Goal: Task Accomplishment & Management: Use online tool/utility

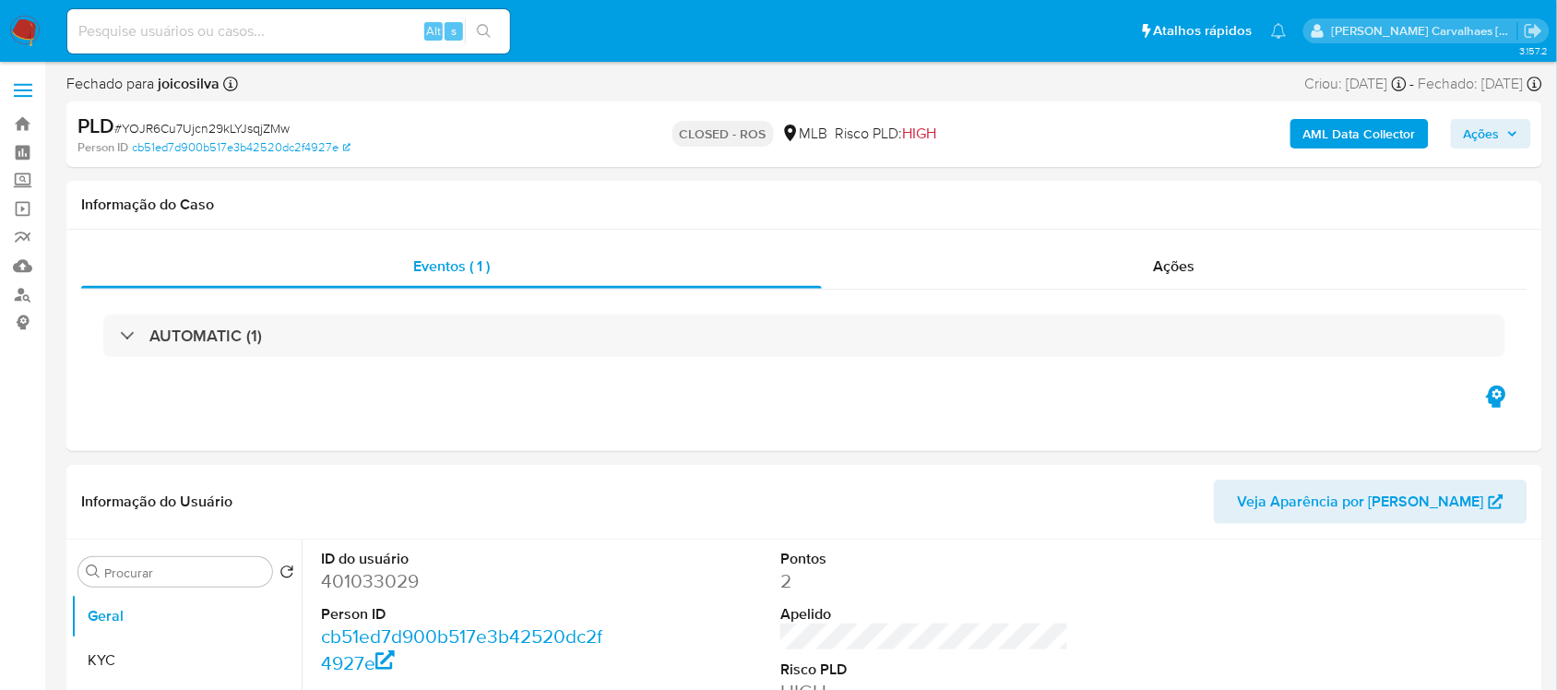
select select "10"
paste input "zXcSWfpA7lAQevKpTSoY37kX"
type input "zXcSWfpA7lAQevKpTSoY37kX"
click at [486, 25] on icon "search-icon" at bounding box center [484, 31] width 14 height 14
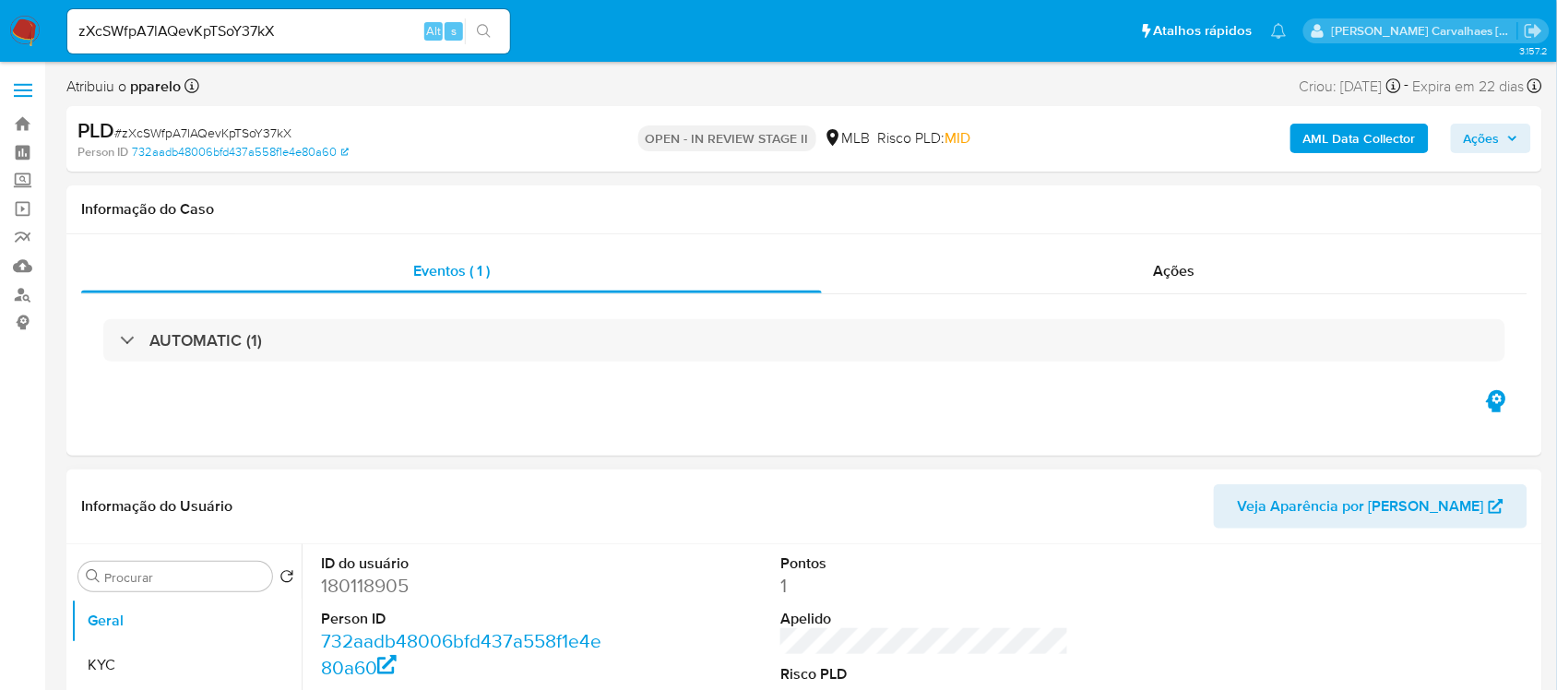
select select "10"
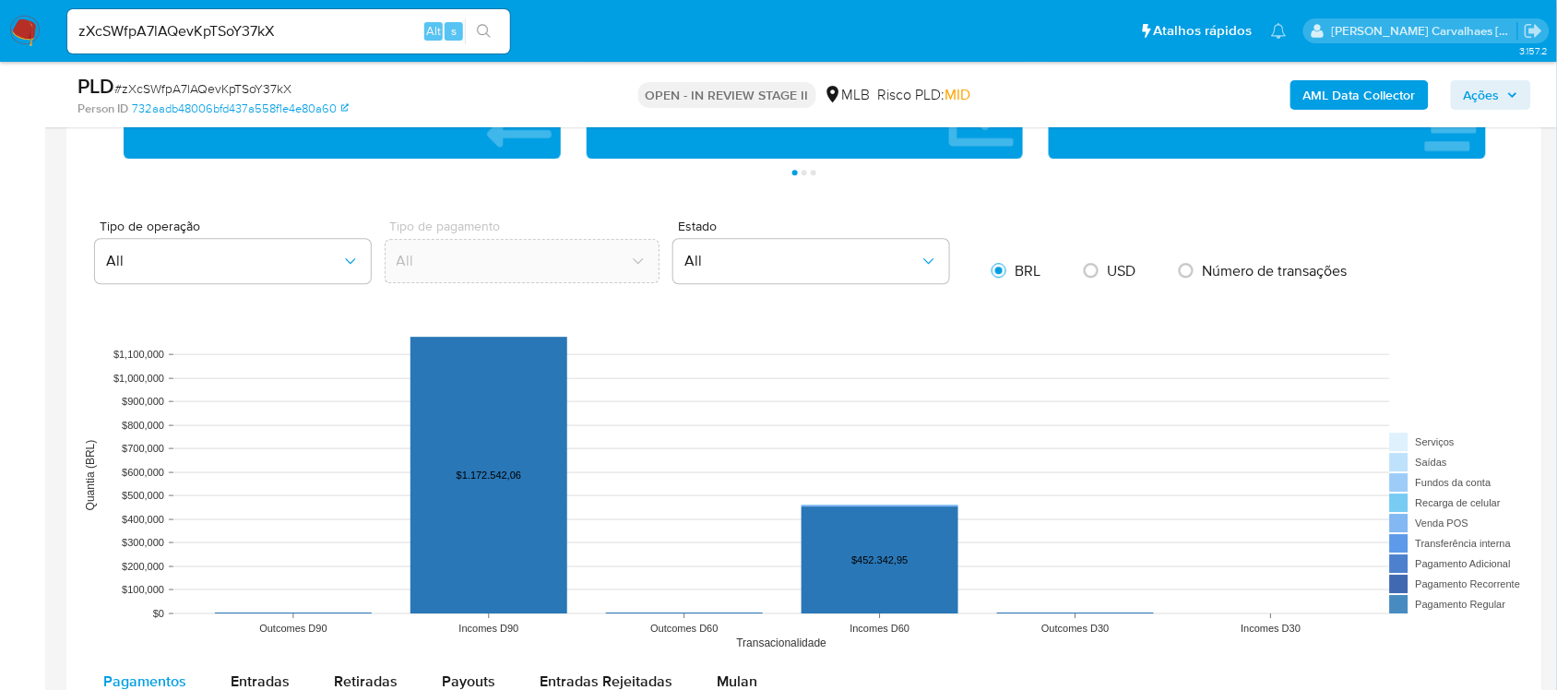
scroll to position [1730, 0]
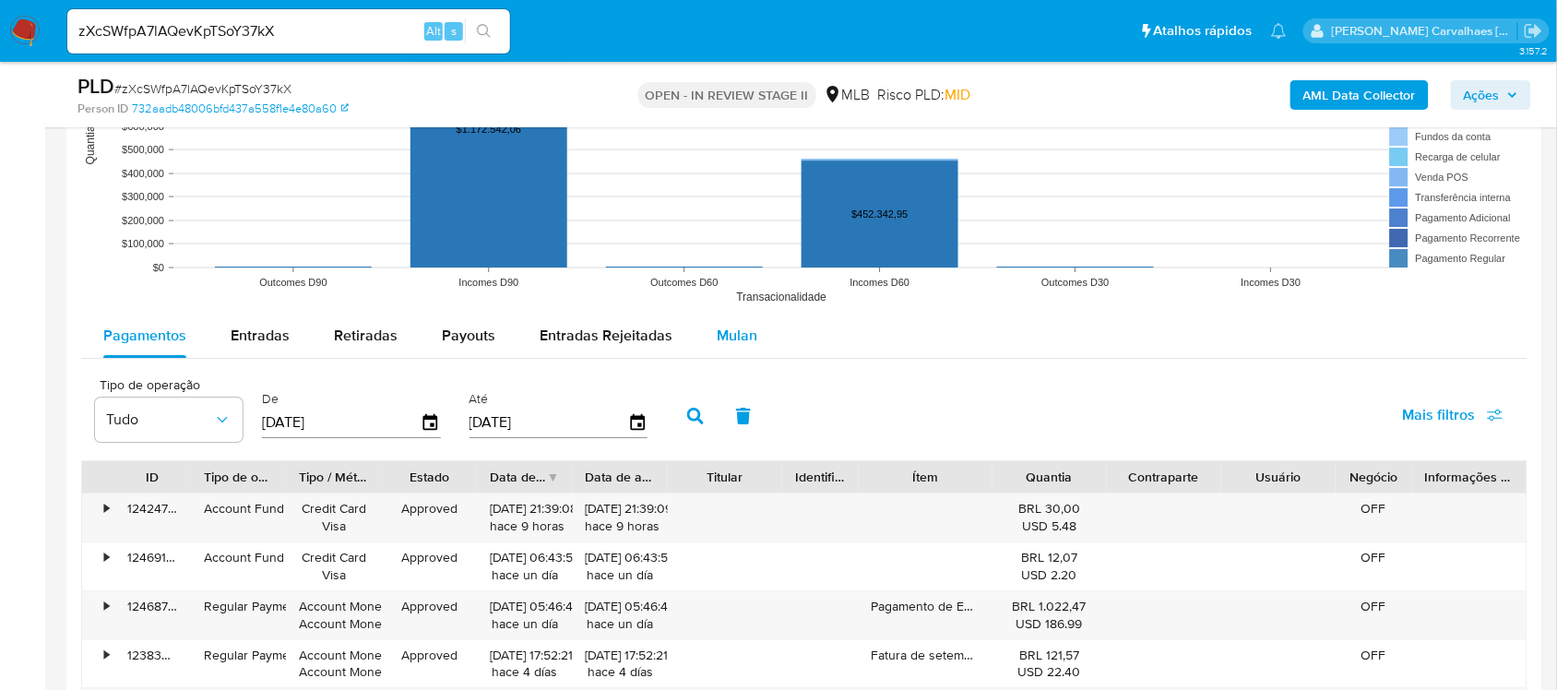
click at [739, 338] on span "Mulan" at bounding box center [737, 335] width 41 height 21
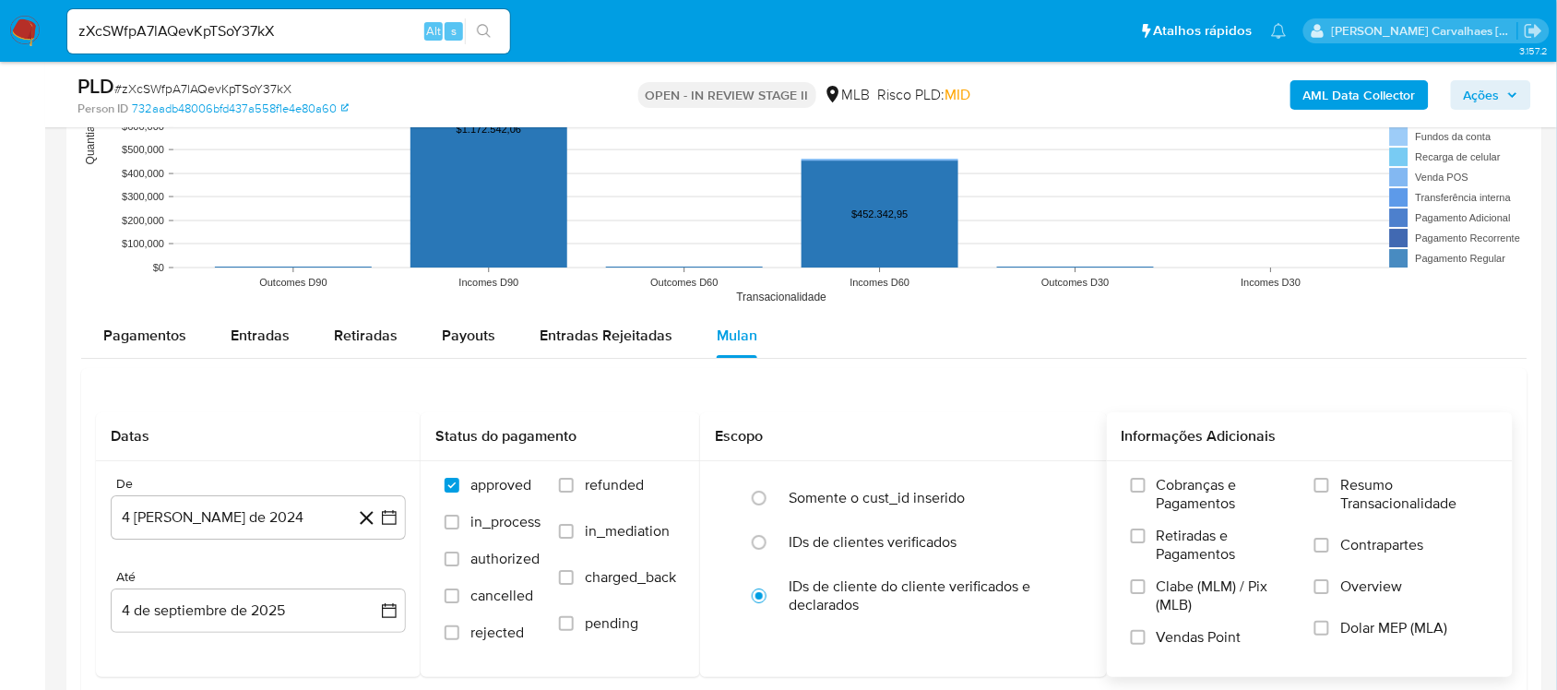
click at [1317, 495] on label "Resumo Transacionalidade" at bounding box center [1402, 506] width 174 height 60
click at [1317, 493] on input "Resumo Transacionalidade" at bounding box center [1322, 485] width 15 height 15
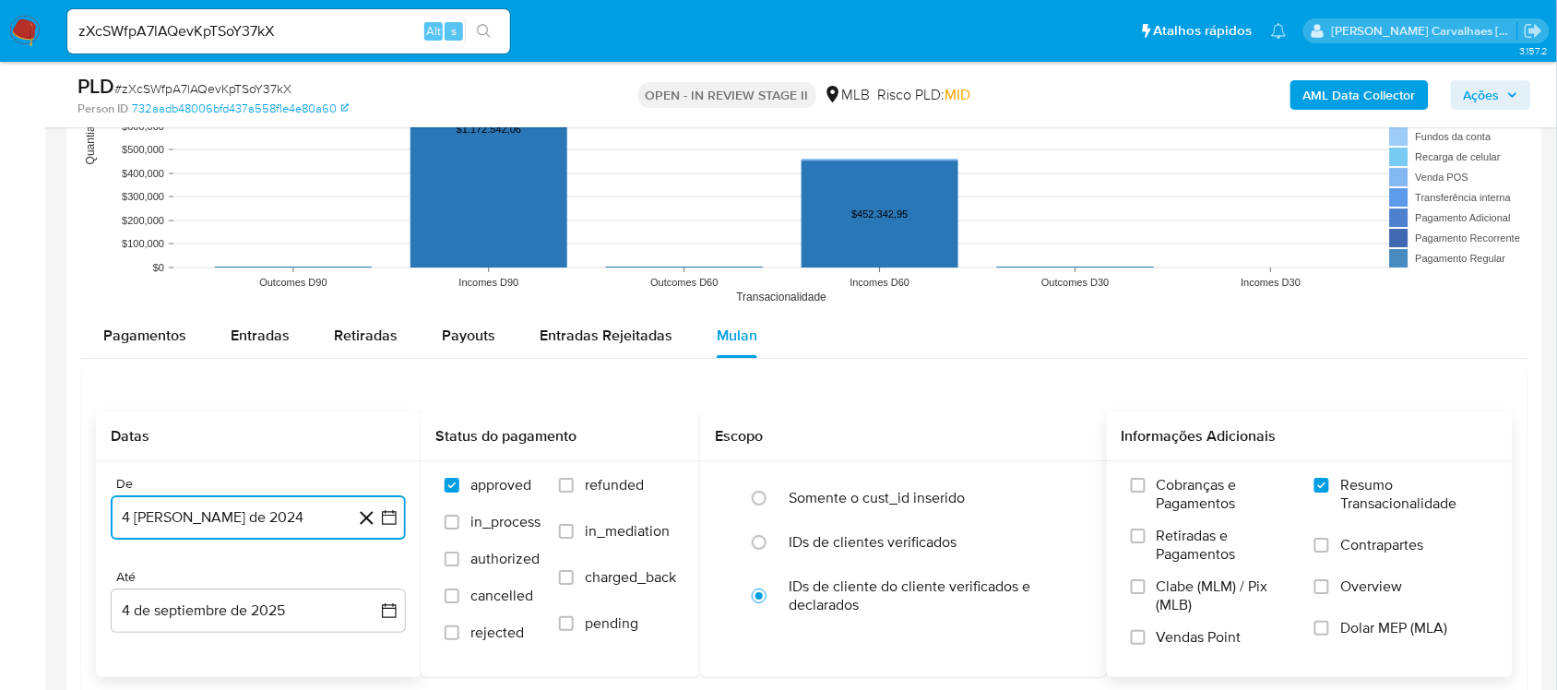
click at [389, 519] on icon "button" at bounding box center [389, 517] width 18 height 18
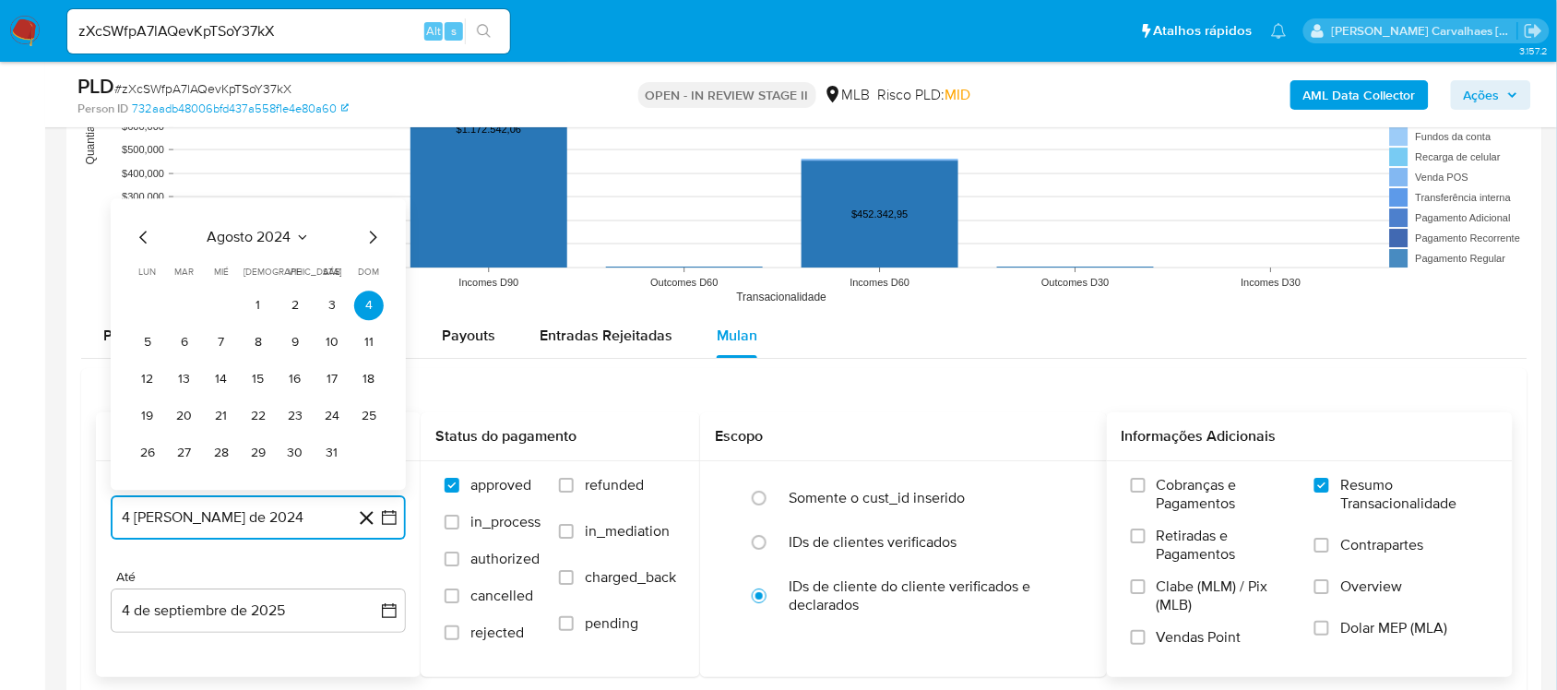
click at [370, 243] on icon "Mes siguiente" at bounding box center [373, 237] width 22 height 22
click at [372, 203] on icon "Mes siguiente" at bounding box center [373, 200] width 22 height 22
click at [369, 233] on icon "Mes siguiente" at bounding box center [373, 237] width 22 height 22
click at [367, 201] on icon "Mes siguiente" at bounding box center [373, 200] width 22 height 22
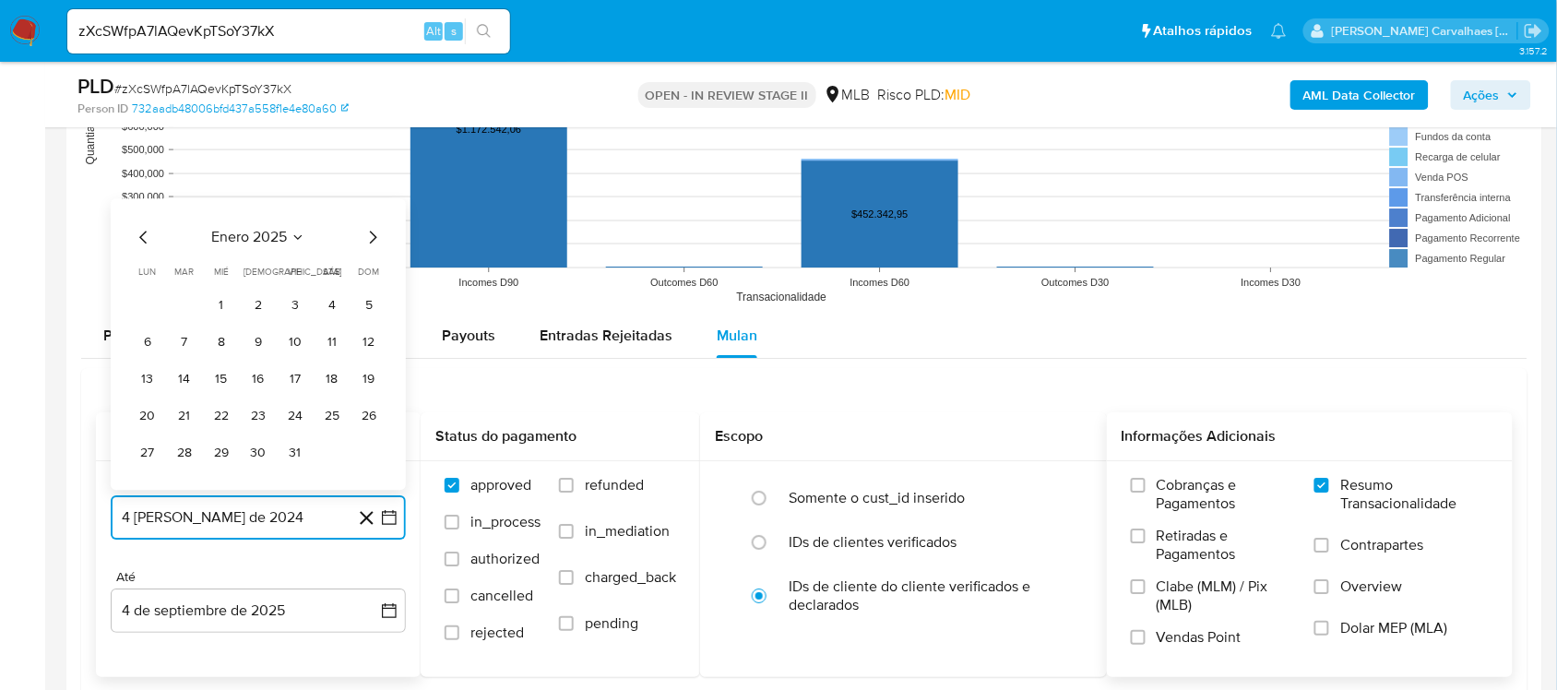
click at [366, 240] on icon "Mes siguiente" at bounding box center [373, 237] width 22 height 22
click at [372, 206] on icon "Mes siguiente" at bounding box center [373, 200] width 7 height 13
click at [371, 241] on icon "Mes siguiente" at bounding box center [373, 237] width 22 height 22
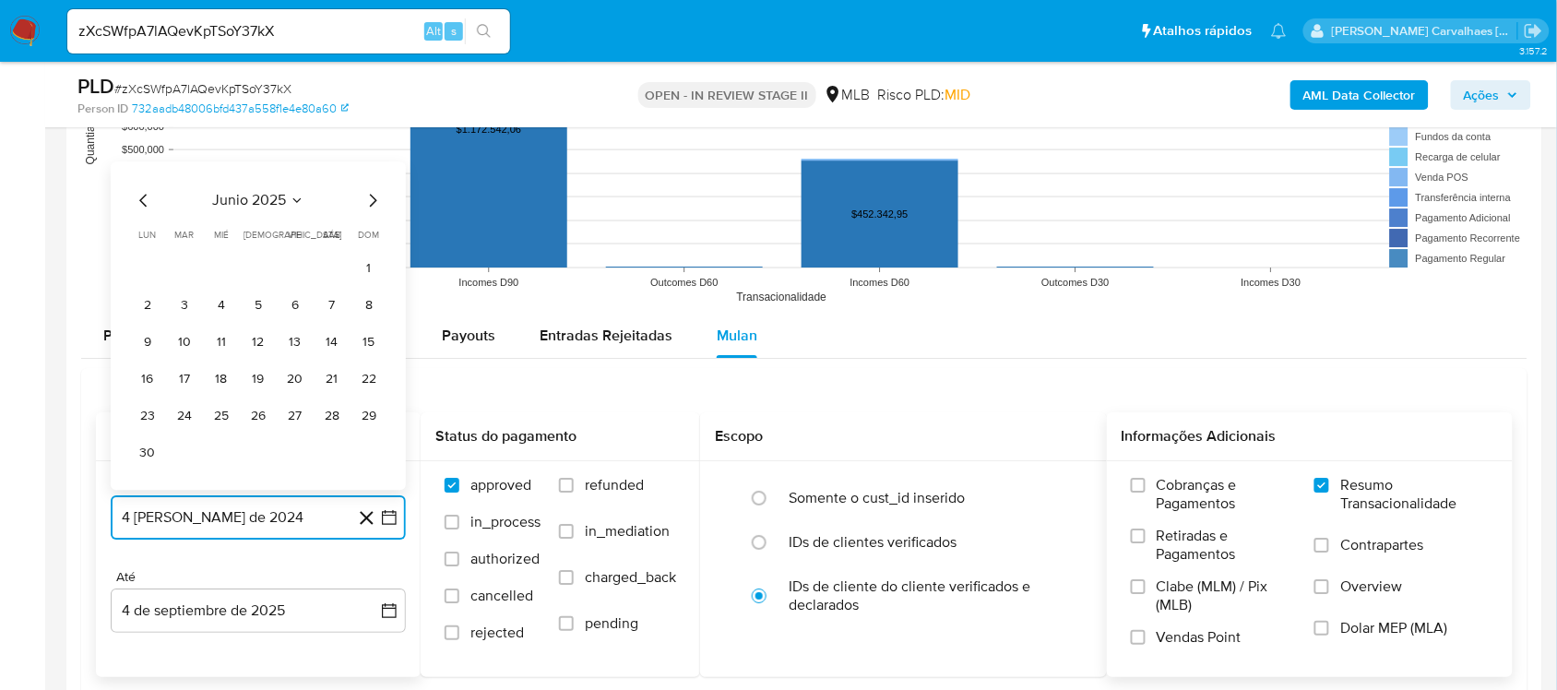
click at [375, 199] on icon "Mes siguiente" at bounding box center [373, 200] width 22 height 22
click at [139, 238] on icon "Mes anterior" at bounding box center [144, 237] width 22 height 22
click at [295, 422] on button "27" at bounding box center [295, 416] width 30 height 30
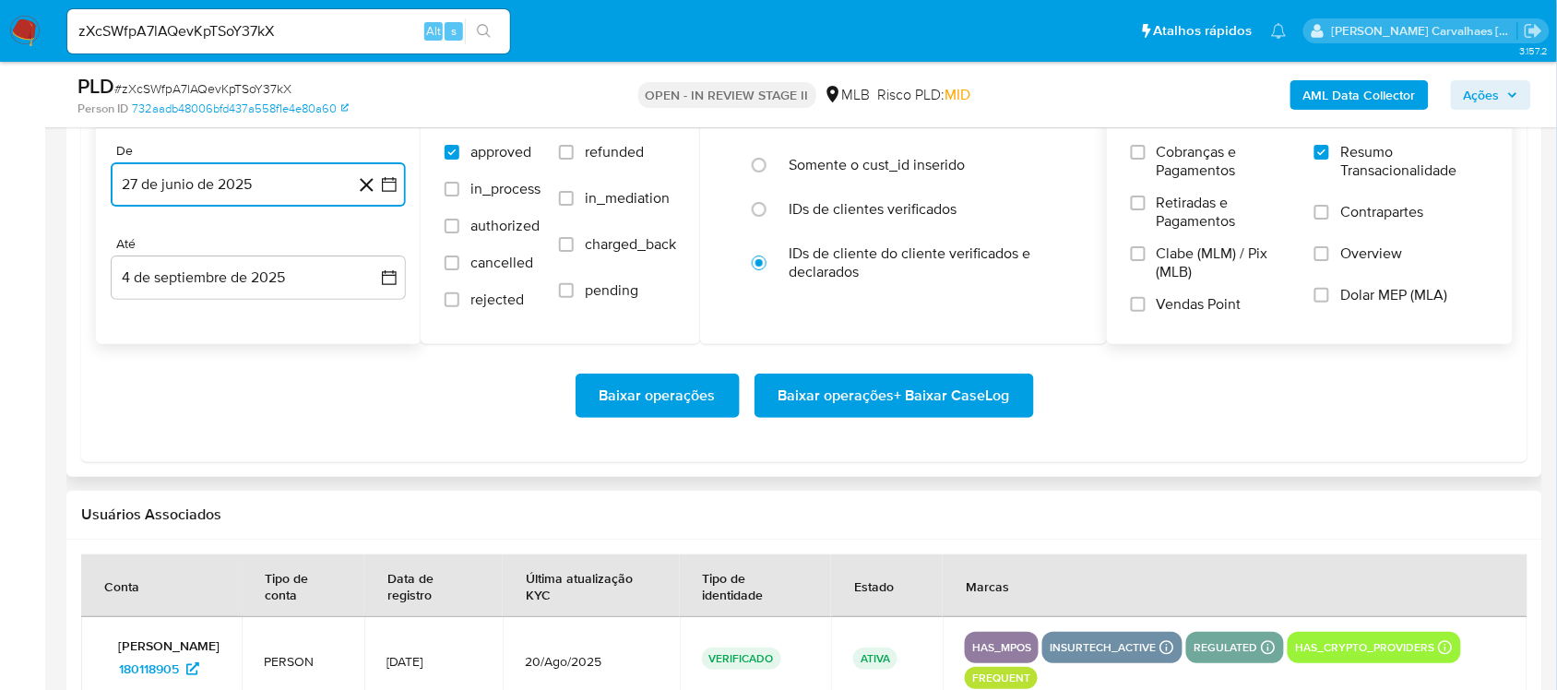
scroll to position [2076, 0]
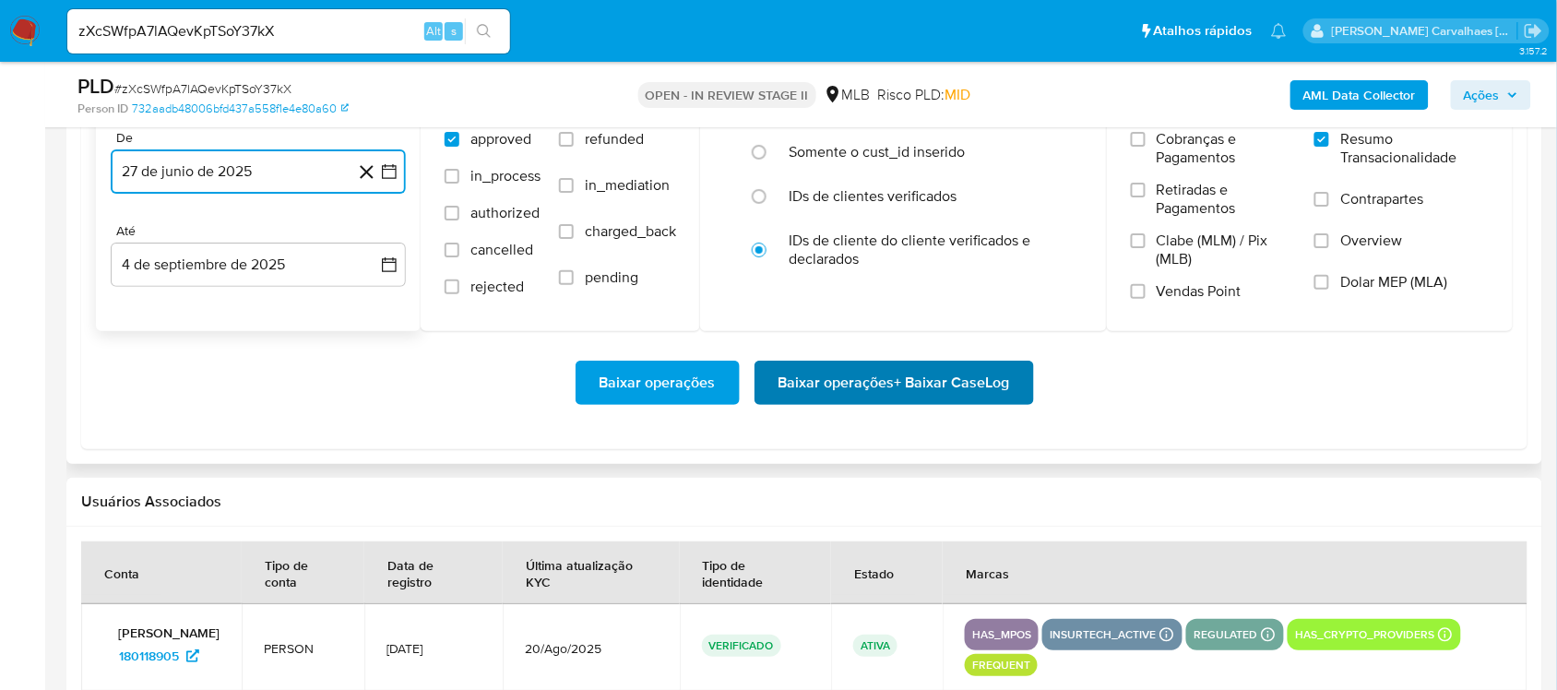
click at [912, 398] on span "Baixar operações + Baixar CaseLog" at bounding box center [895, 383] width 232 height 41
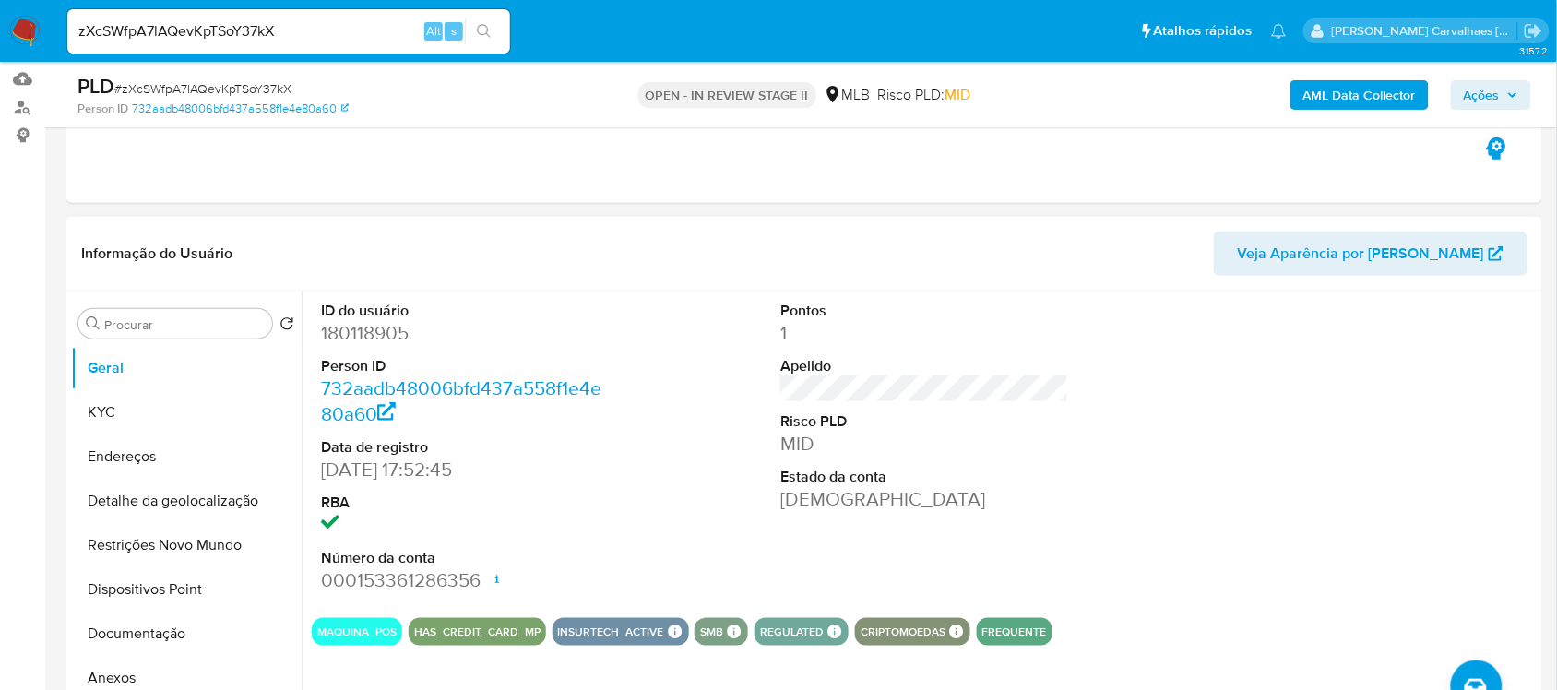
scroll to position [0, 0]
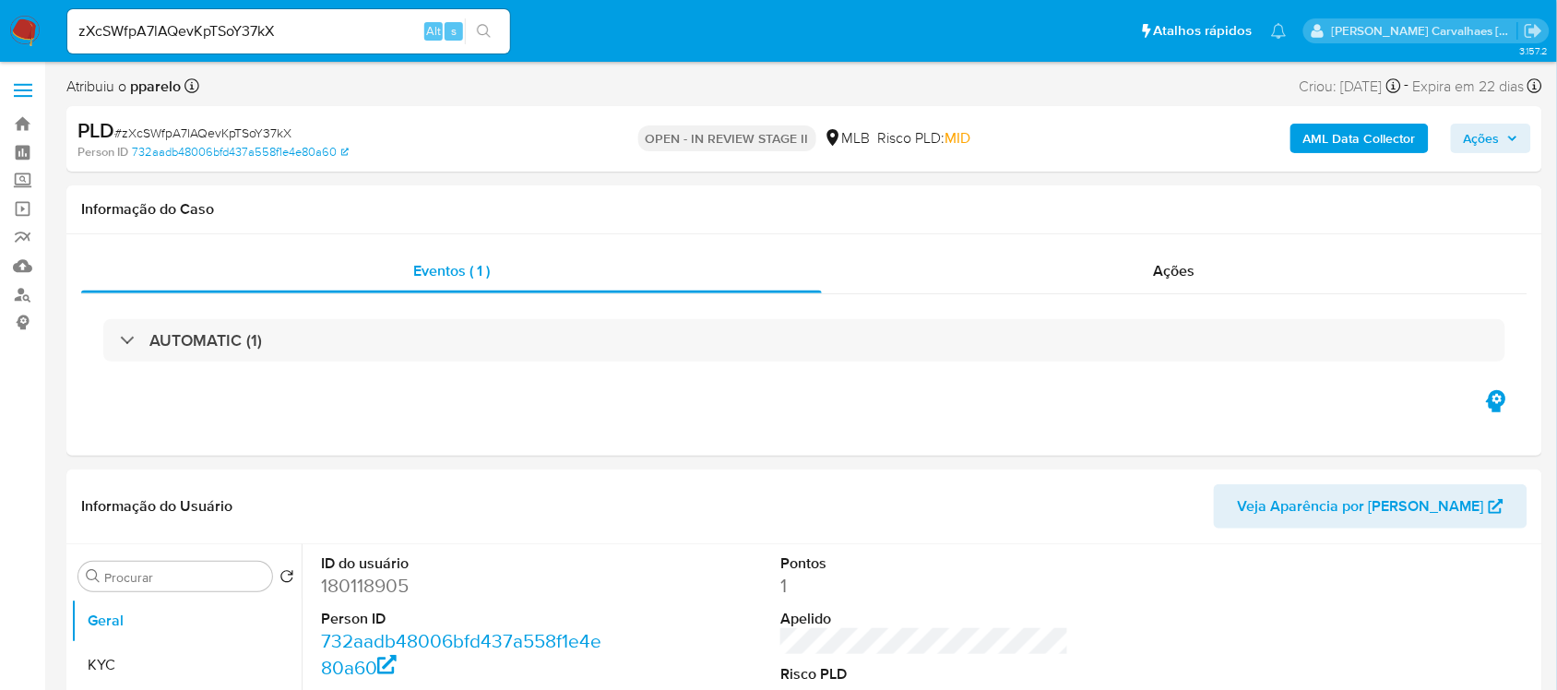
click at [23, 34] on img at bounding box center [24, 31] width 31 height 31
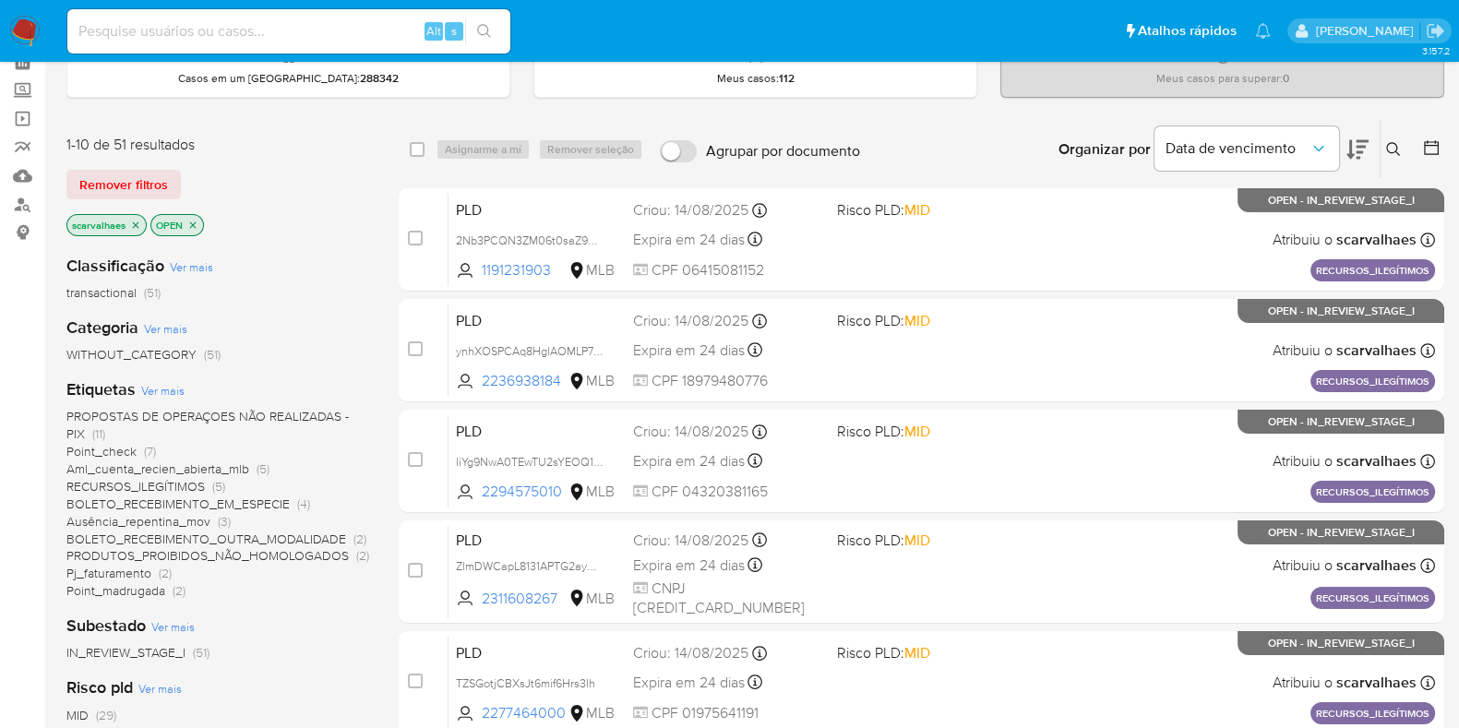
scroll to position [230, 0]
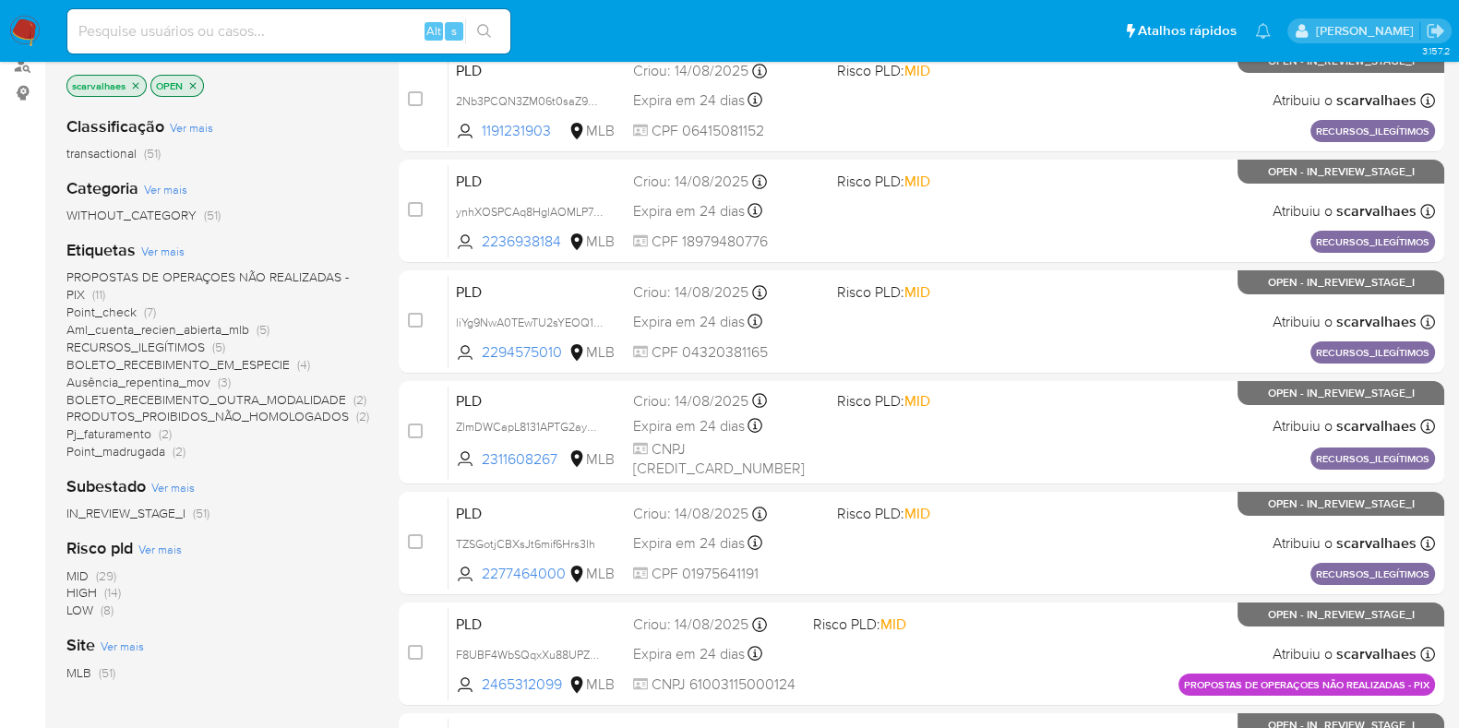
click at [189, 376] on span "Ausência_repentina_mov" at bounding box center [138, 382] width 144 height 18
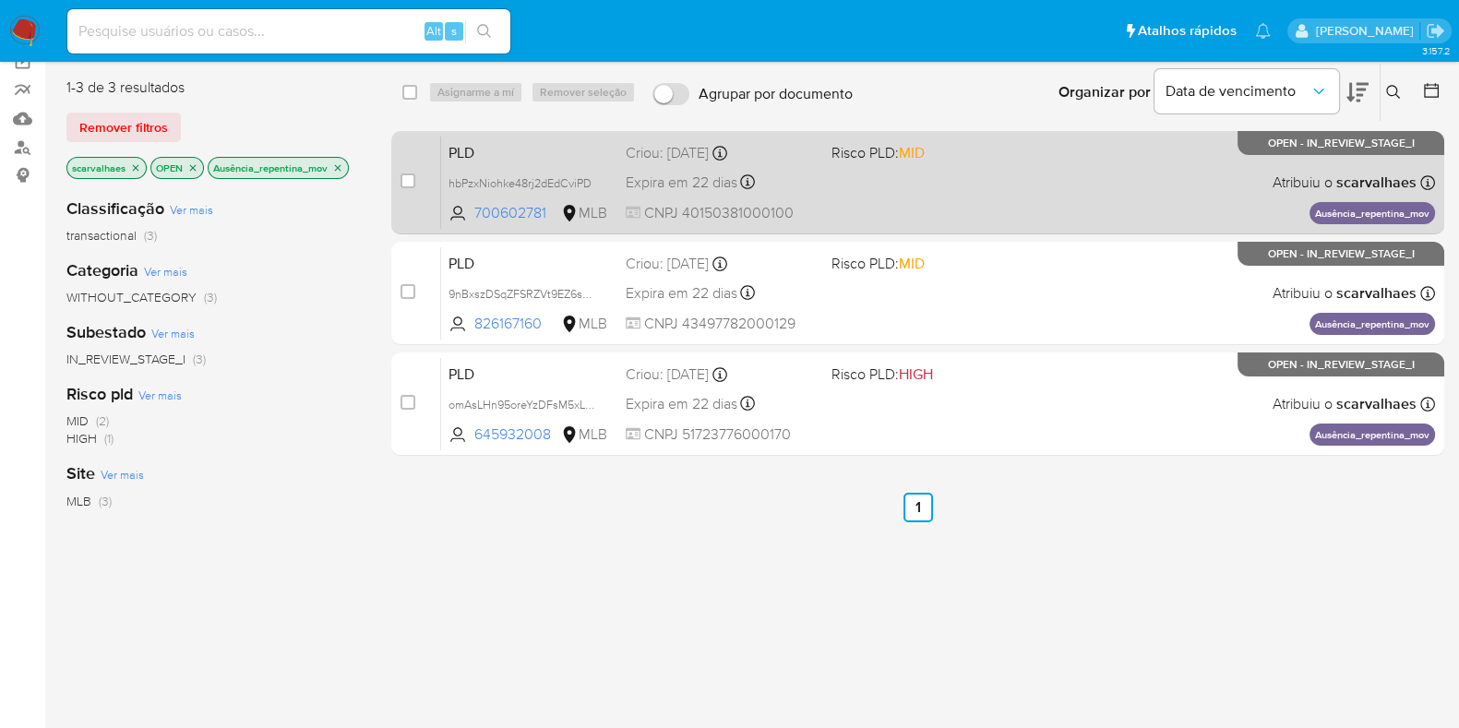
scroll to position [114, 0]
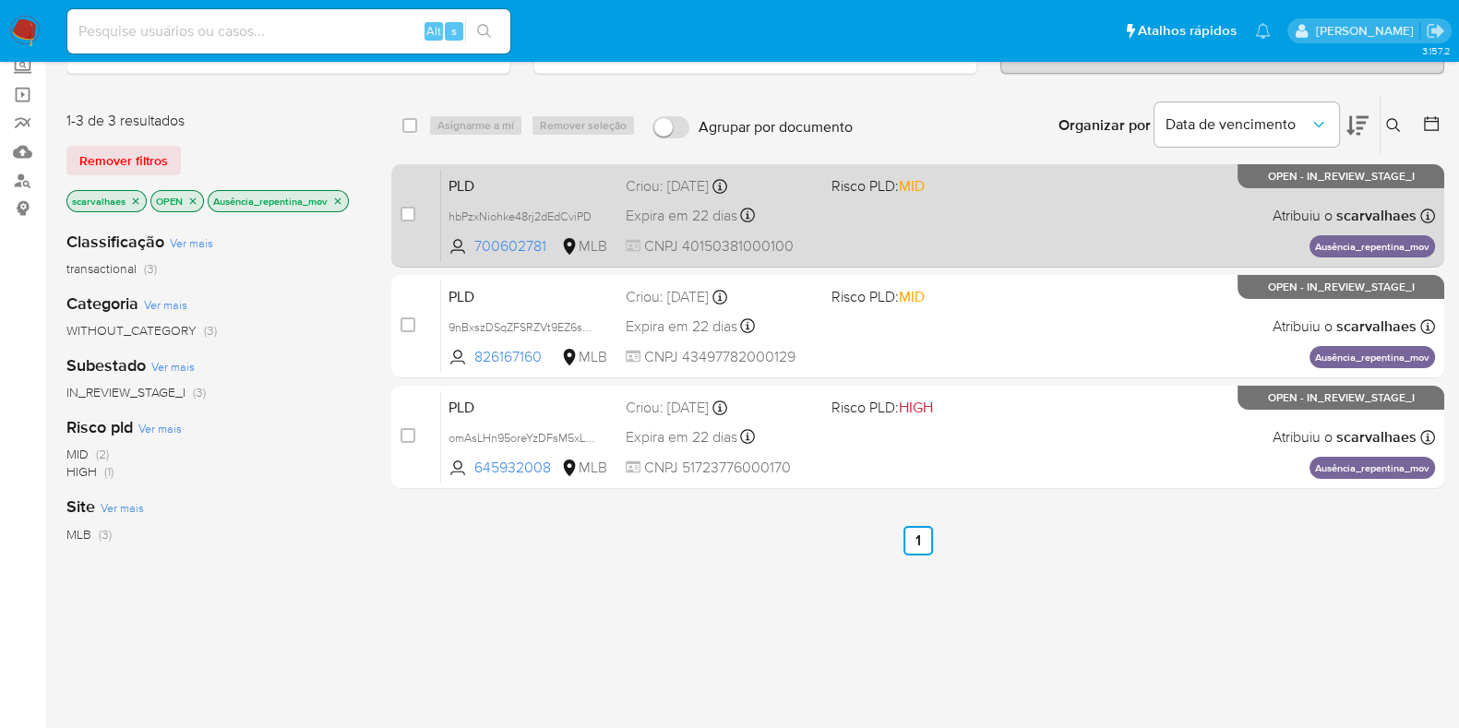
click at [867, 249] on div "PLD hbPzxNiohke48rj2dEdCviPD 700602781 MLB Risco PLD: MID Criou: 12/08/2025 Cri…" at bounding box center [938, 215] width 994 height 93
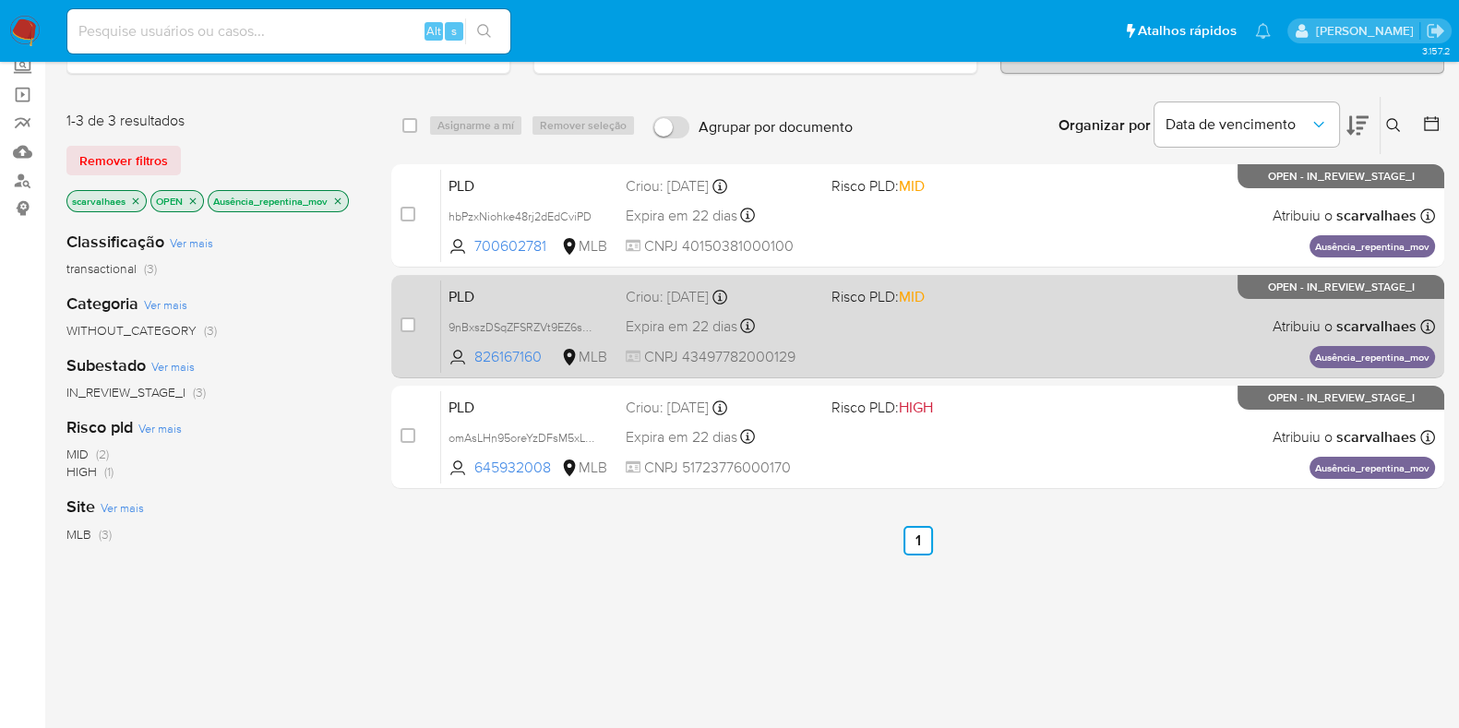
click at [848, 345] on div "PLD 9nBxszDSqZFSRZVt9EZ6sN9r 826167160 MLB Risco PLD: MID Criou: 12/08/2025 Cri…" at bounding box center [938, 326] width 994 height 93
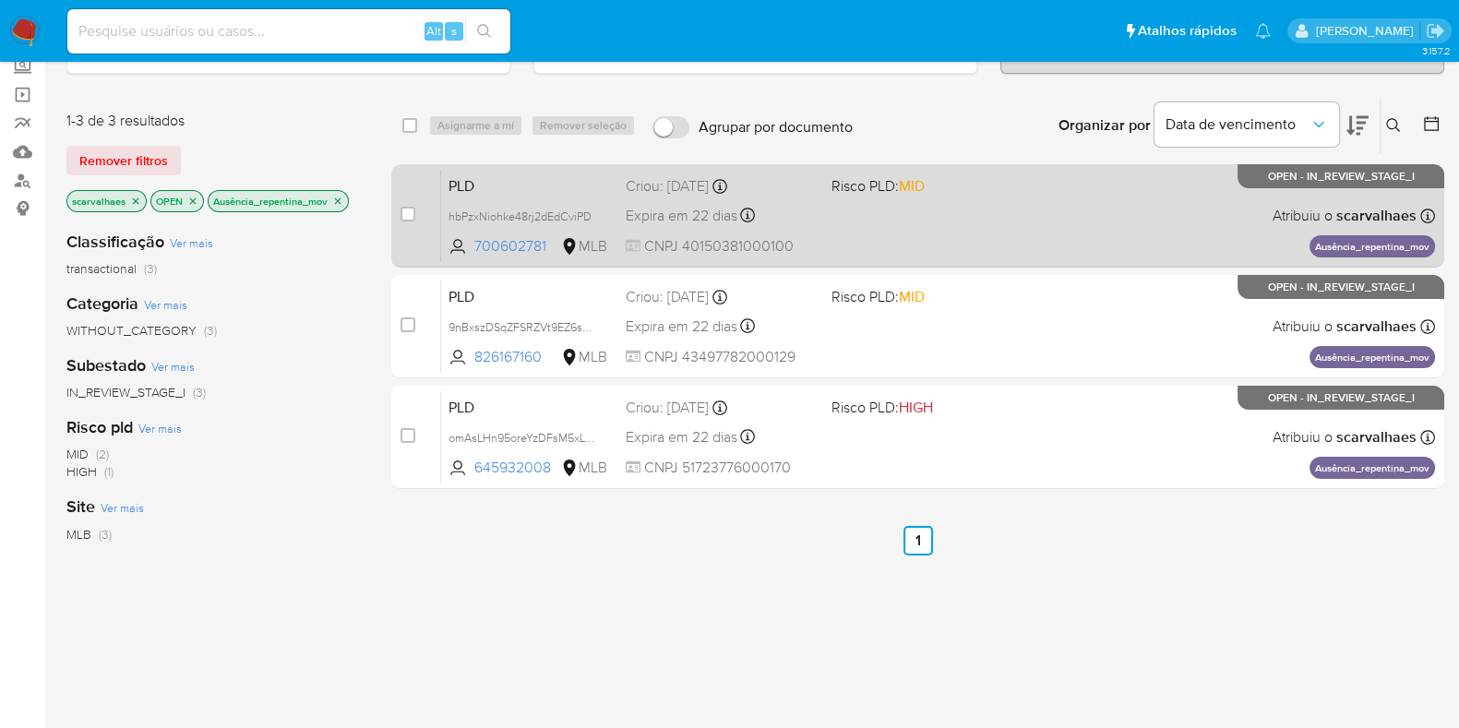
click at [837, 223] on div "PLD hbPzxNiohke48rj2dEdCviPD 700602781 MLB Risco PLD: MID Criou: 12/08/2025 Cri…" at bounding box center [938, 215] width 994 height 93
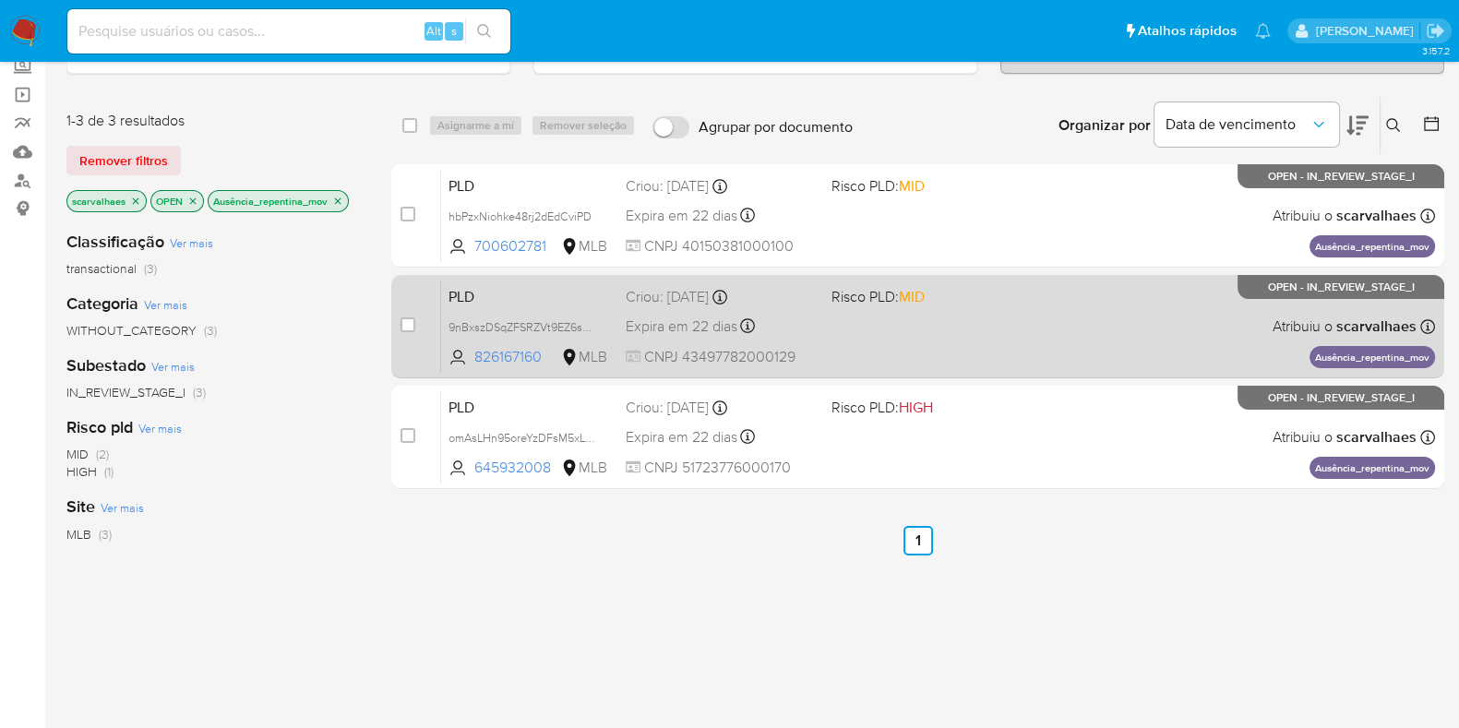
click at [991, 340] on div "PLD 9nBxszDSqZFSRZVt9EZ6sN9r 826167160 MLB Risco PLD: MID Criou: 12/08/2025 Cri…" at bounding box center [938, 326] width 994 height 93
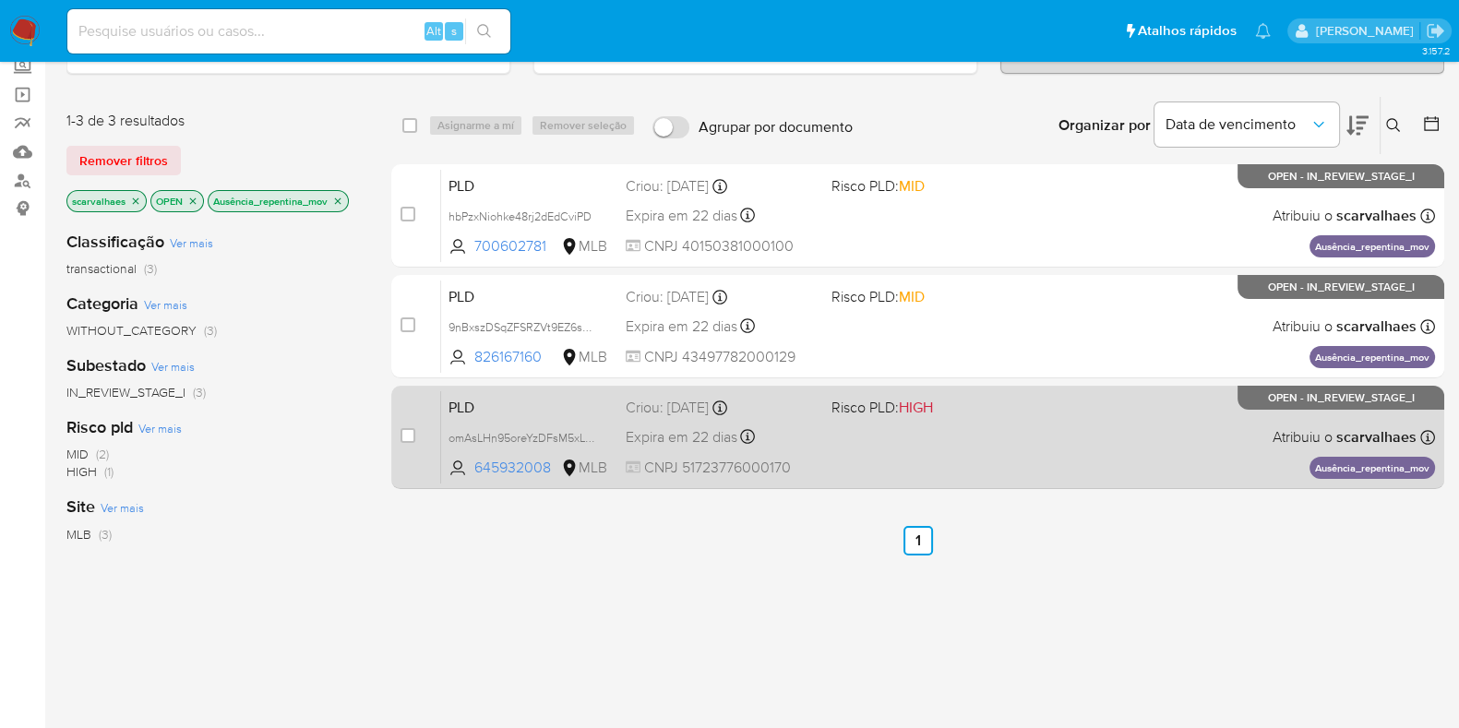
click at [913, 449] on div "PLD omAsLHn95oreYzDFsM5xLtoS 645932008 MLB Risco PLD: HIGH Criou: 12/08/2025 Cr…" at bounding box center [938, 436] width 994 height 93
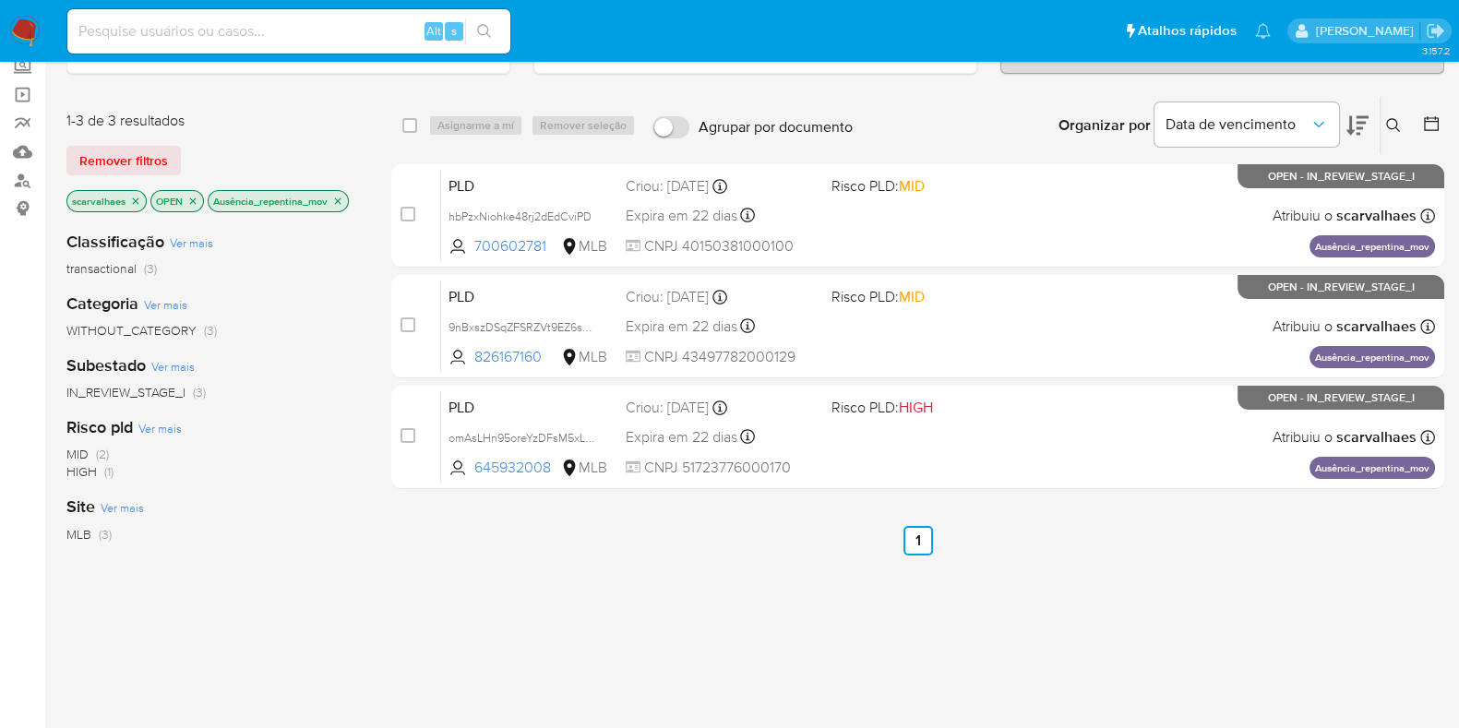
scroll to position [0, 0]
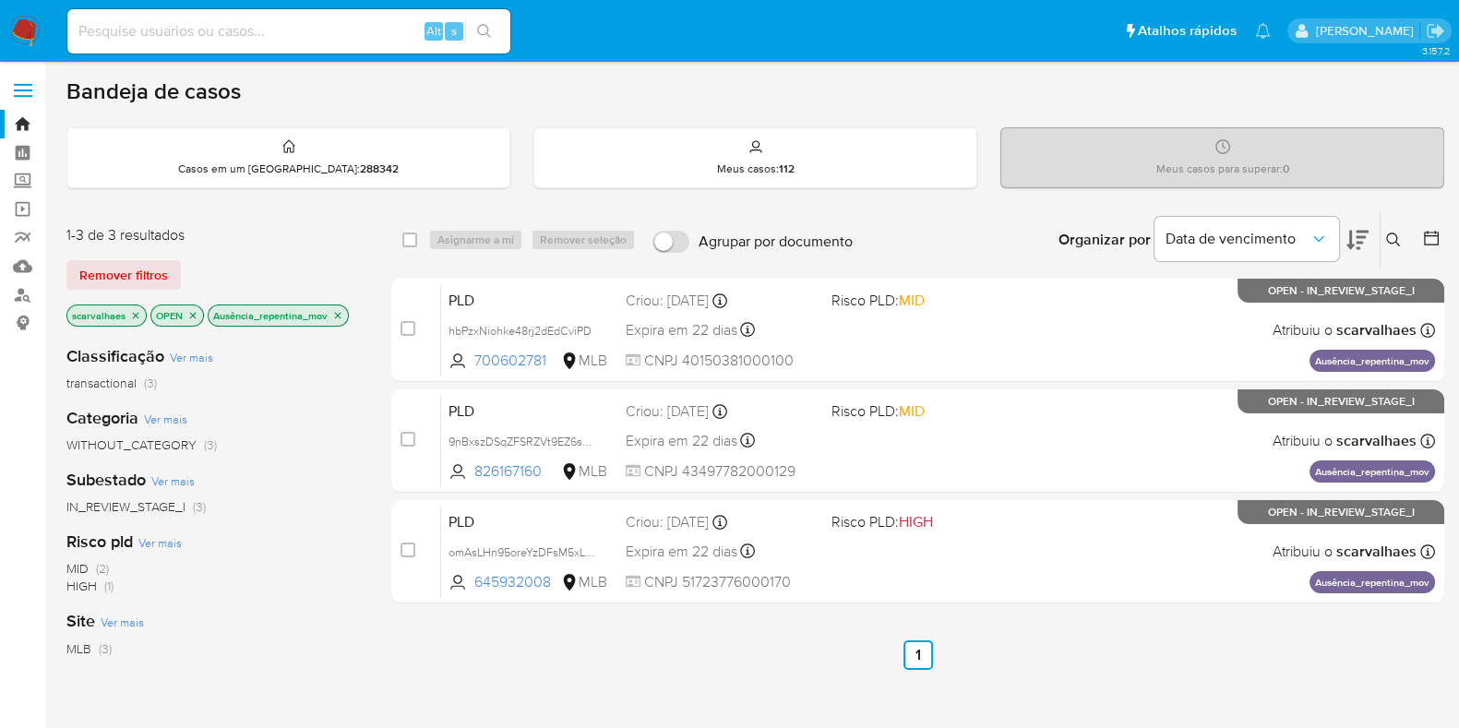
click at [339, 312] on icon "close-filter" at bounding box center [338, 315] width 6 height 6
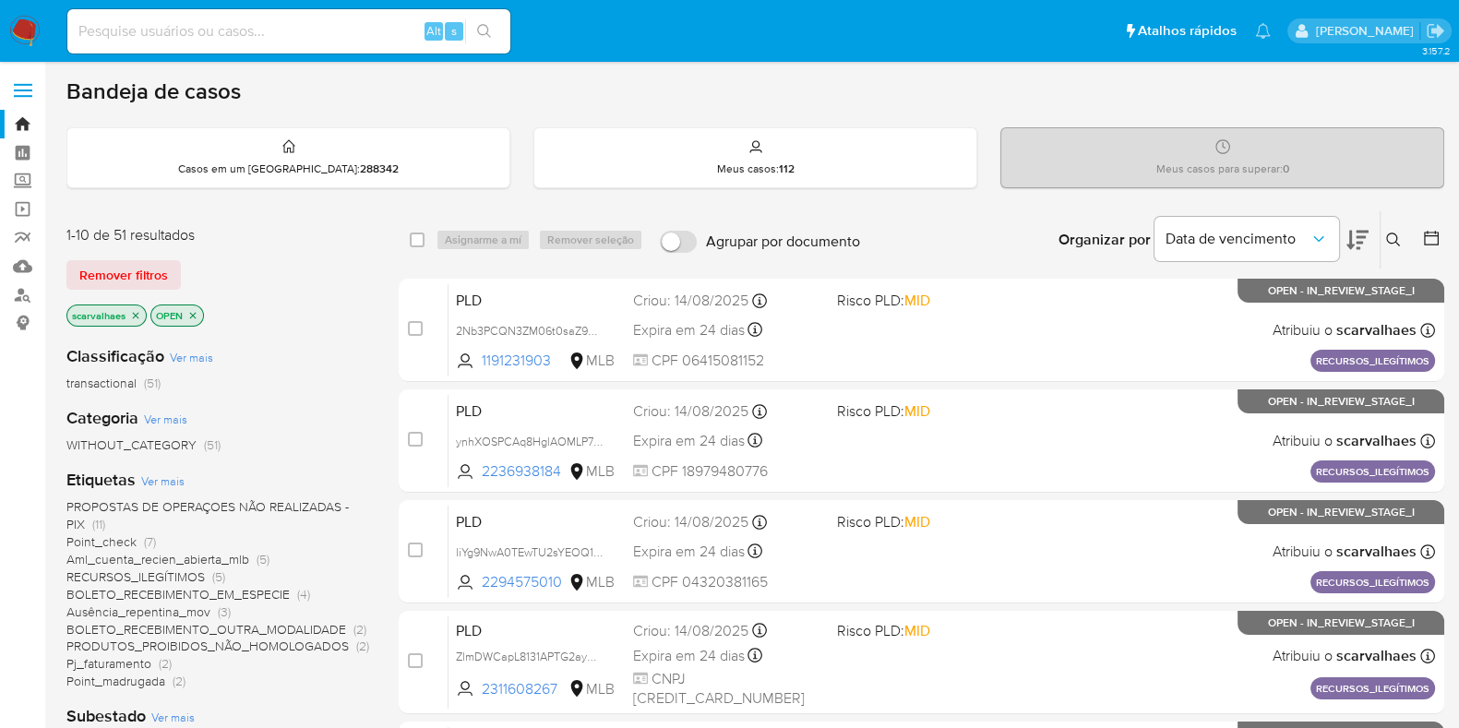
scroll to position [114, 0]
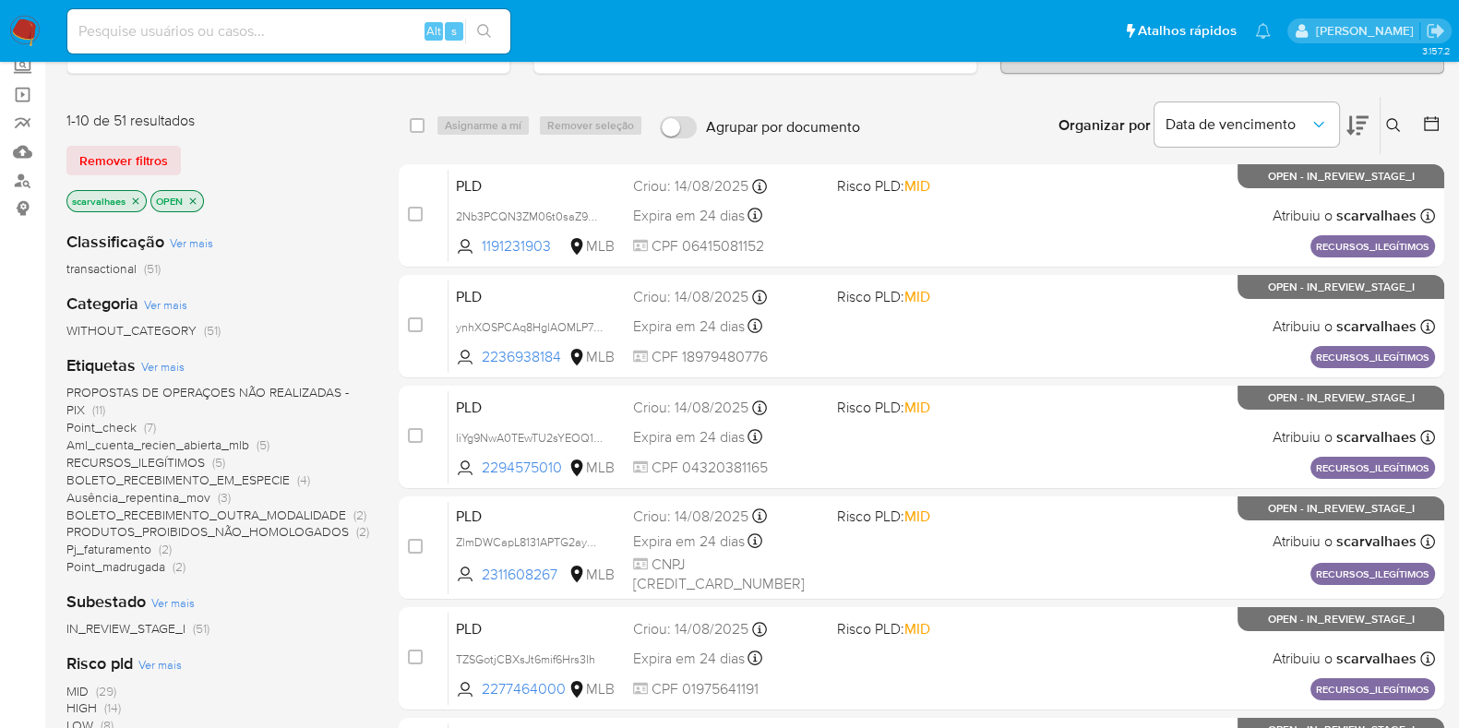
click at [287, 474] on span "BOLETO_RECEBIMENTO_EM_ESPECIE (4)" at bounding box center [188, 480] width 244 height 18
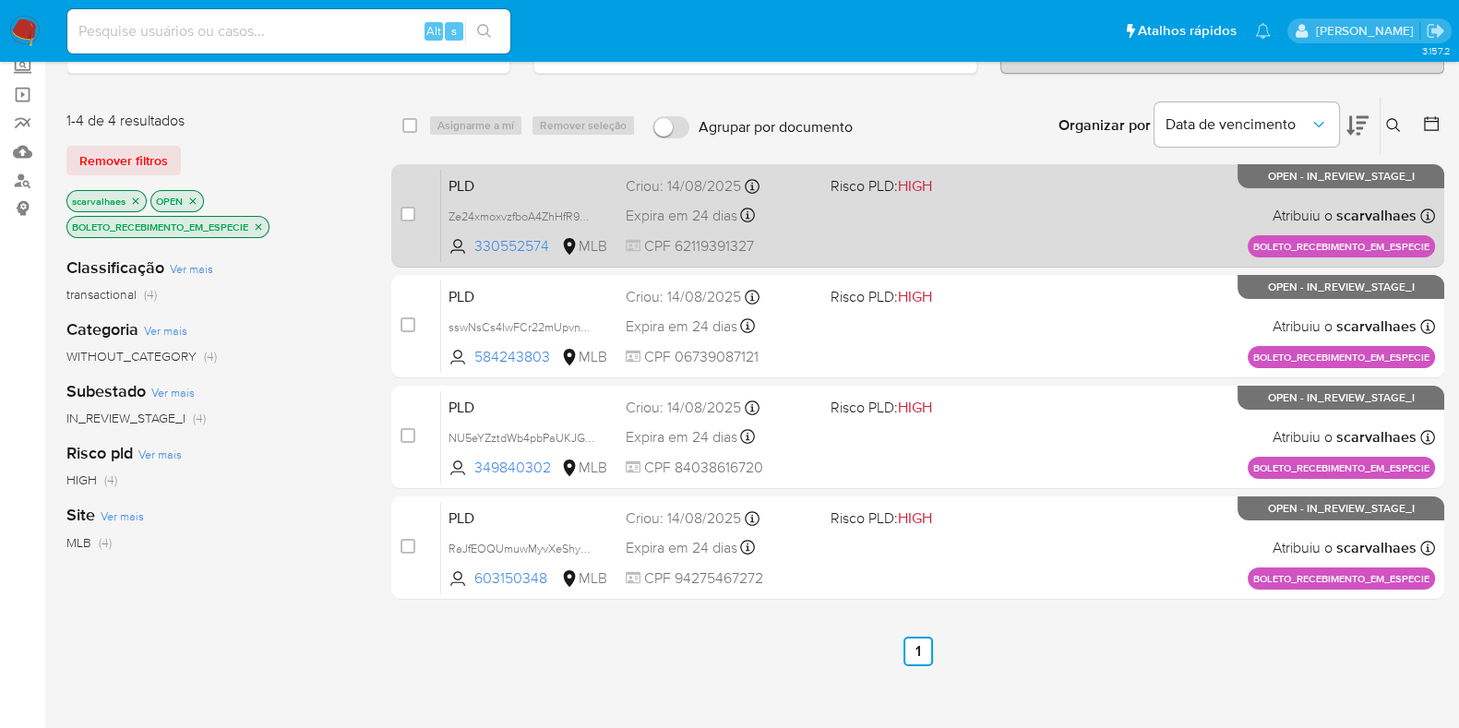
click at [931, 241] on div "PLD Ze24xmoxvzfboA4ZhHfR9Q3j 330552574 MLB Risco PLD: HIGH Criou: 14/08/2025 Cr…" at bounding box center [938, 215] width 994 height 93
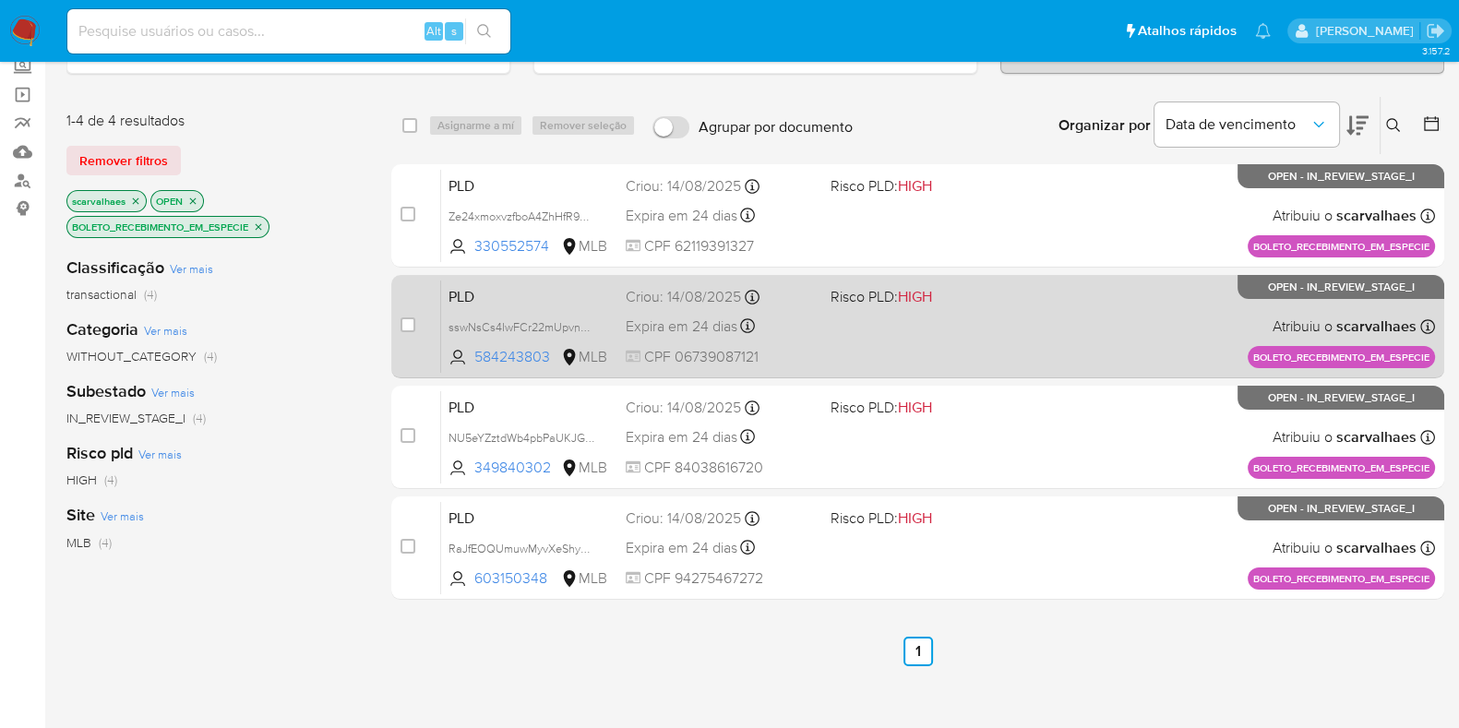
click at [934, 367] on div "PLD sswNsCs4IwFCr22mUpvn43N8 584243803 MLB Risco PLD: HIGH Criou: 14/08/2025 Cr…" at bounding box center [938, 326] width 994 height 93
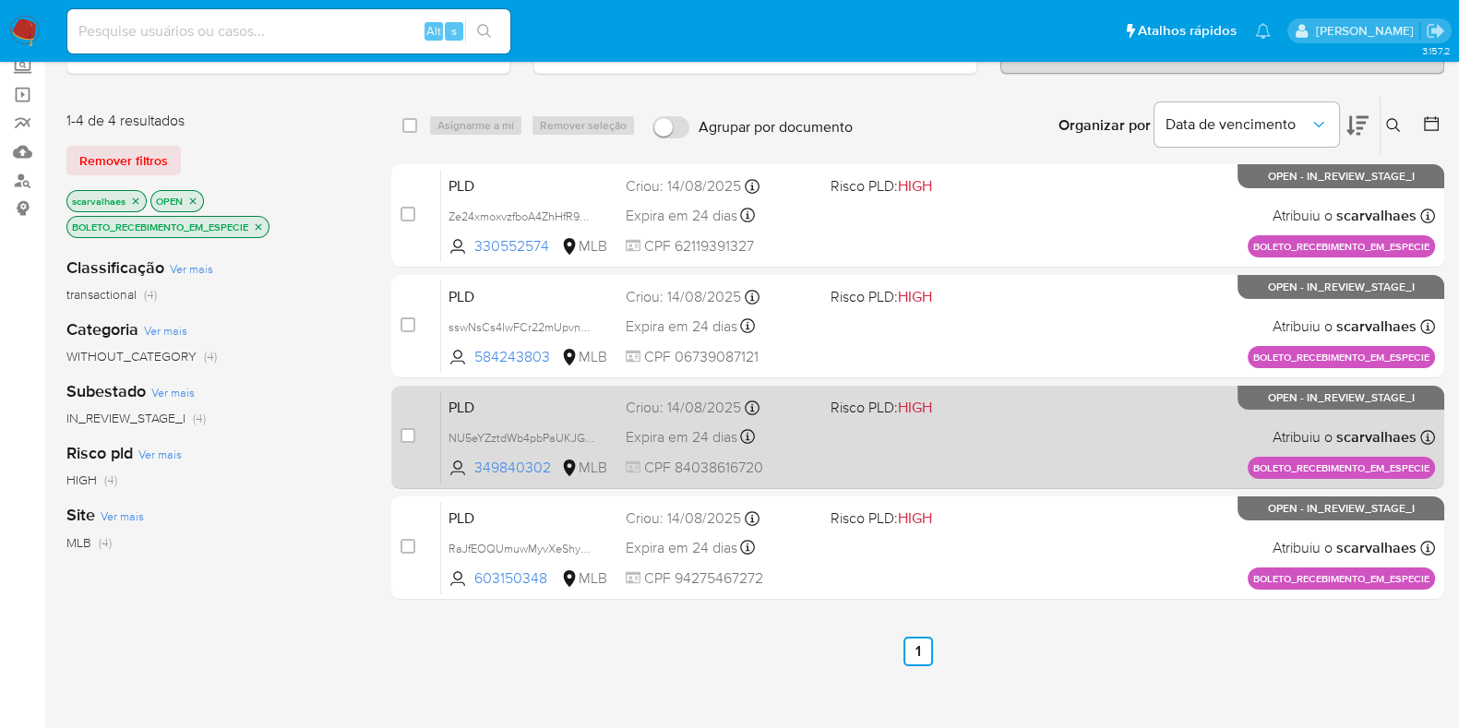
click at [918, 440] on div "PLD NU5eYZztdWb4pbPaUKJGYLgf 349840302 MLB Risco PLD: HIGH Criou: 14/08/2025 Cr…" at bounding box center [938, 436] width 994 height 93
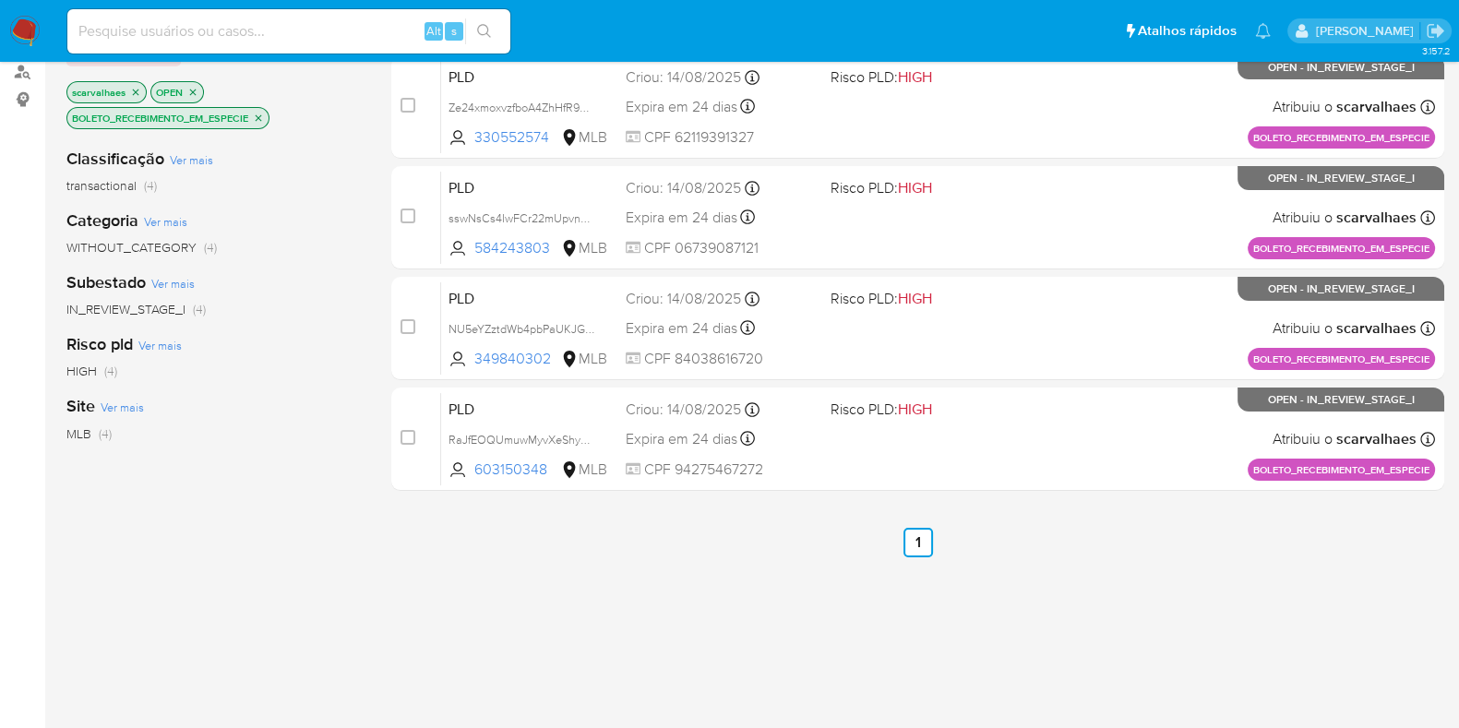
scroll to position [346, 0]
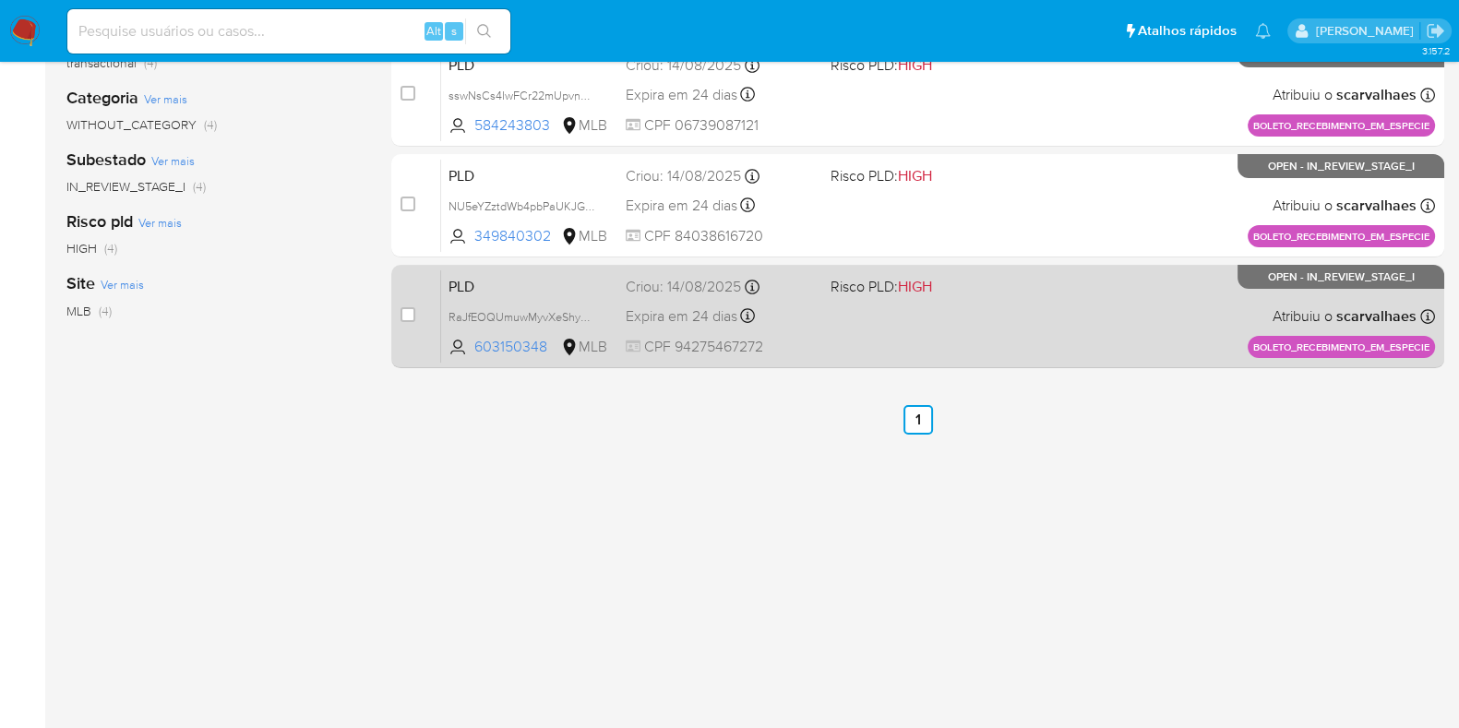
click at [926, 326] on div "PLD RaJfEOQUmuwMyvXeShydPfa7 603150348 MLB Risco PLD: HIGH Criou: 14/08/2025 Cr…" at bounding box center [938, 315] width 994 height 93
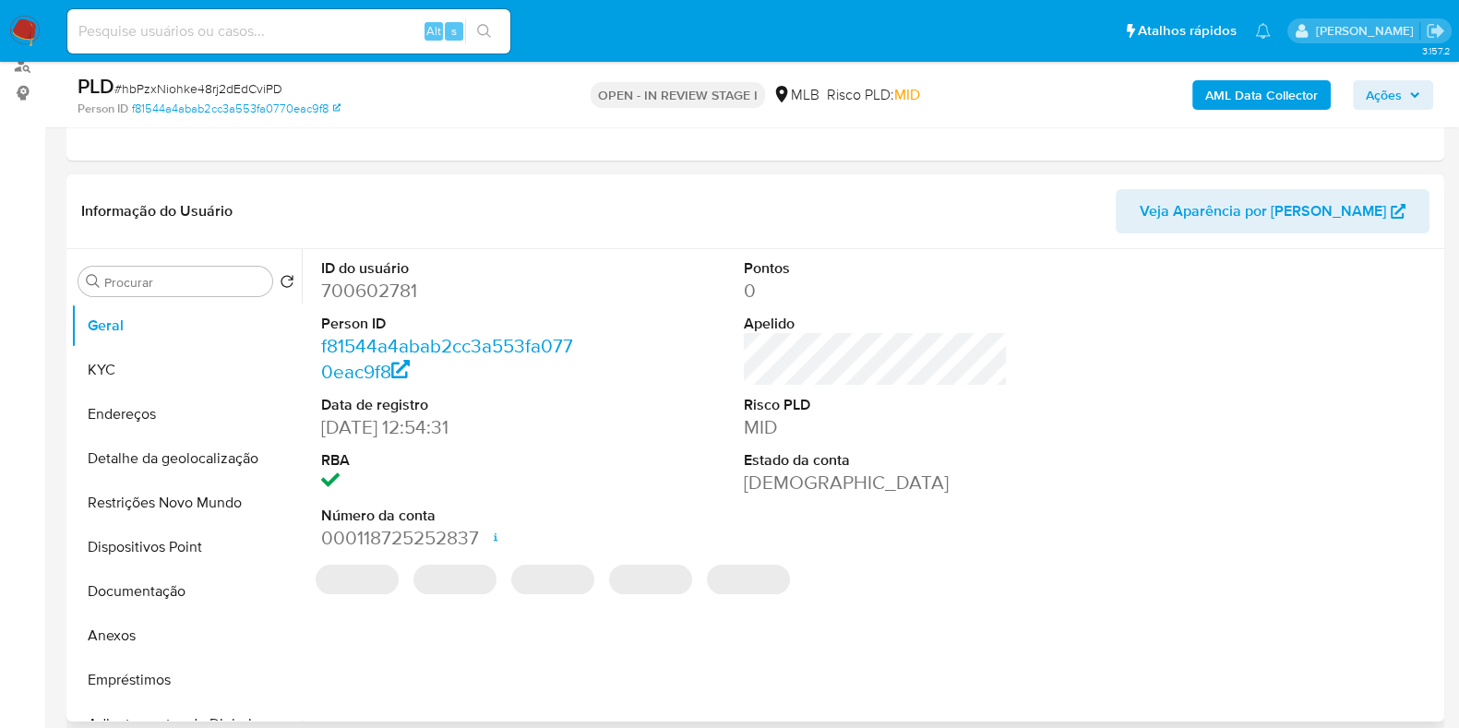
select select "10"
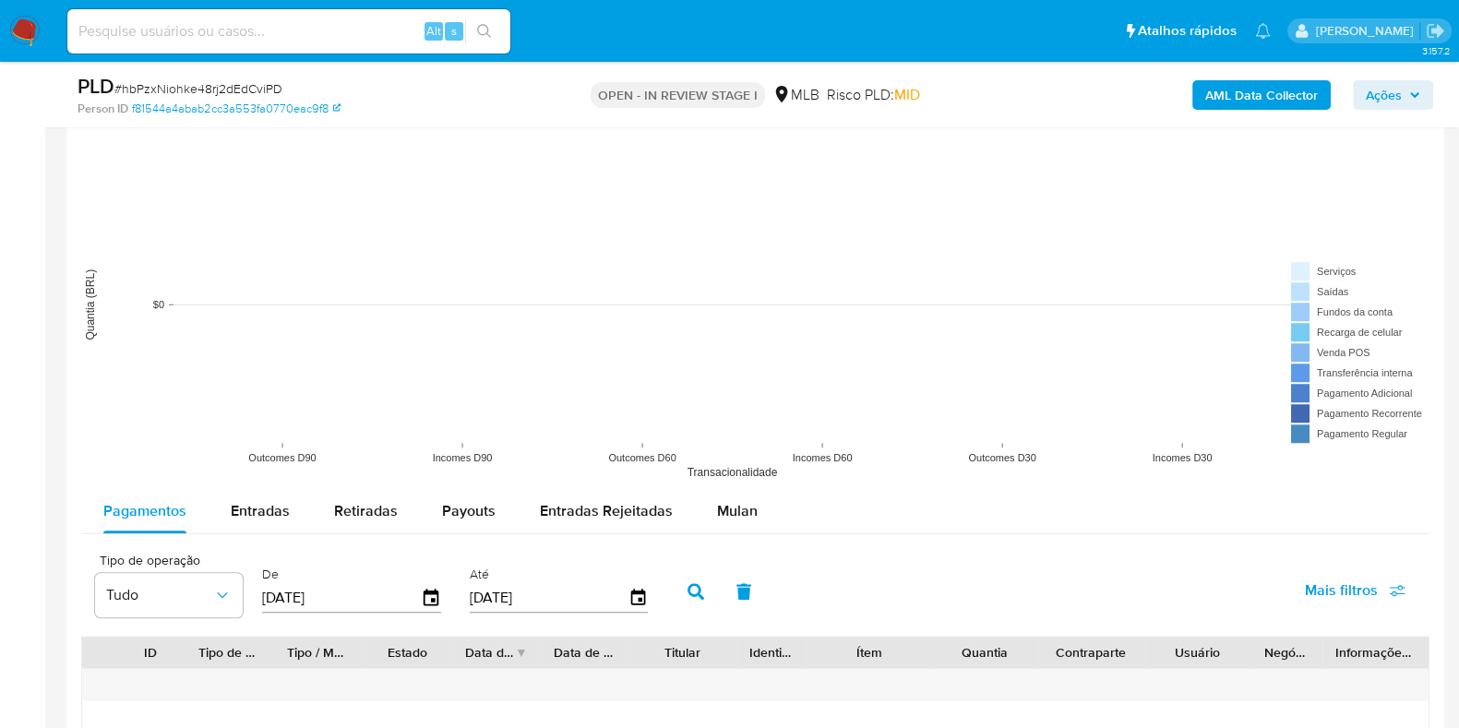
scroll to position [1729, 0]
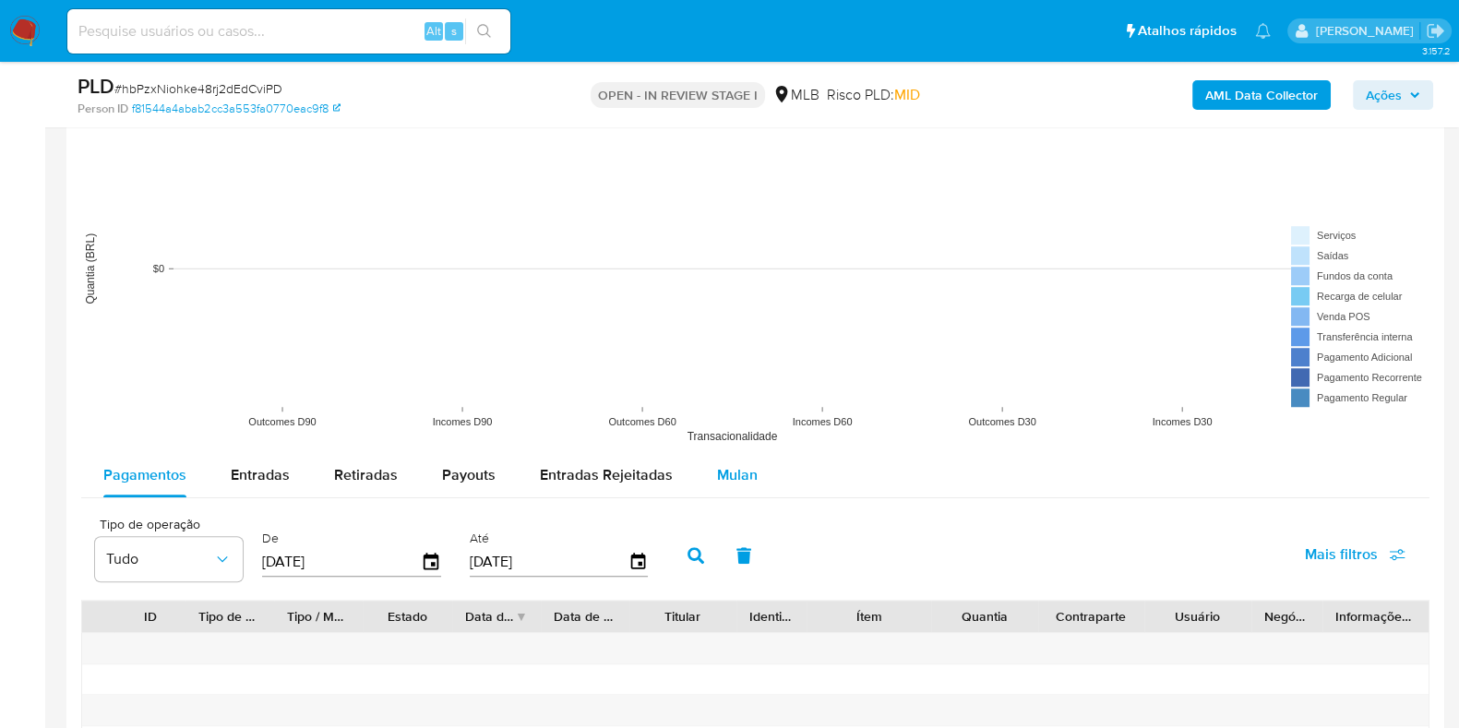
click at [729, 468] on span "Mulan" at bounding box center [737, 474] width 41 height 21
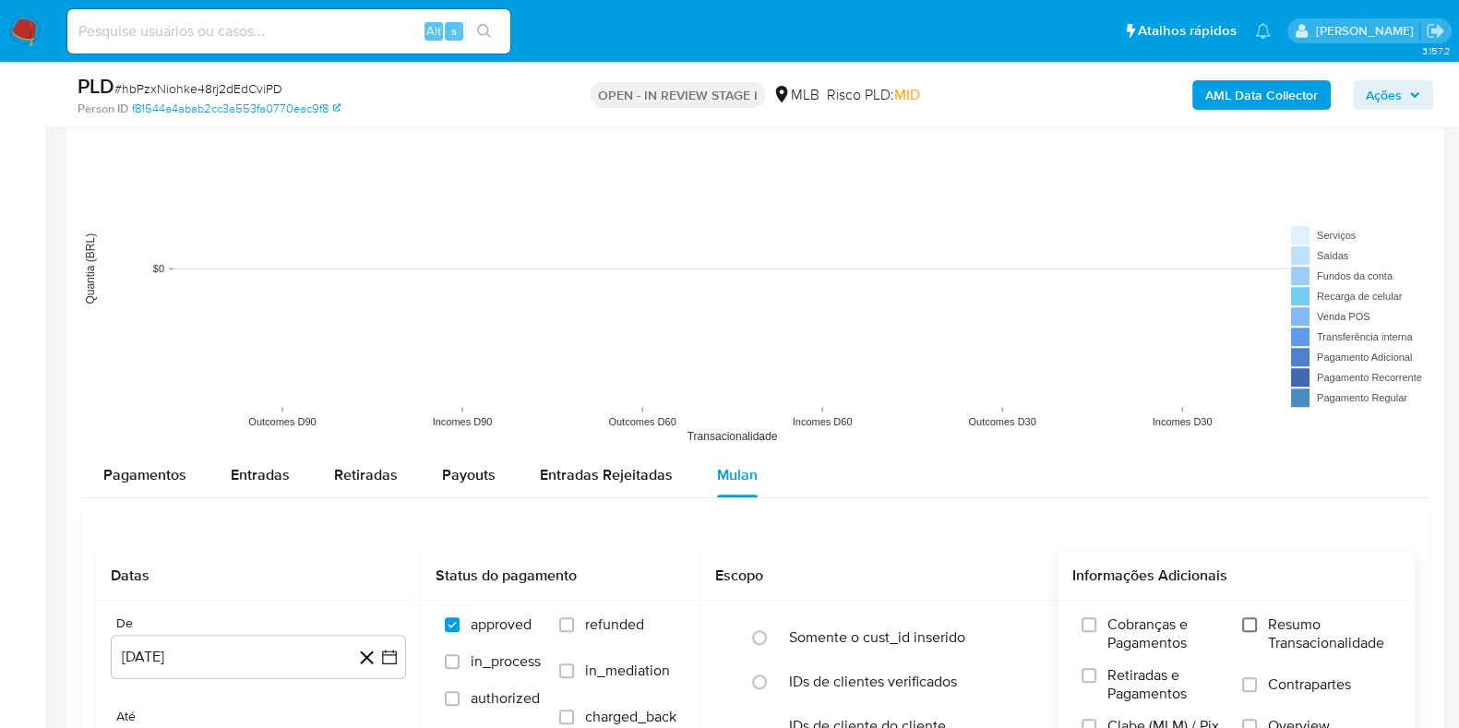
click at [1257, 618] on input "Resumo Transacionalidade" at bounding box center [1249, 624] width 15 height 15
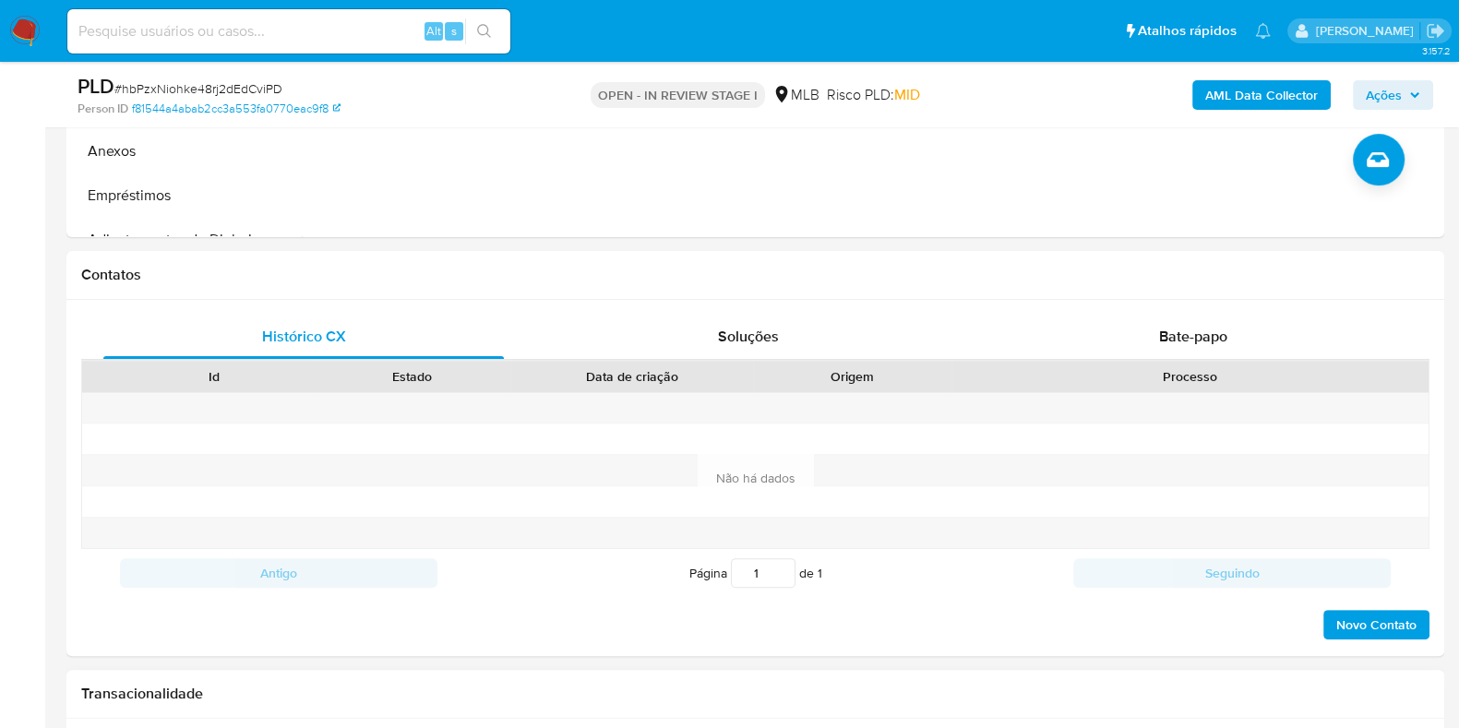
scroll to position [460, 0]
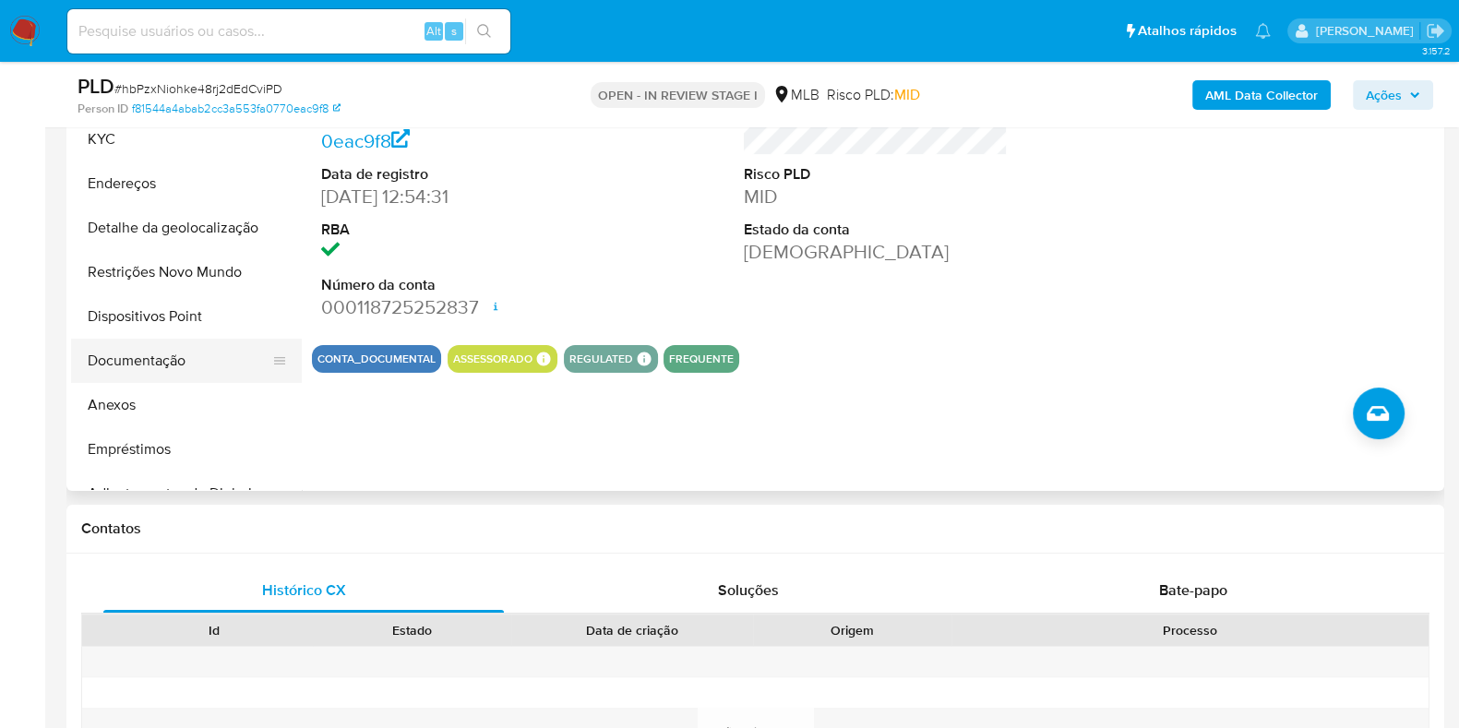
click at [130, 364] on button "Documentação" at bounding box center [179, 361] width 216 height 44
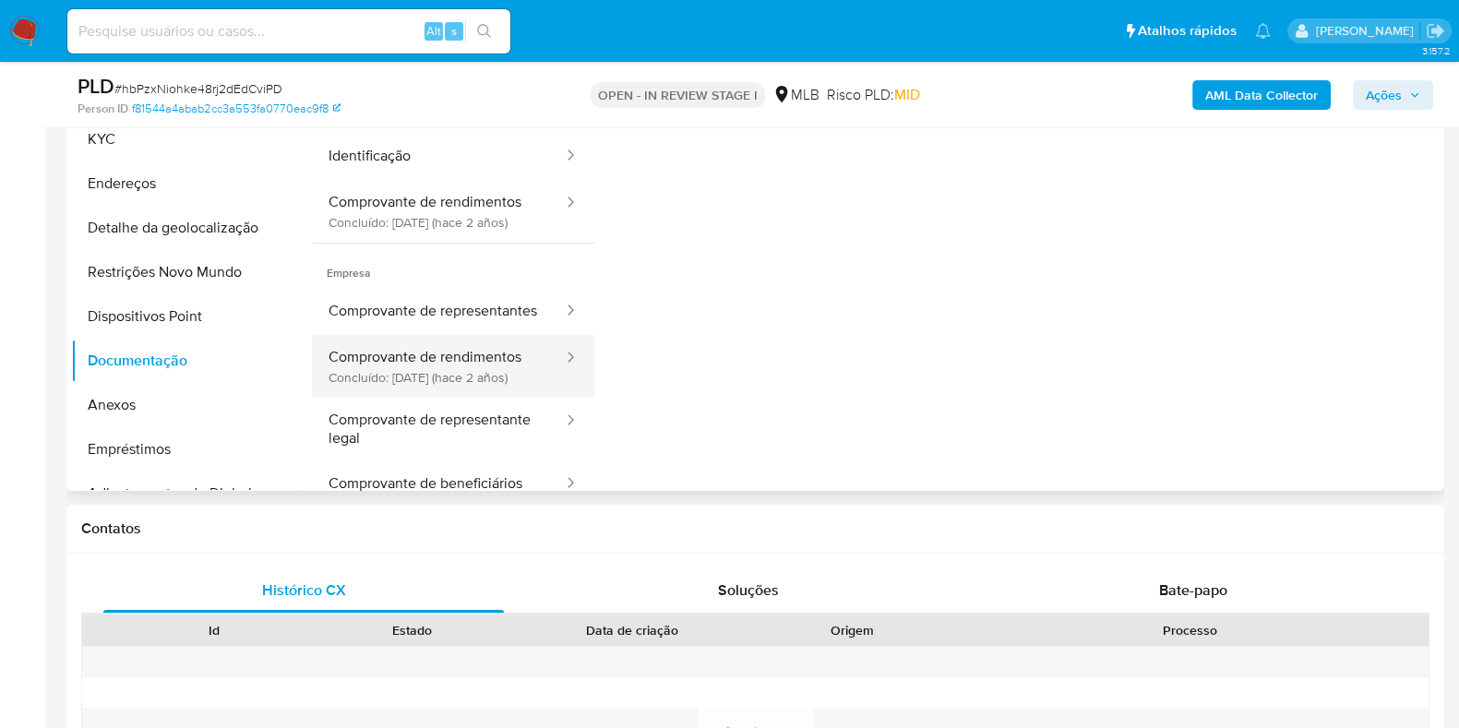
click at [471, 398] on button "Comprovante de rendimentos Concluído: 23/06/2023 (hace 2 años)" at bounding box center [438, 366] width 253 height 63
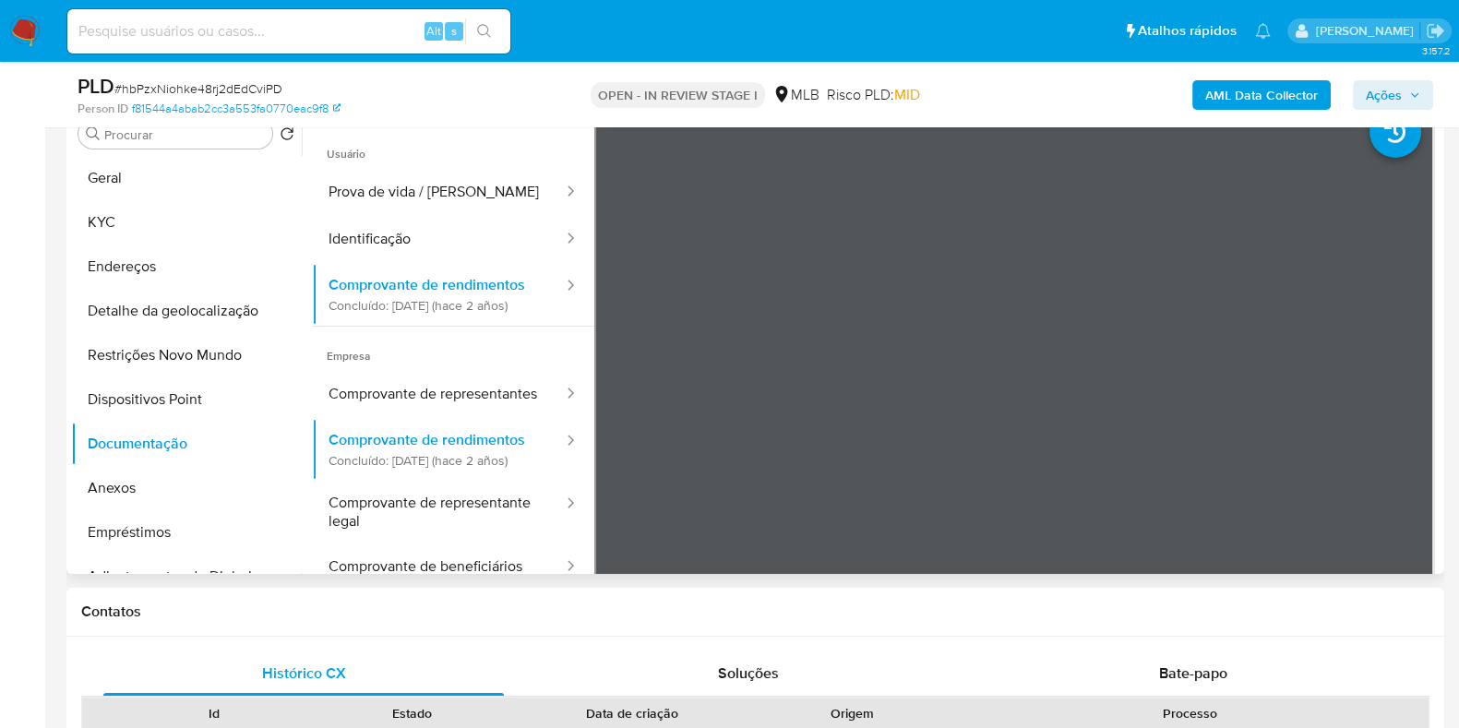
scroll to position [346, 0]
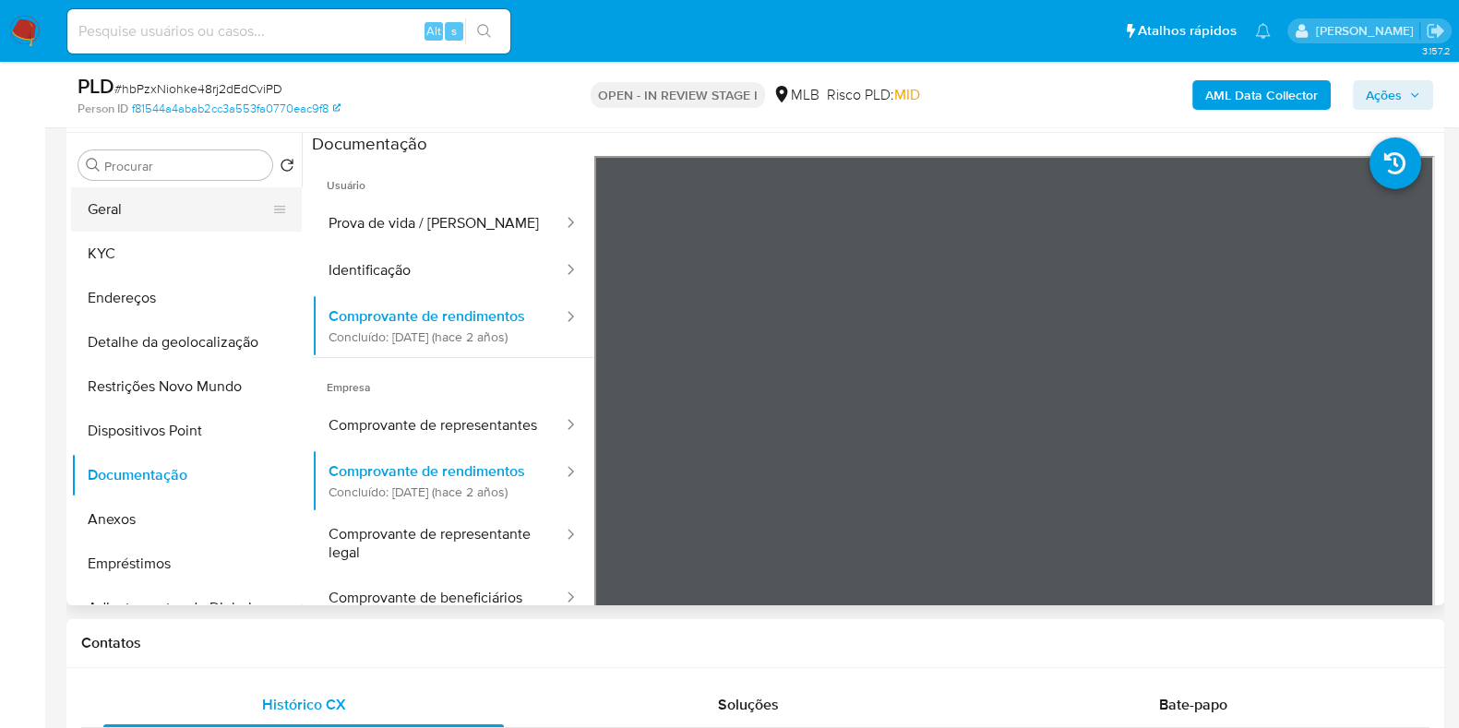
click at [170, 208] on button "Geral" at bounding box center [179, 209] width 216 height 44
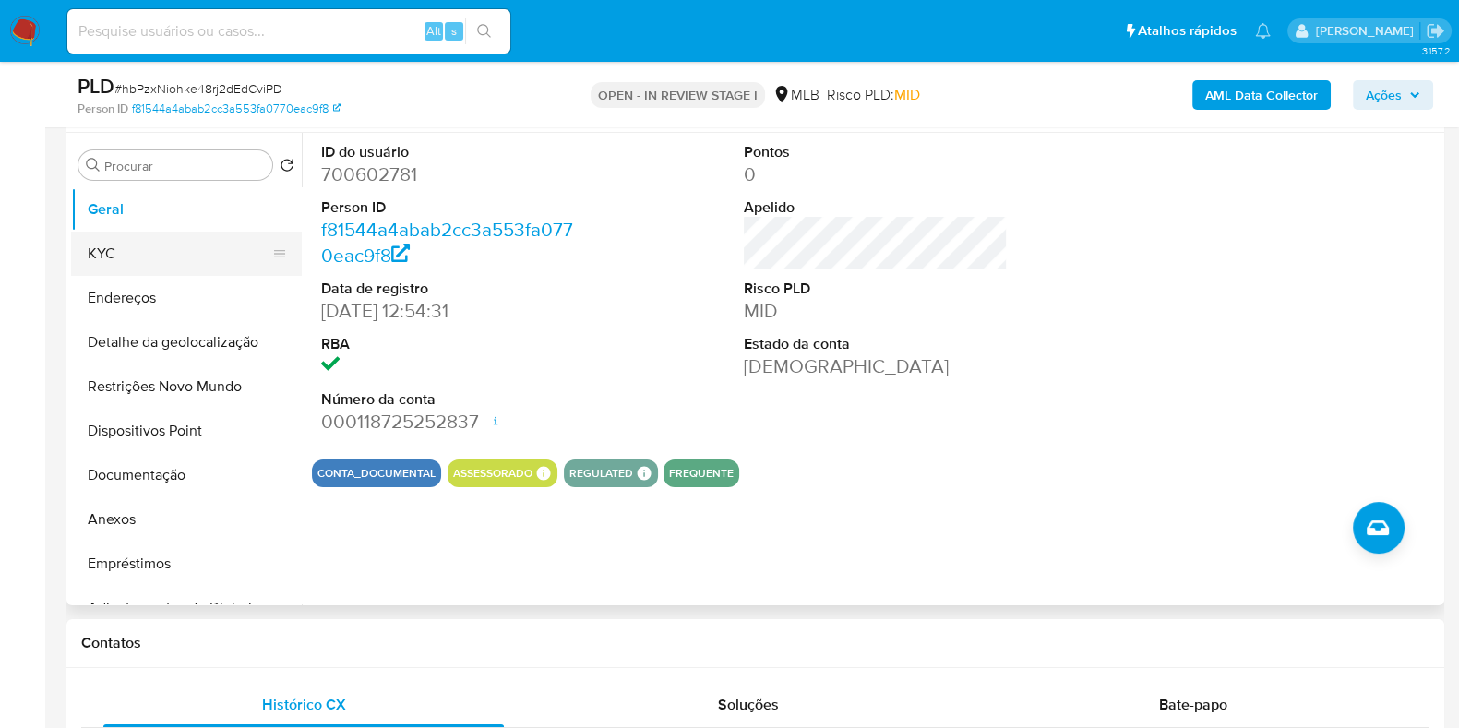
click at [148, 269] on button "KYC" at bounding box center [179, 254] width 216 height 44
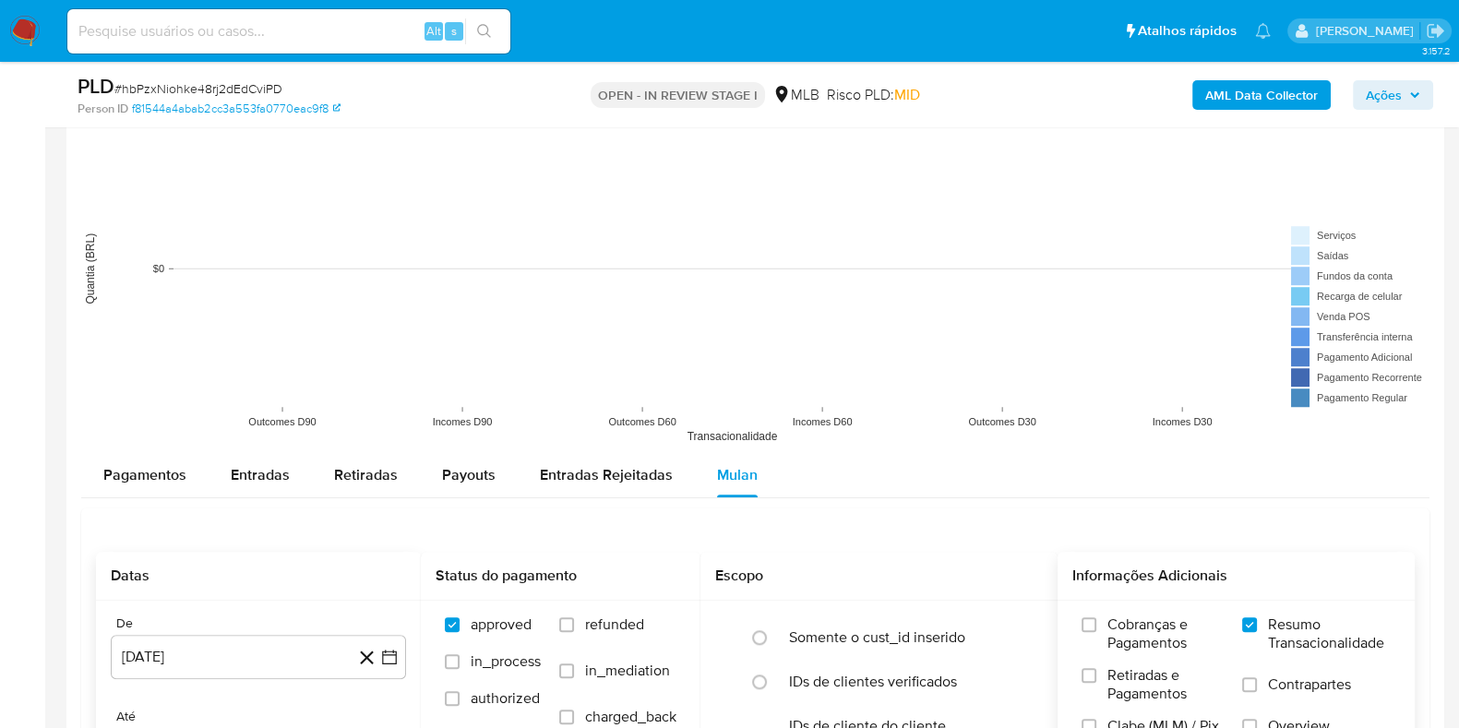
scroll to position [1961, 0]
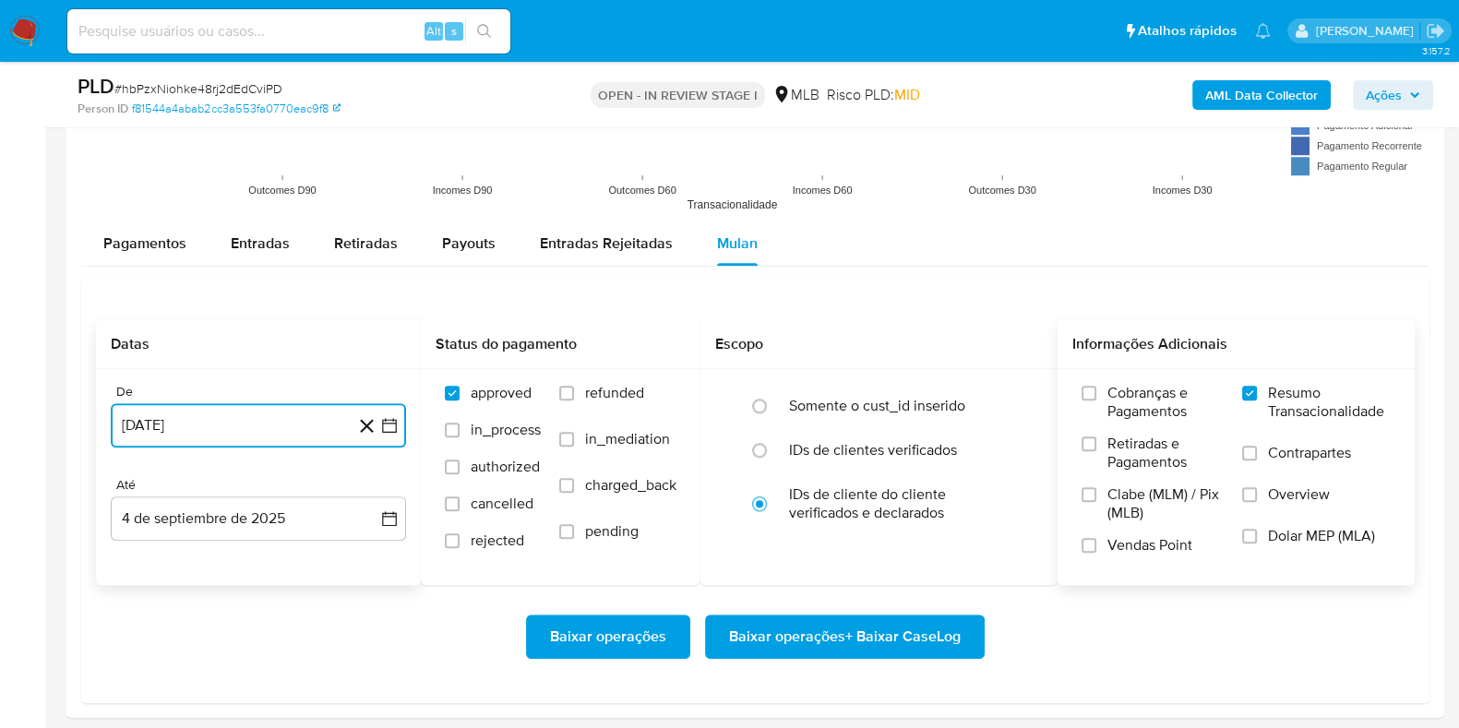
click at [389, 429] on icon "button" at bounding box center [389, 425] width 18 height 18
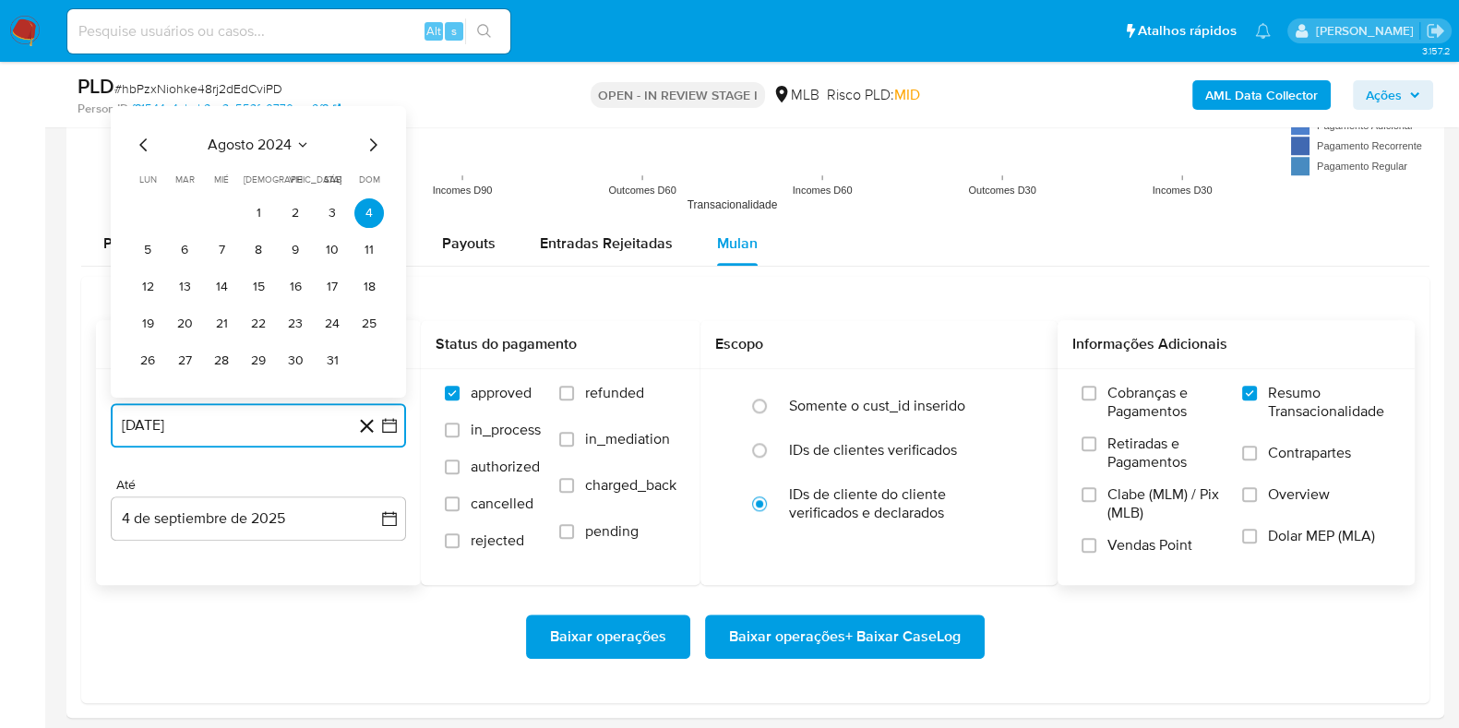
click at [367, 141] on icon "Mes siguiente" at bounding box center [373, 144] width 22 height 22
click at [365, 111] on icon "Mes siguiente" at bounding box center [373, 107] width 22 height 22
click at [374, 149] on icon "Mes siguiente" at bounding box center [373, 144] width 22 height 22
click at [370, 109] on icon "Mes siguiente" at bounding box center [373, 107] width 22 height 22
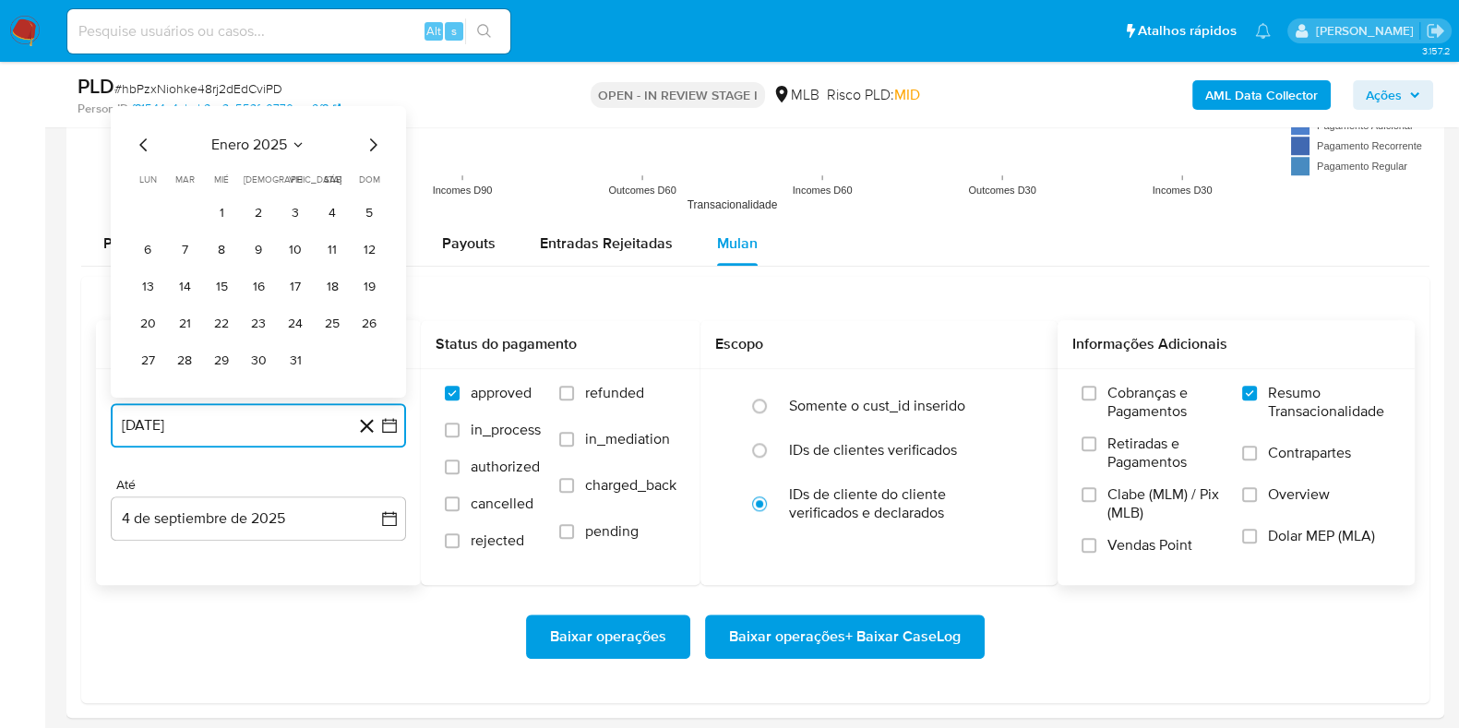
click at [372, 147] on icon "Mes siguiente" at bounding box center [373, 143] width 7 height 13
click at [375, 106] on icon "Mes siguiente" at bounding box center [373, 107] width 7 height 13
click at [374, 145] on icon "Mes siguiente" at bounding box center [373, 144] width 22 height 22
click at [374, 145] on icon "Mes siguiente" at bounding box center [373, 143] width 7 height 13
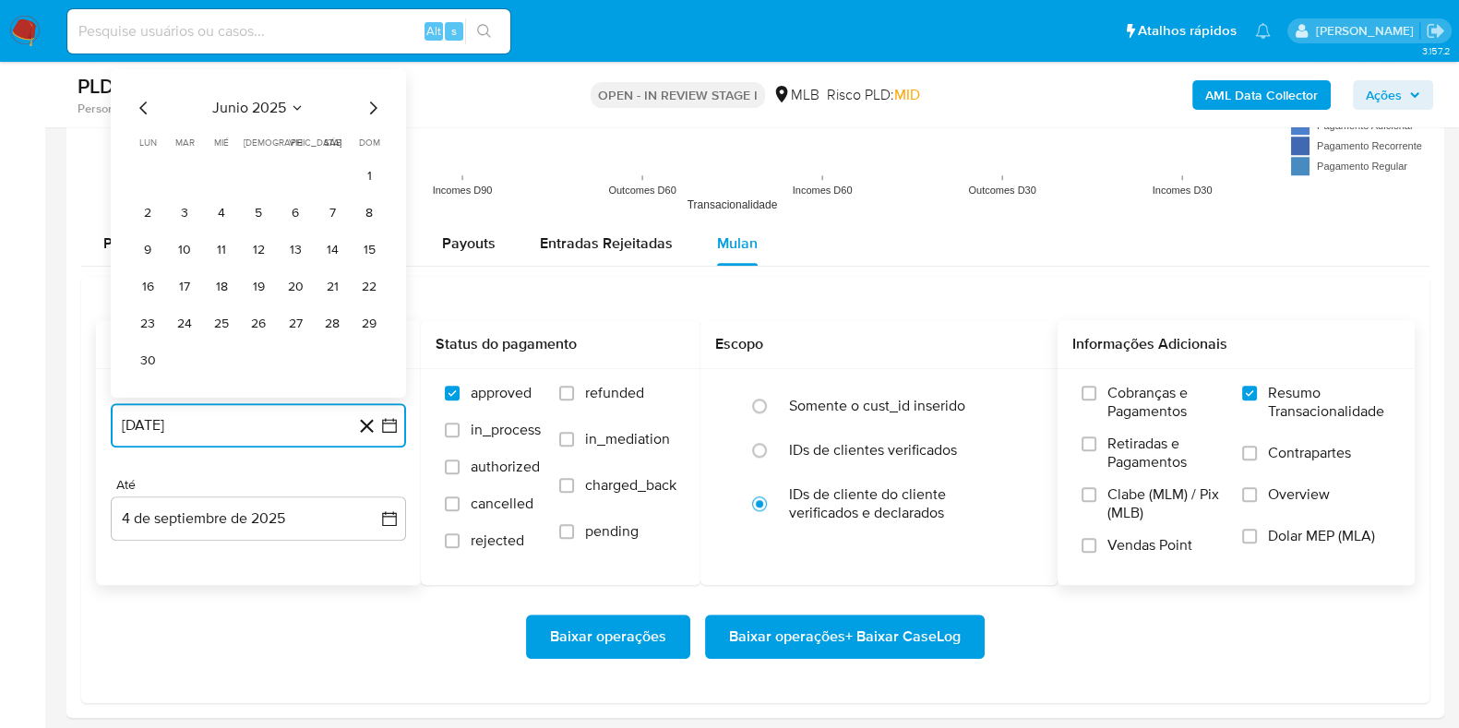
click at [375, 109] on icon "Mes siguiente" at bounding box center [373, 107] width 22 height 22
click at [370, 138] on icon "Mes siguiente" at bounding box center [373, 144] width 22 height 22
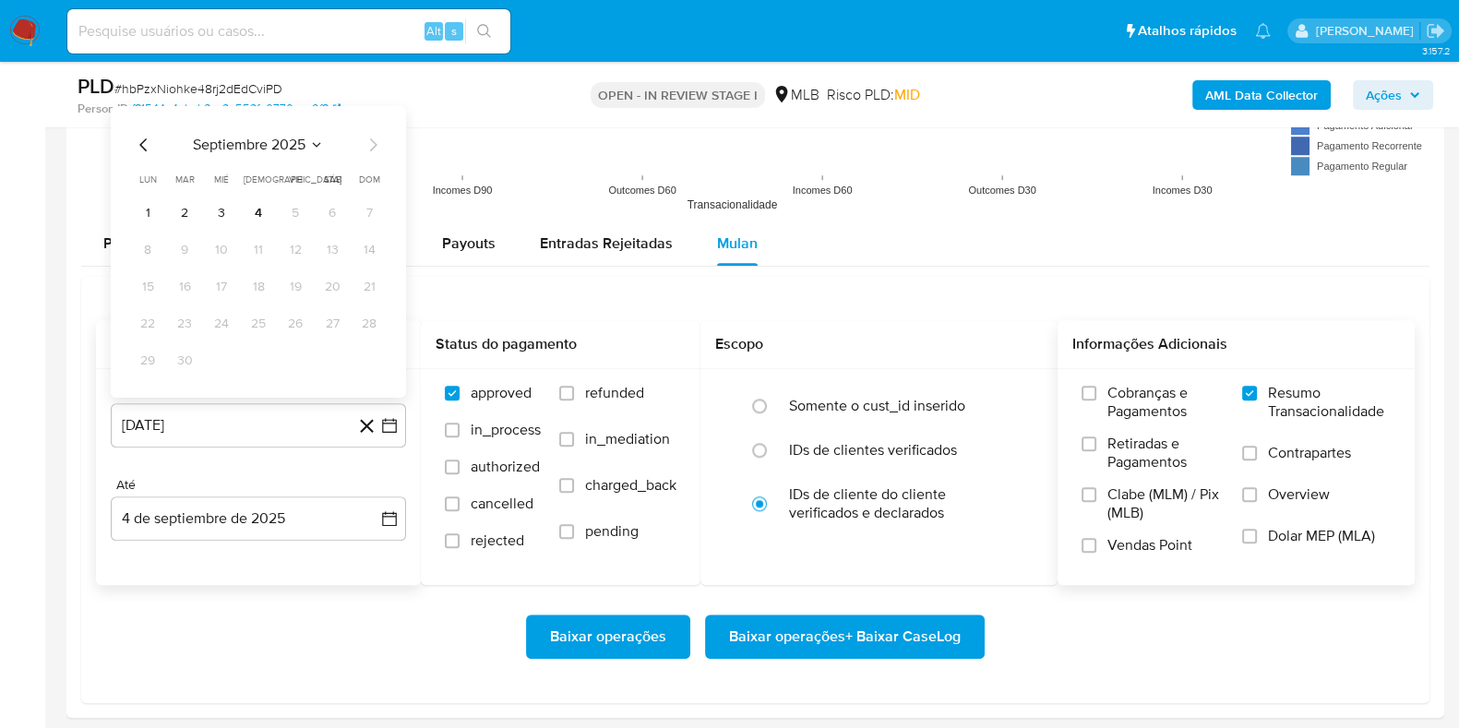
click at [138, 142] on icon "Mes anterior" at bounding box center [144, 144] width 22 height 22
click at [143, 142] on icon "Mes anterior" at bounding box center [144, 144] width 22 height 22
click at [141, 103] on icon "Mes anterior" at bounding box center [144, 107] width 22 height 22
click at [141, 145] on icon "Mes anterior" at bounding box center [144, 144] width 22 height 22
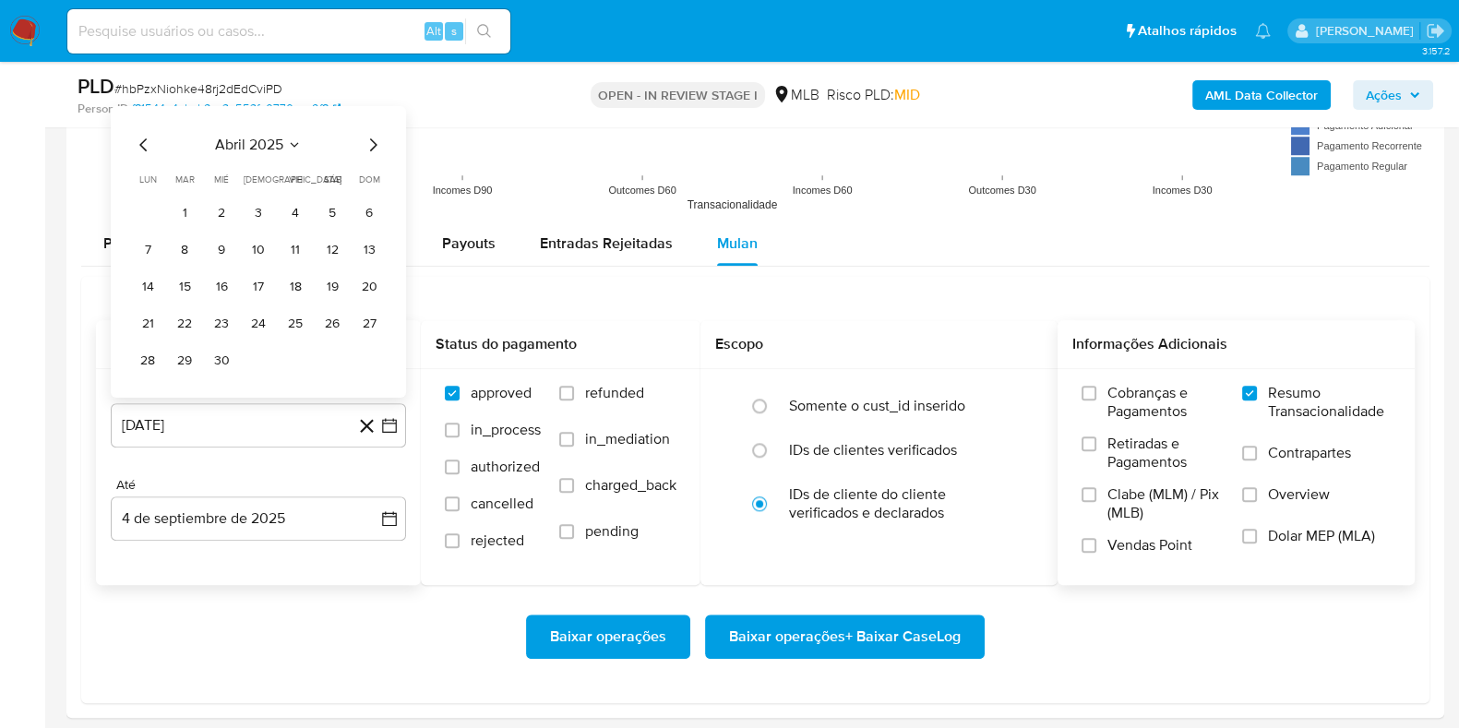
click at [141, 145] on icon "Mes anterior" at bounding box center [144, 144] width 22 height 22
click at [374, 103] on icon "Mes siguiente" at bounding box center [373, 107] width 22 height 22
click at [373, 148] on icon "Mes siguiente" at bounding box center [373, 144] width 22 height 22
click at [154, 249] on button "5" at bounding box center [148, 249] width 30 height 30
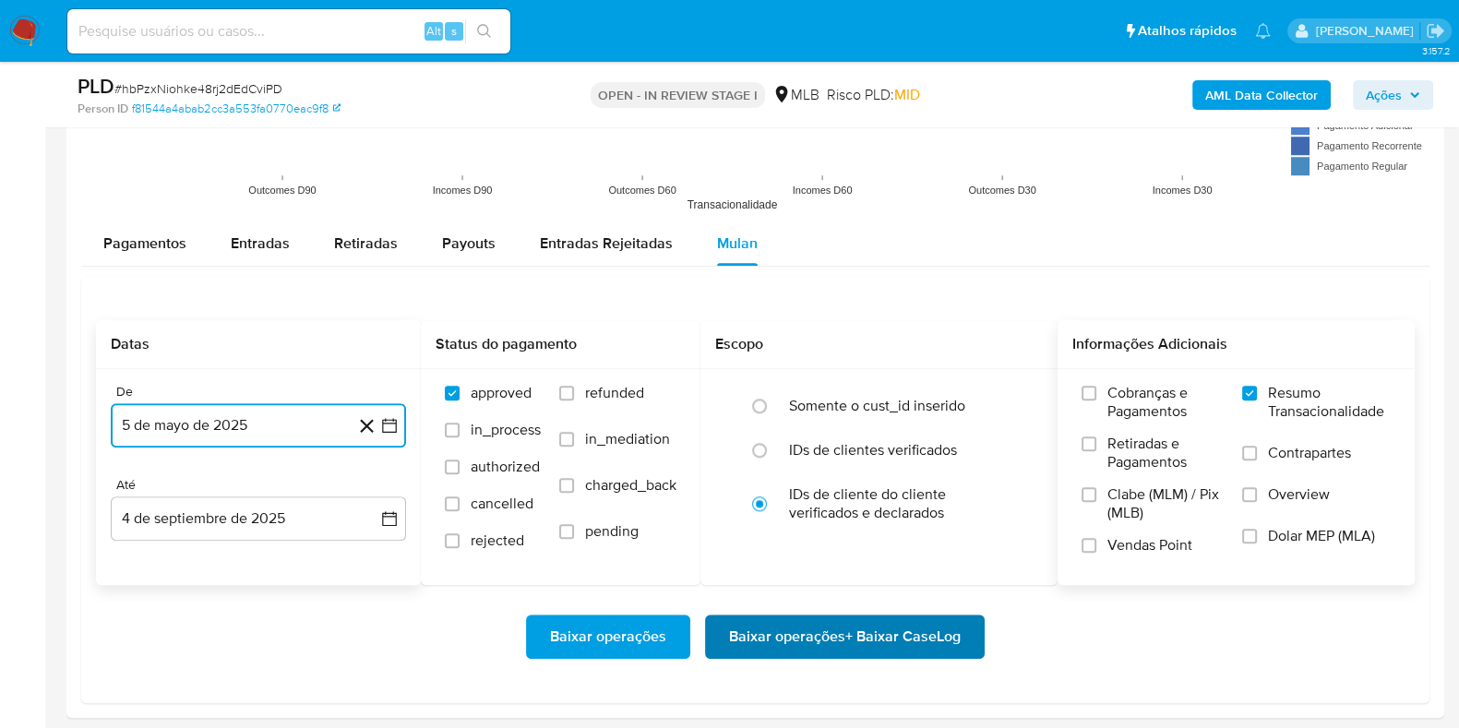
click at [868, 629] on span "Baixar operações + Baixar CaseLog" at bounding box center [845, 636] width 232 height 41
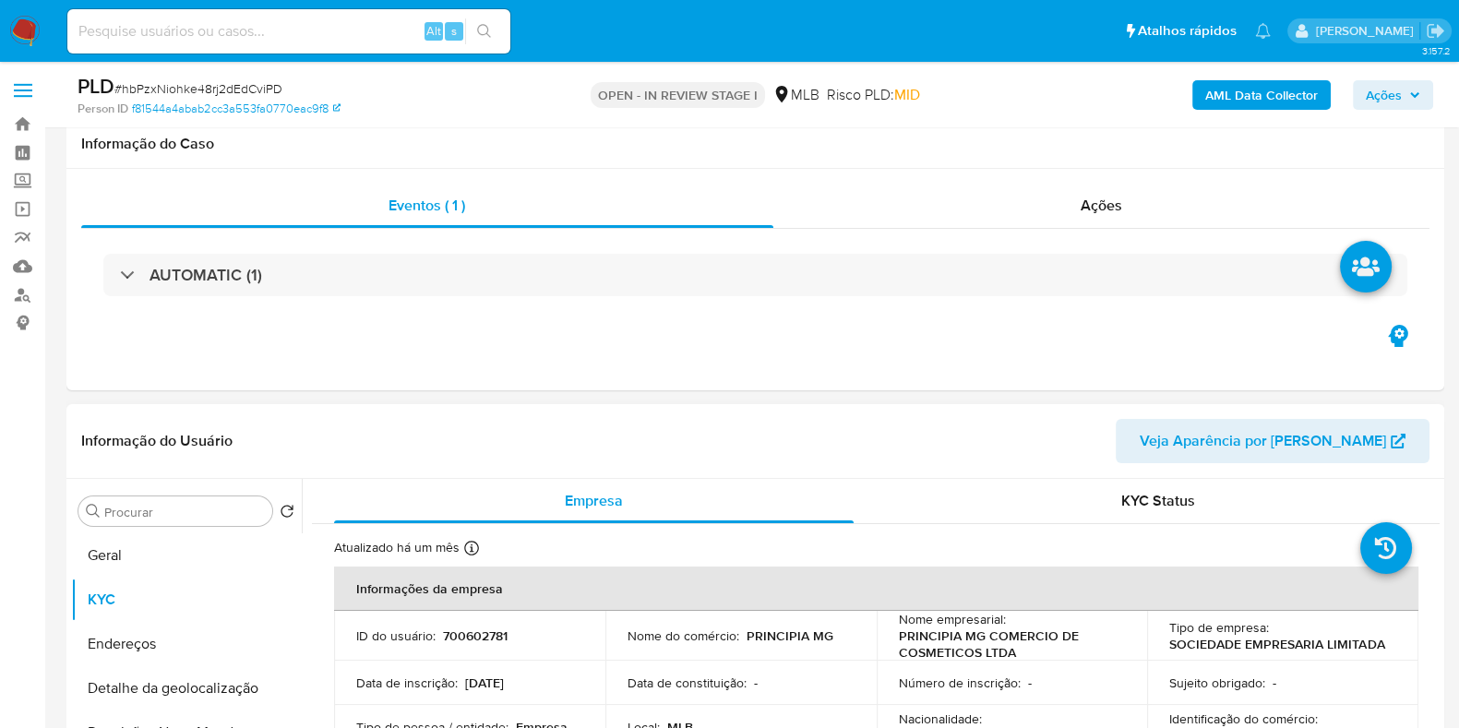
scroll to position [230, 0]
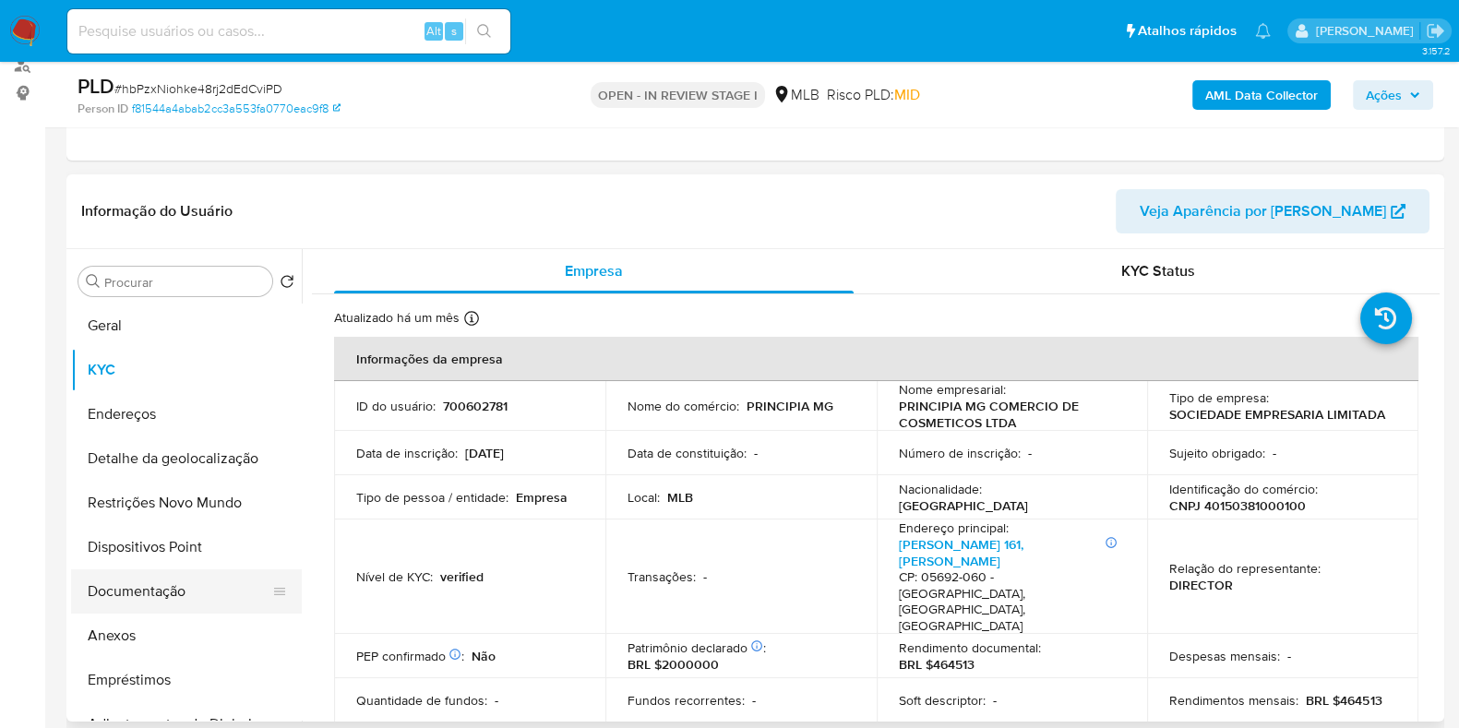
click at [181, 596] on button "Documentação" at bounding box center [179, 591] width 216 height 44
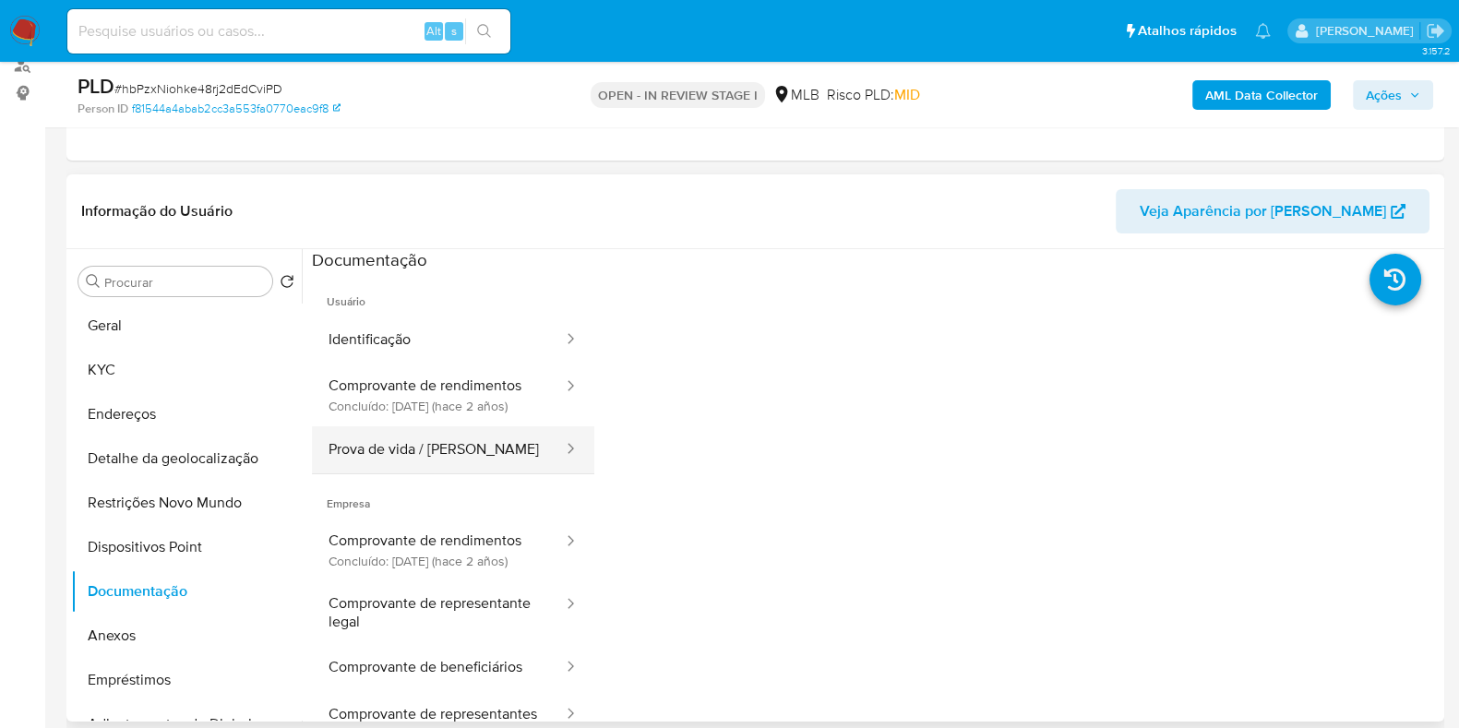
click at [382, 473] on button "Prova de vida / Selfie" at bounding box center [438, 449] width 253 height 47
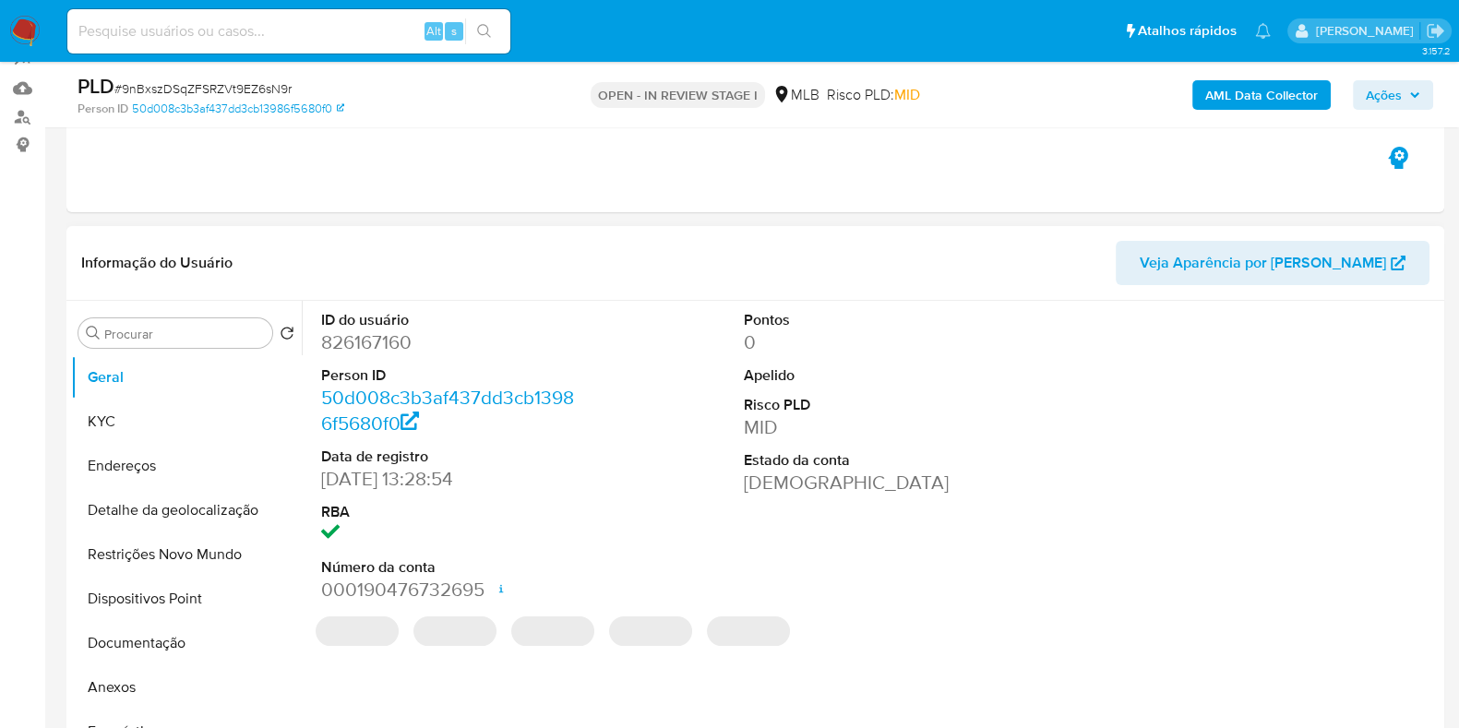
scroll to position [346, 0]
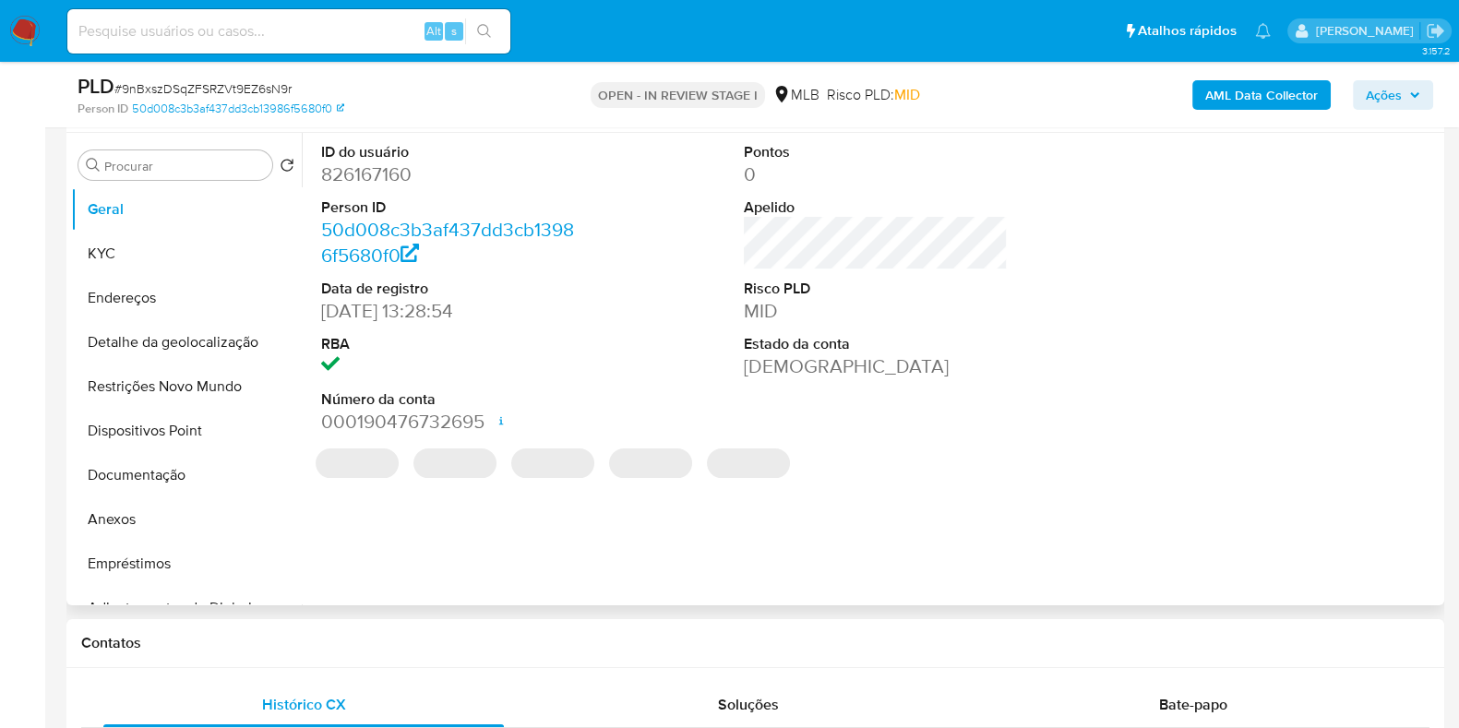
select select "10"
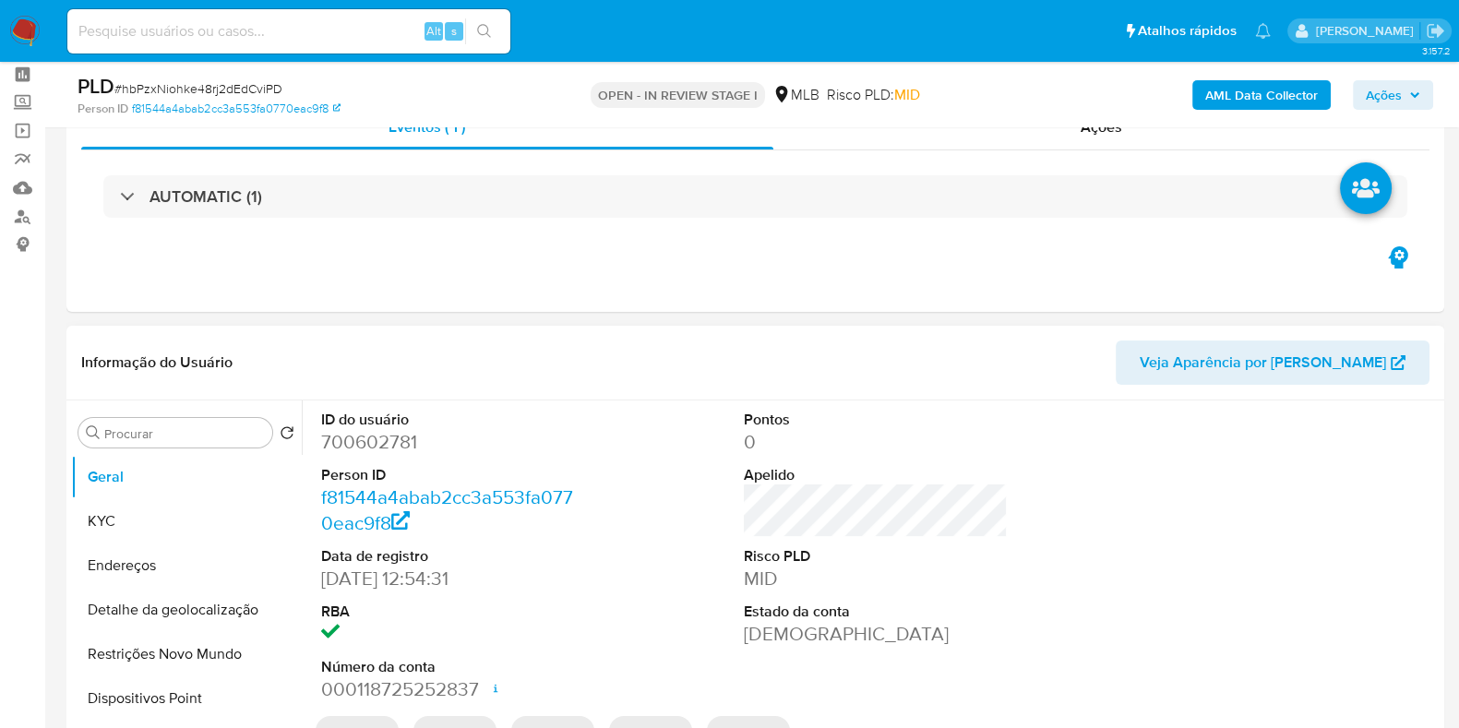
scroll to position [114, 0]
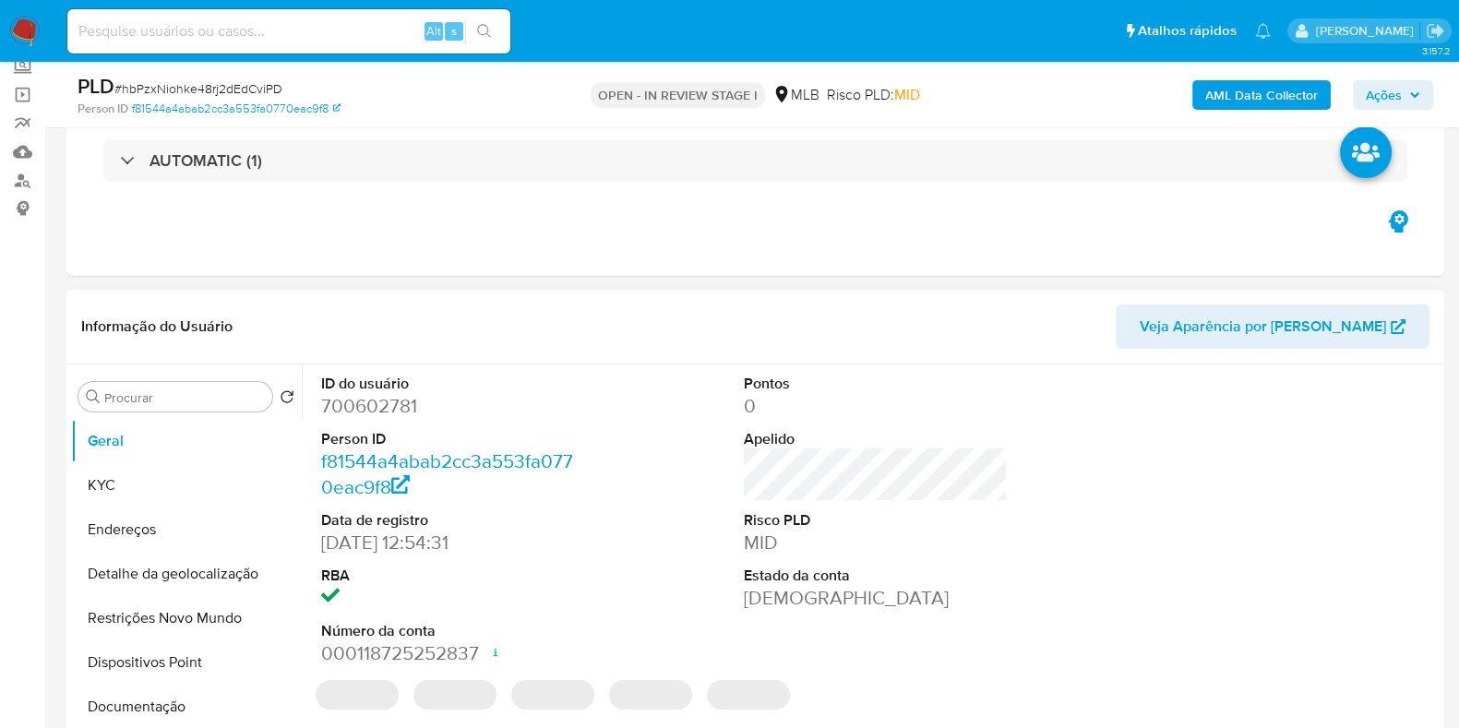
select select "10"
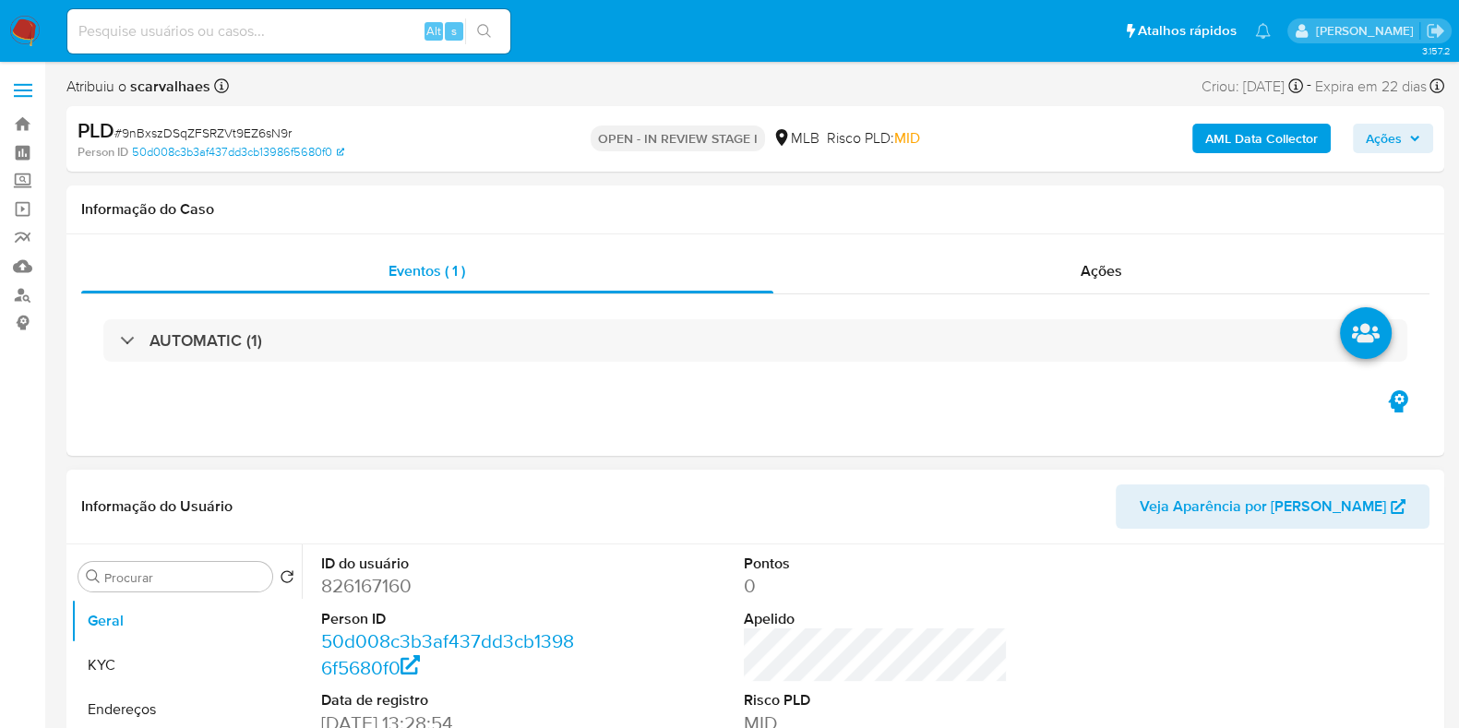
select select "10"
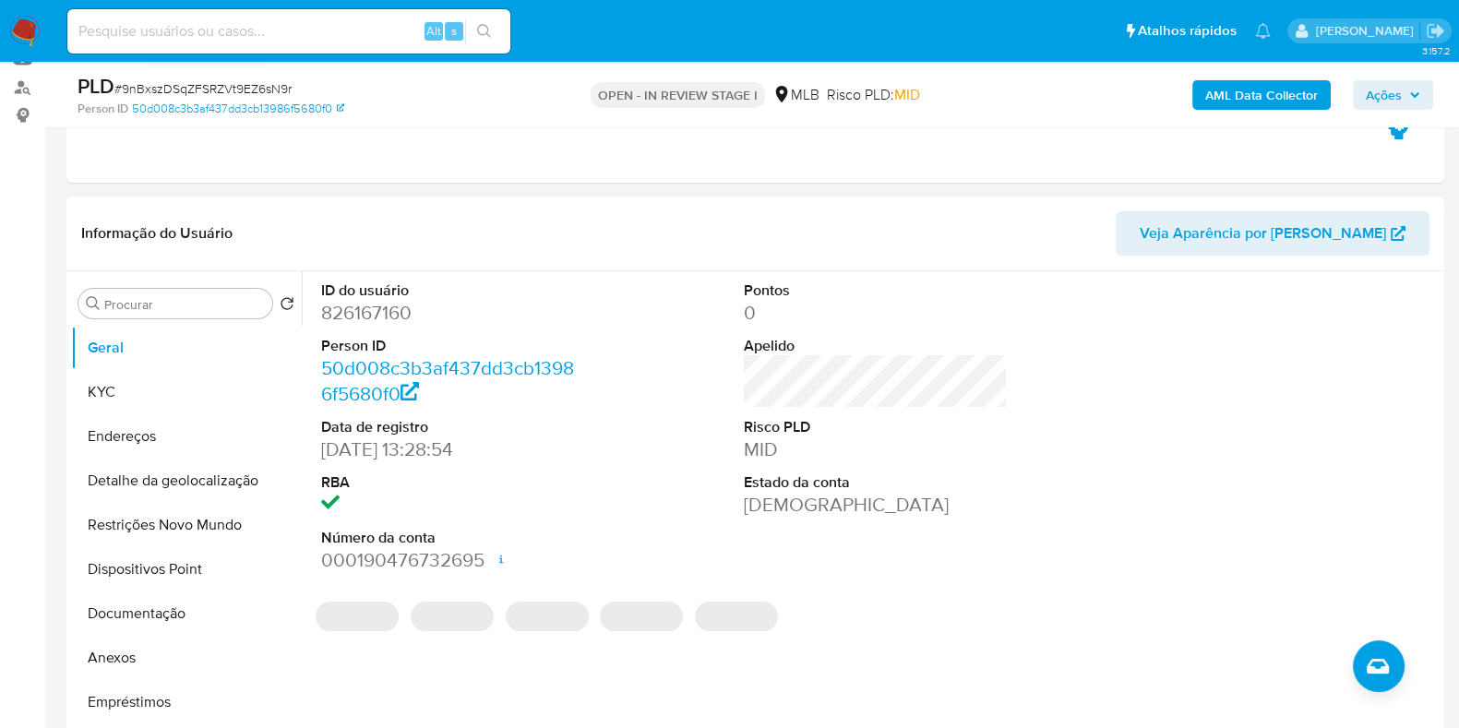
scroll to position [230, 0]
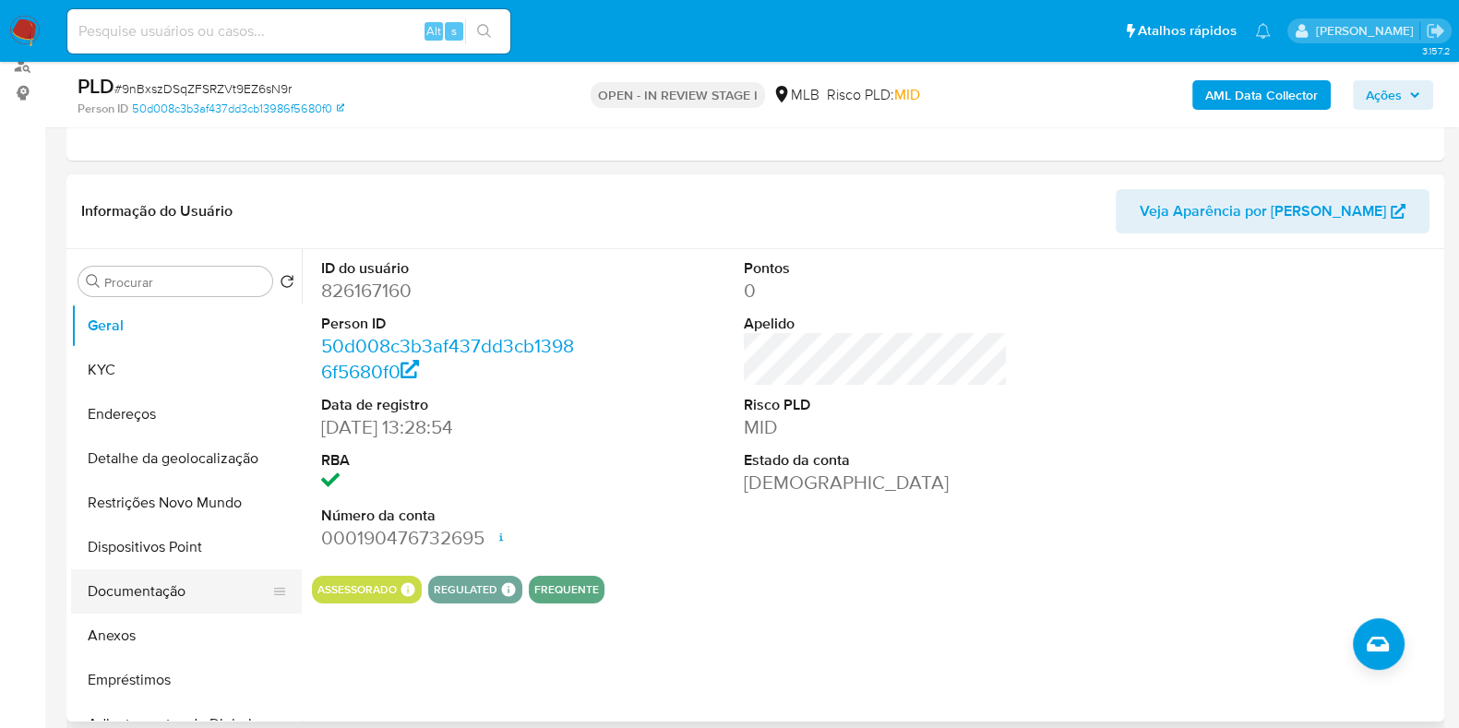
click at [167, 582] on button "Documentação" at bounding box center [179, 591] width 216 height 44
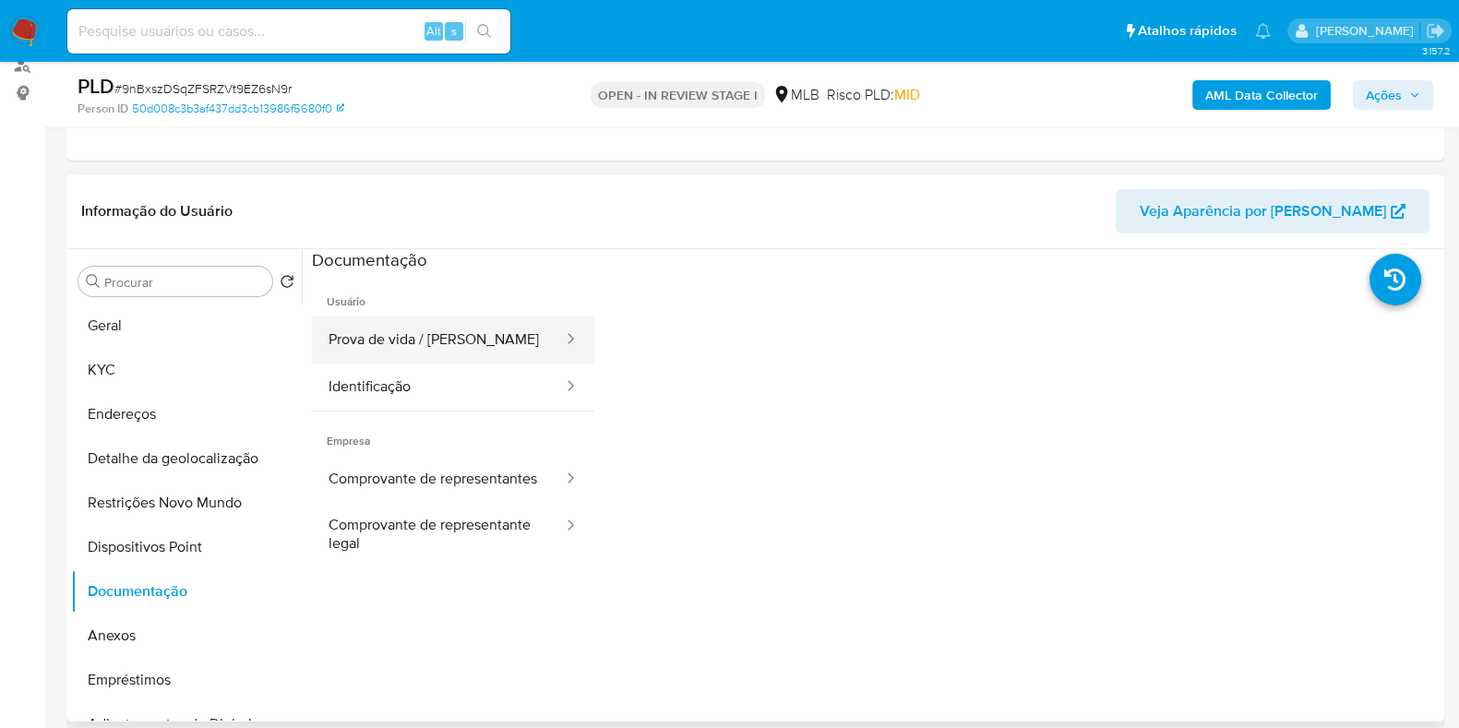
click at [455, 320] on button "Prova de vida / Selfie" at bounding box center [438, 339] width 253 height 47
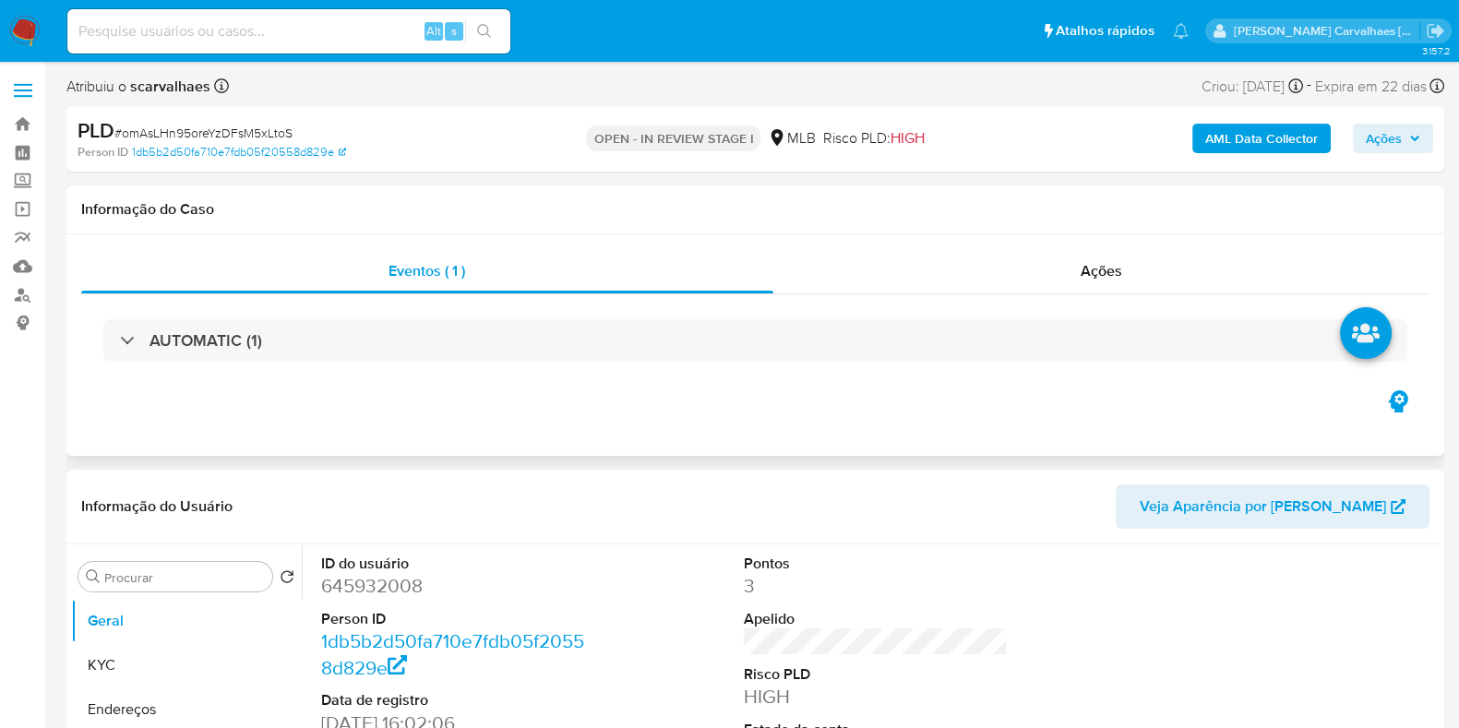
select select "10"
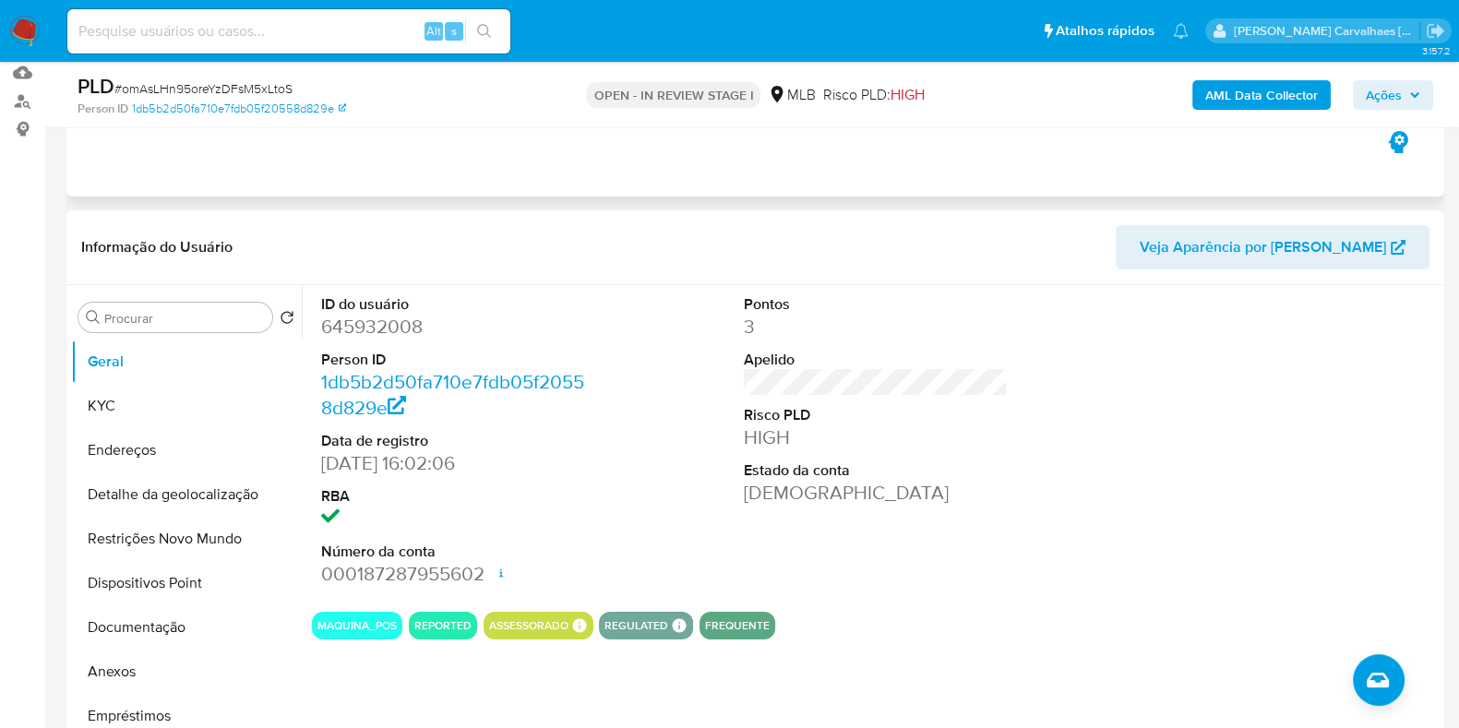
scroll to position [230, 0]
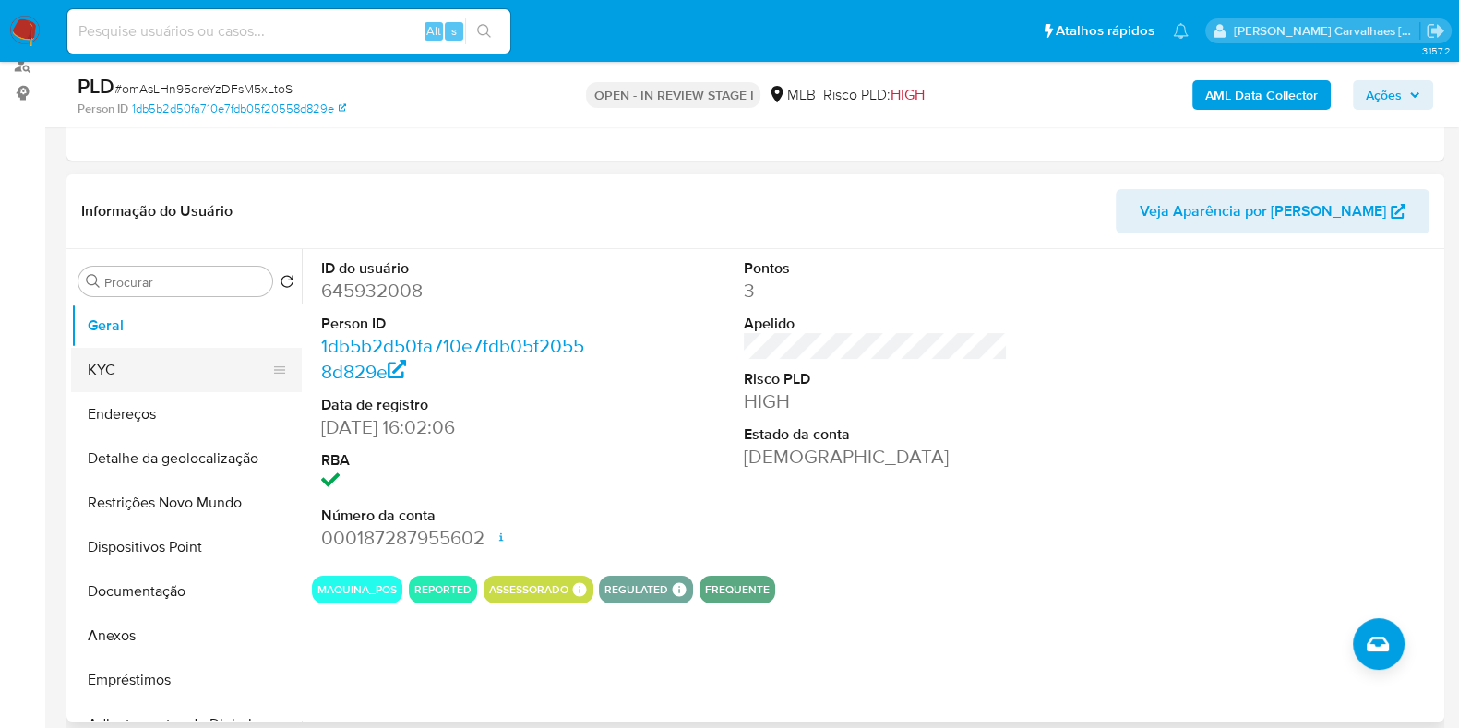
click at [162, 368] on button "KYC" at bounding box center [179, 370] width 216 height 44
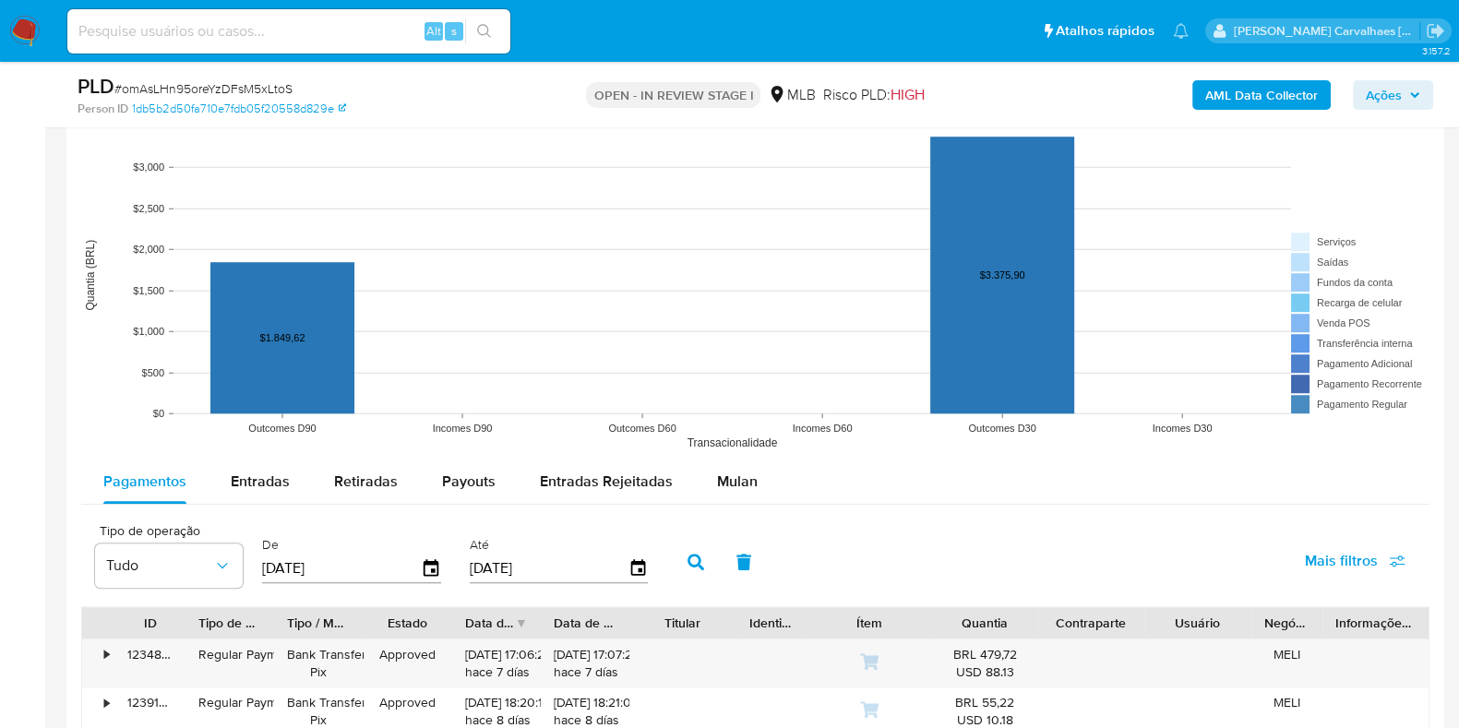
scroll to position [1844, 0]
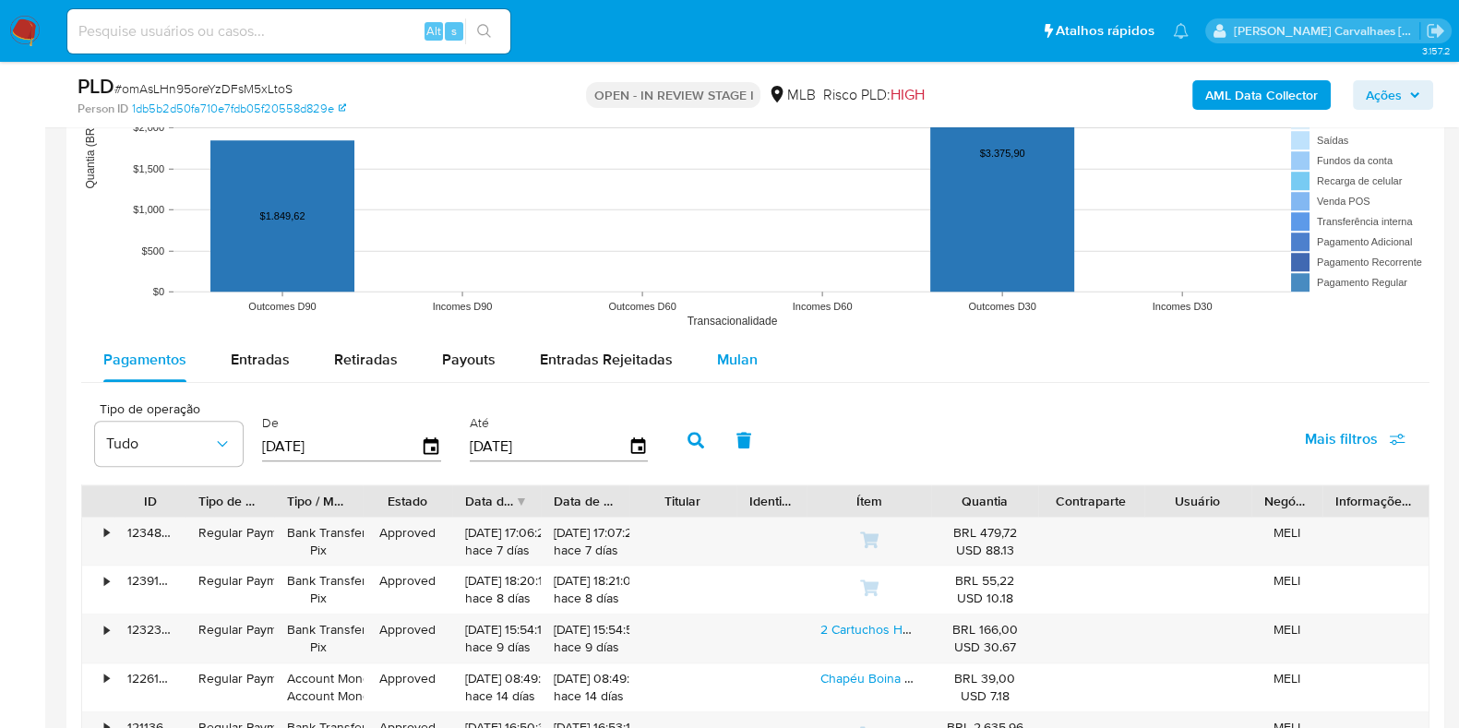
click at [727, 362] on span "Mulan" at bounding box center [737, 359] width 41 height 21
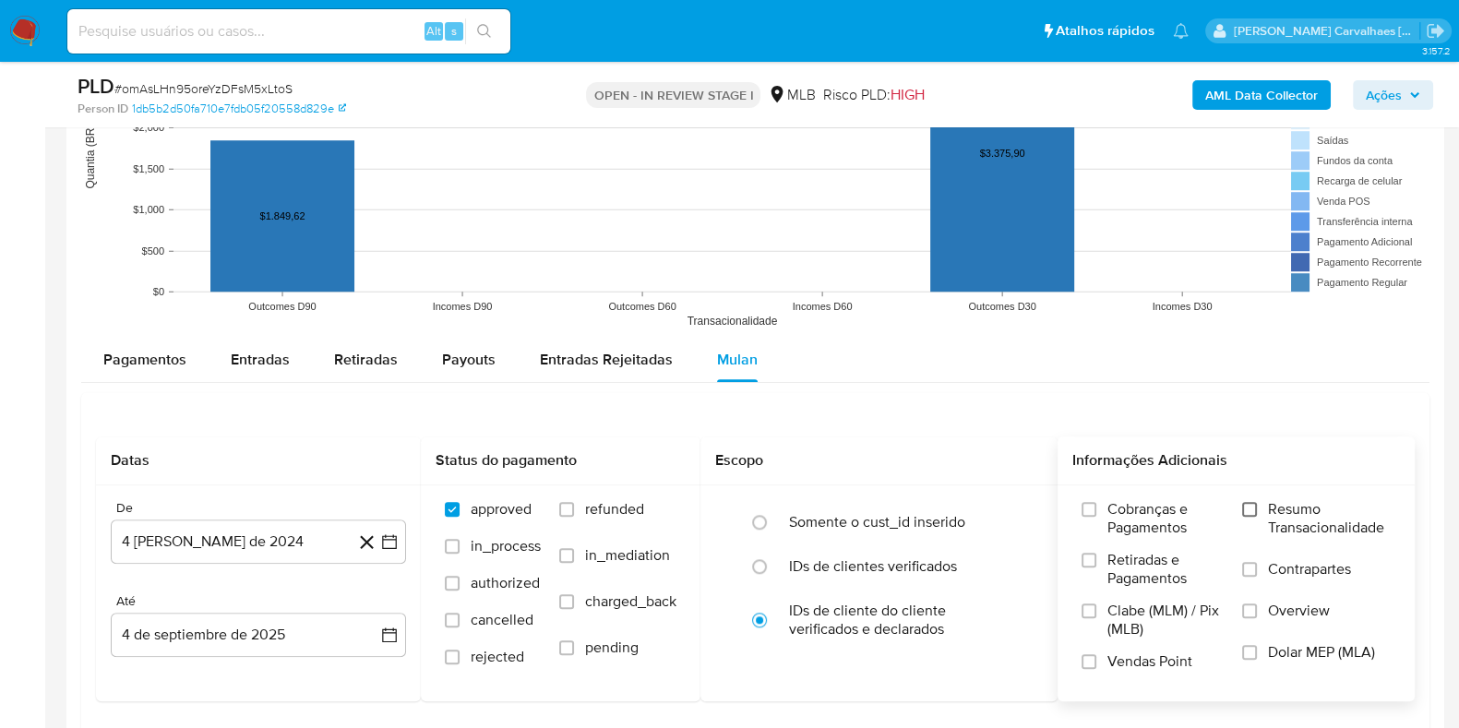
click at [1251, 507] on input "Resumo Transacionalidade" at bounding box center [1249, 509] width 15 height 15
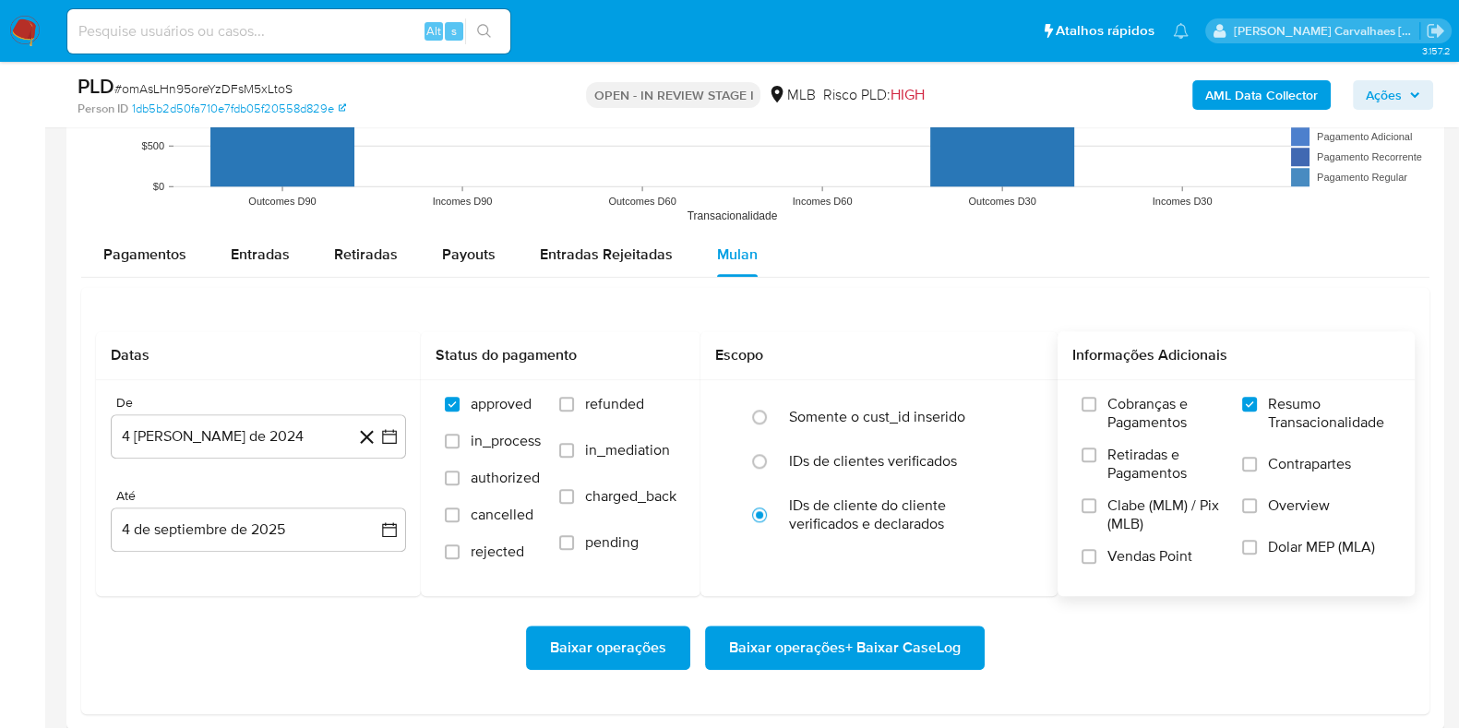
scroll to position [2191, 0]
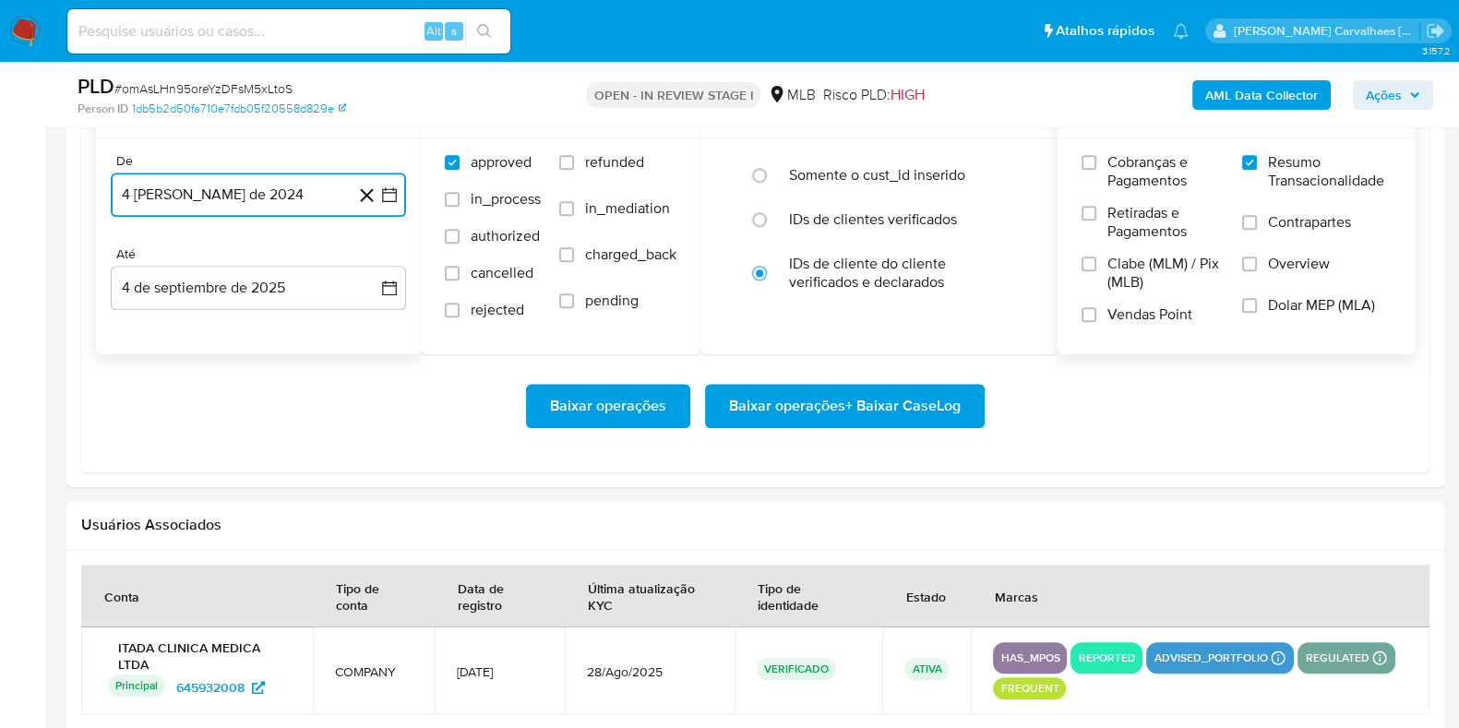
click at [387, 197] on icon "button" at bounding box center [389, 194] width 18 height 18
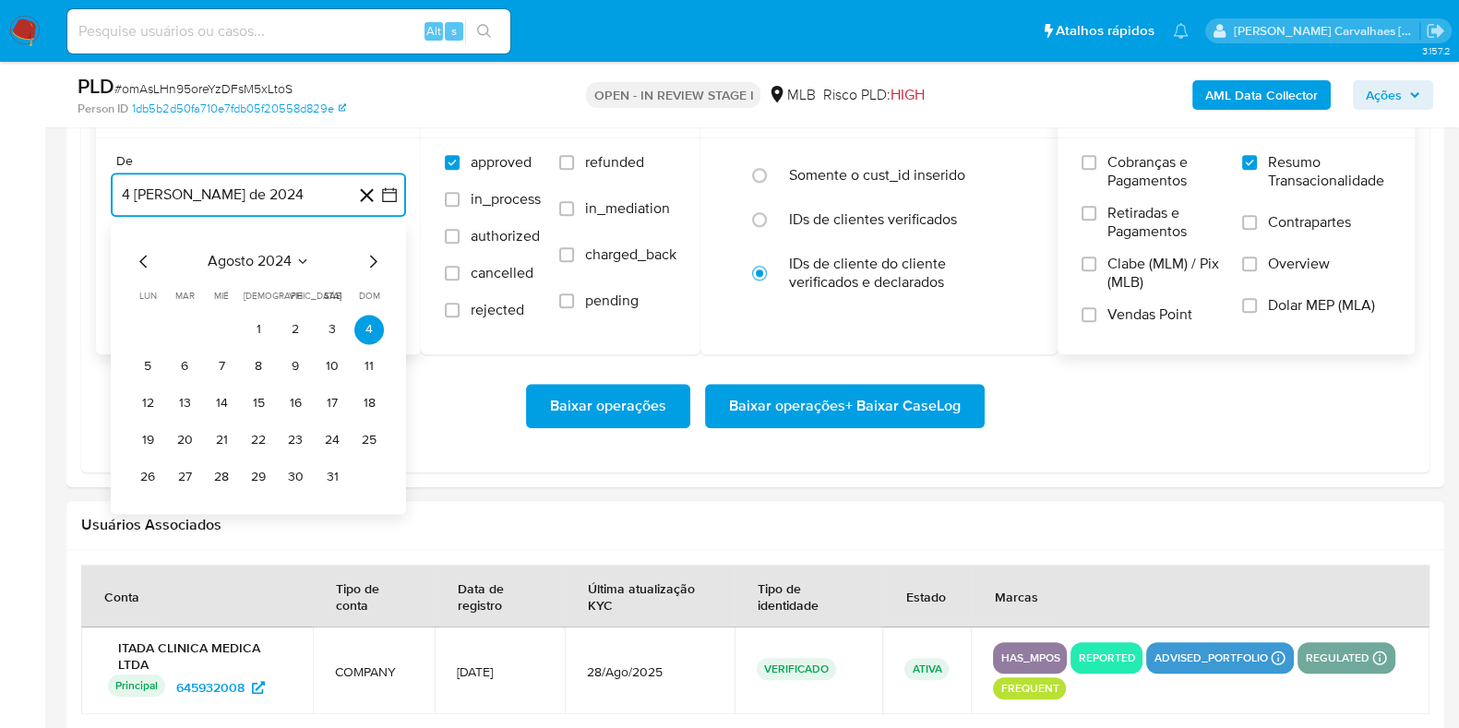
click at [374, 256] on icon "Mes siguiente" at bounding box center [373, 261] width 22 height 22
click at [374, 262] on icon "Mes siguiente" at bounding box center [373, 261] width 22 height 22
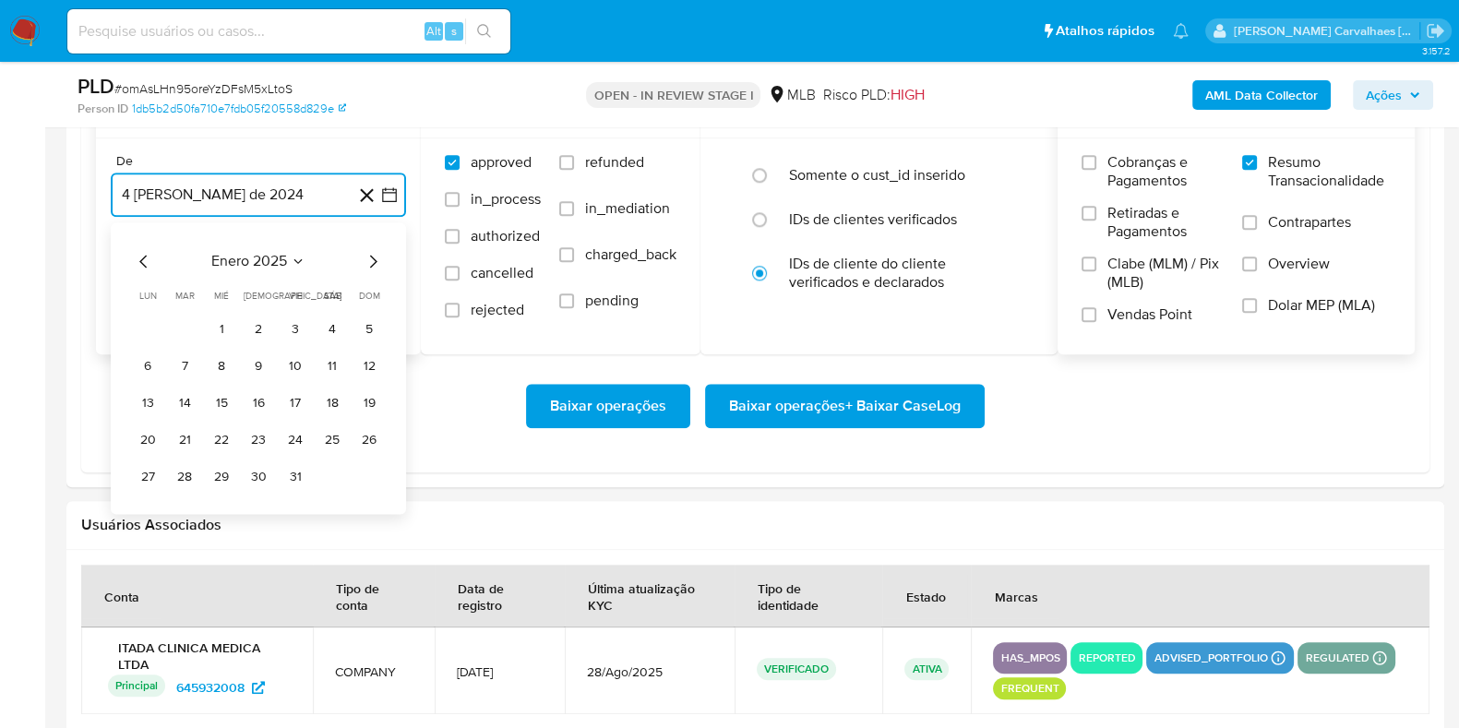
click at [374, 262] on icon "Mes siguiente" at bounding box center [373, 261] width 22 height 22
click at [149, 363] on button "5" at bounding box center [148, 367] width 30 height 30
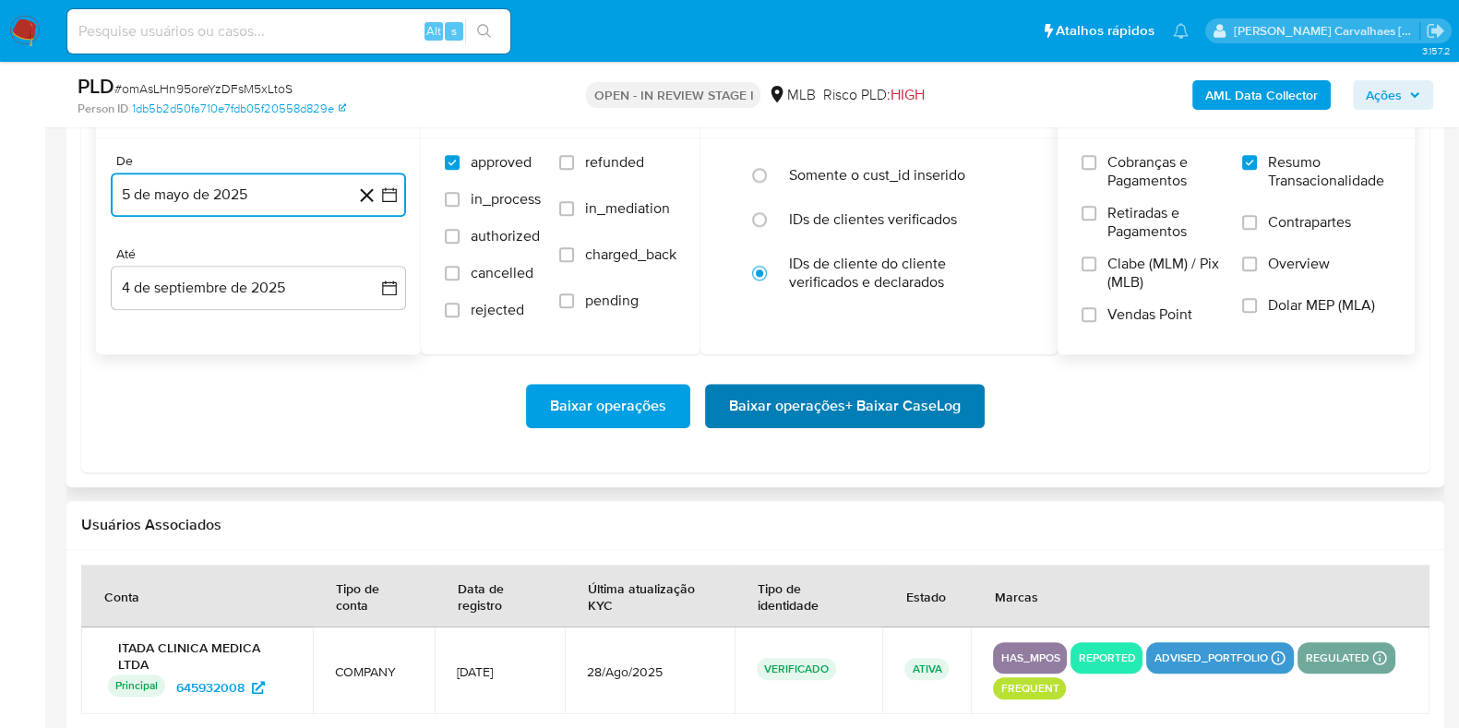
click at [801, 410] on span "Baixar operações + Baixar CaseLog" at bounding box center [845, 406] width 232 height 41
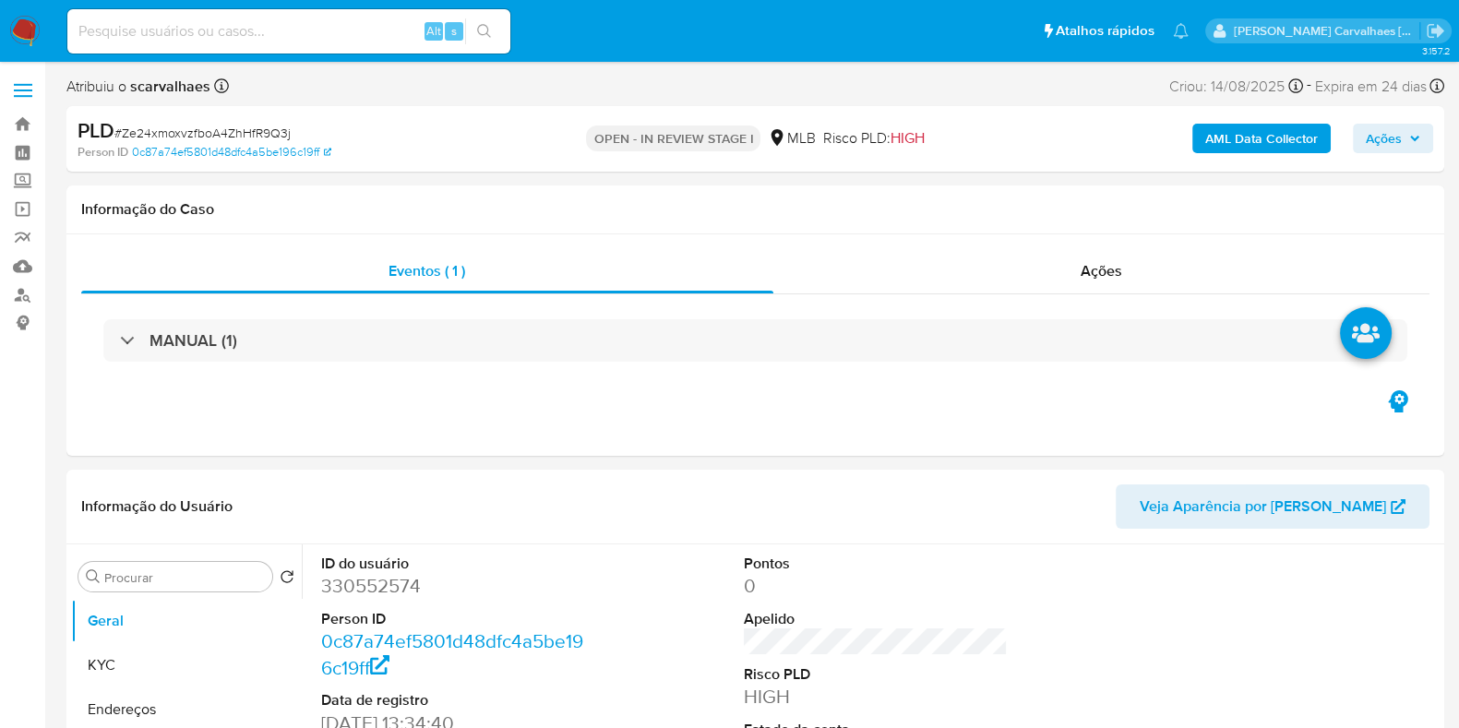
select select "10"
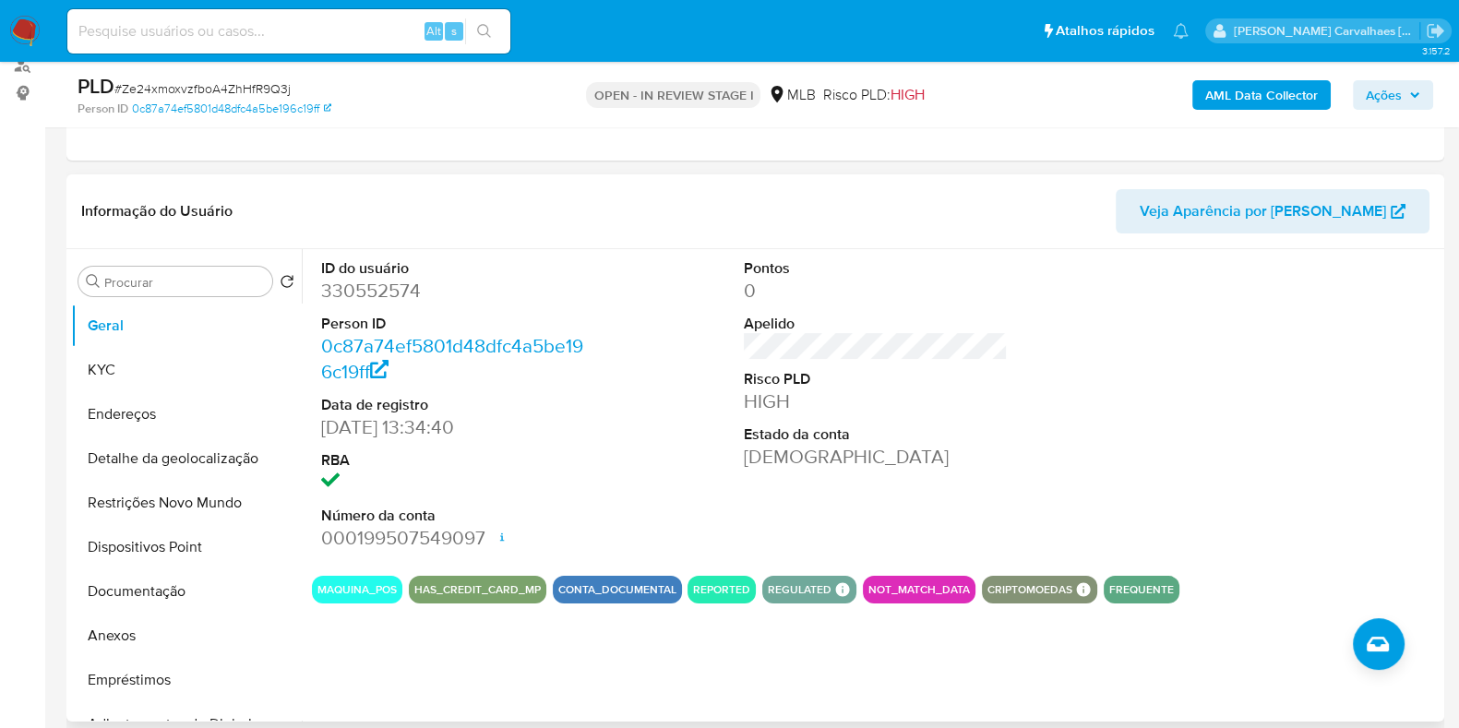
scroll to position [230, 0]
click at [161, 594] on button "Documentação" at bounding box center [179, 591] width 216 height 44
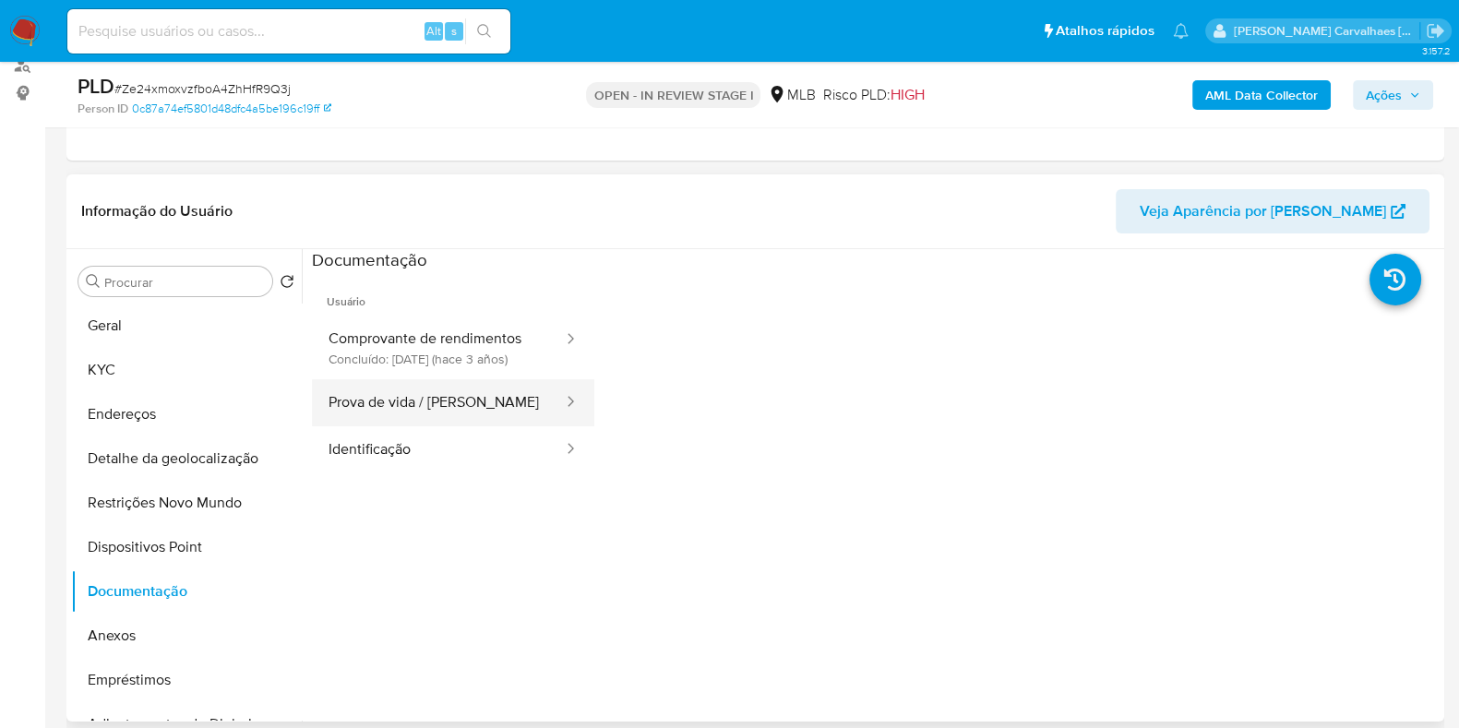
click at [423, 418] on button "Prova de vida / Selfie" at bounding box center [438, 402] width 253 height 47
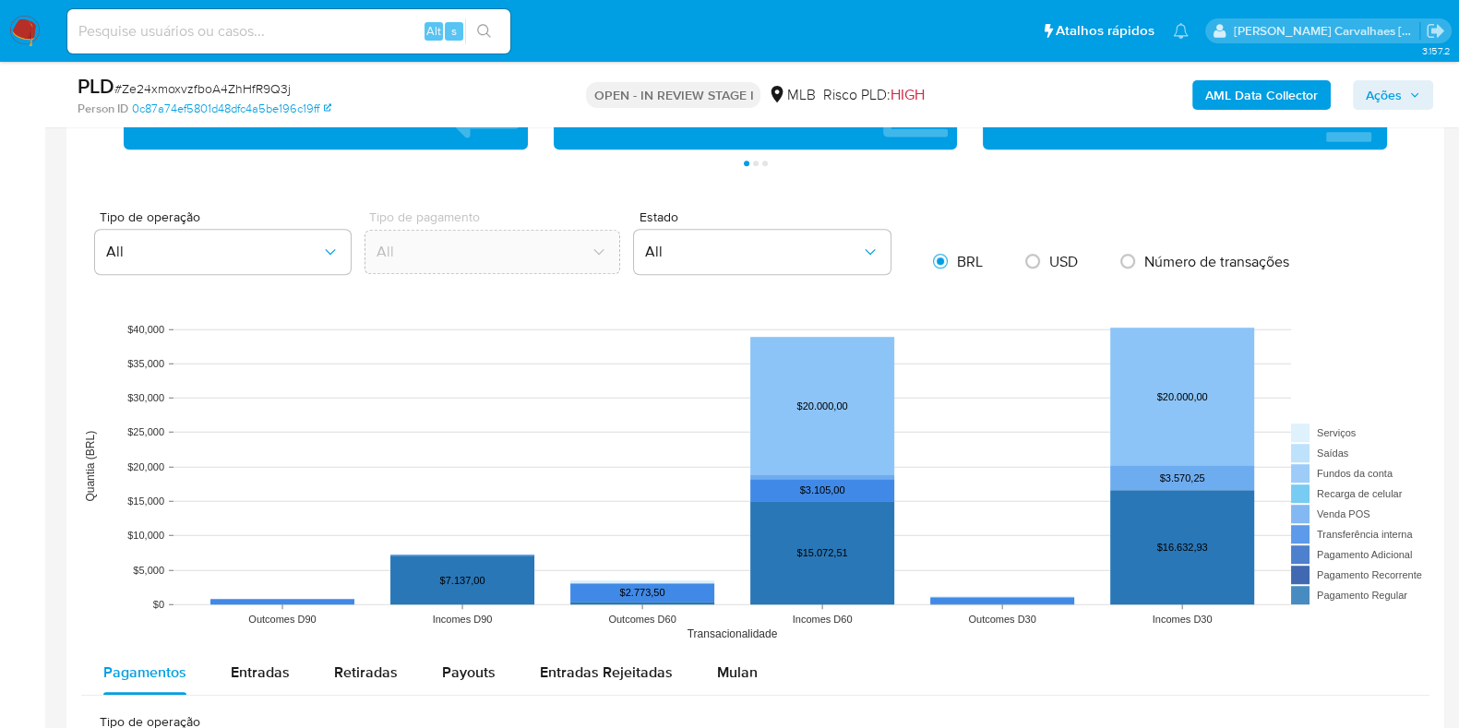
scroll to position [1729, 0]
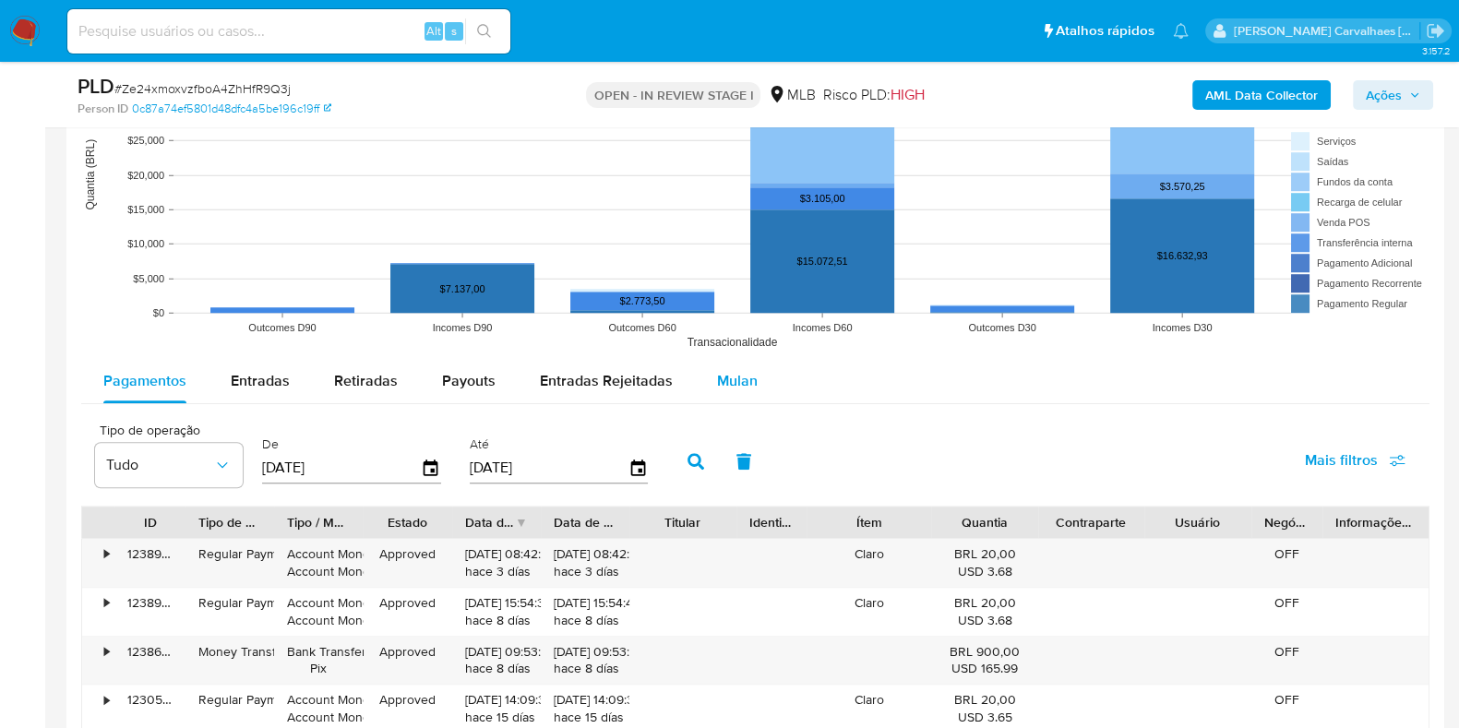
click at [724, 382] on span "Mulan" at bounding box center [737, 380] width 41 height 21
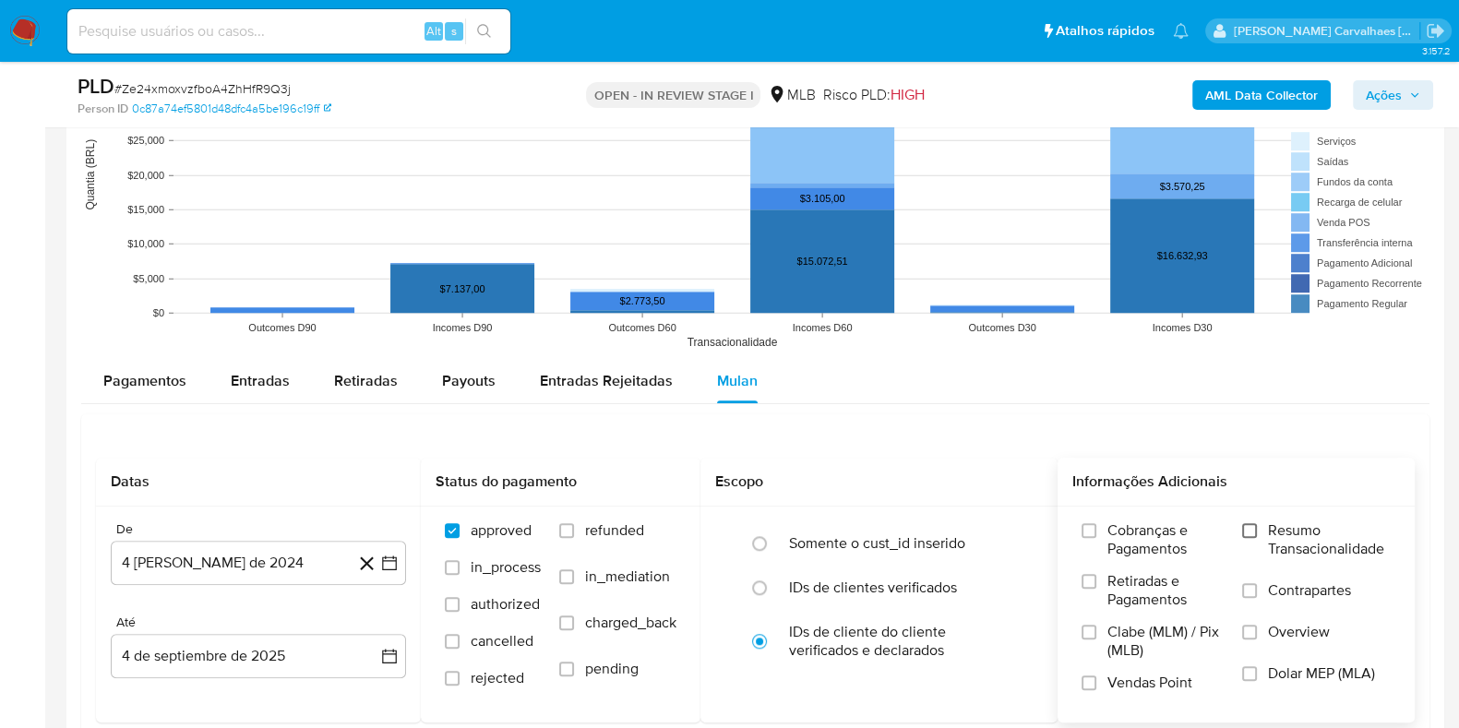
click at [1250, 528] on input "Resumo Transacionalidade" at bounding box center [1249, 530] width 15 height 15
click at [385, 567] on icon "button" at bounding box center [389, 562] width 15 height 15
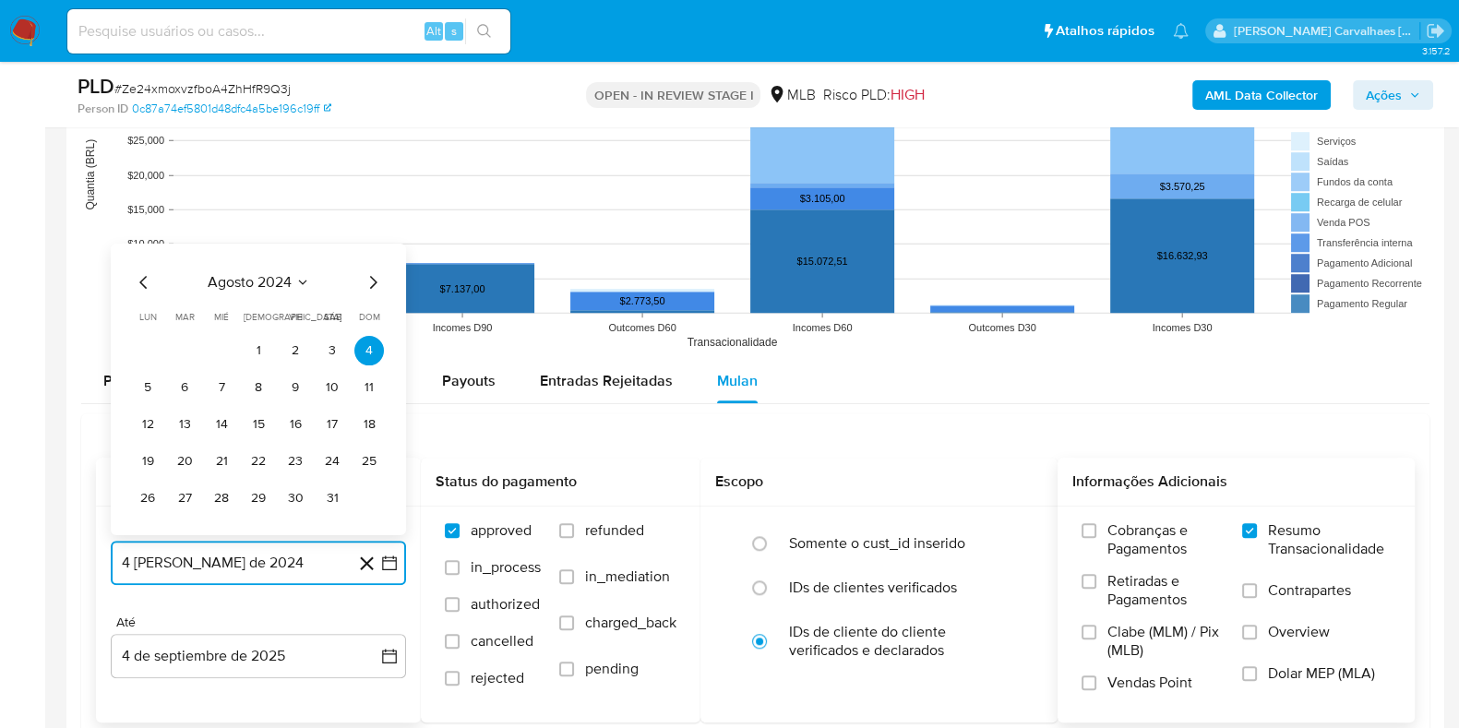
click at [368, 279] on icon "Mes siguiente" at bounding box center [373, 282] width 22 height 22
click at [371, 242] on icon "Mes siguiente" at bounding box center [373, 245] width 22 height 22
click at [377, 284] on icon "Mes siguiente" at bounding box center [373, 282] width 22 height 22
click at [370, 284] on icon "Mes siguiente" at bounding box center [373, 282] width 22 height 22
click at [370, 252] on icon "Mes siguiente" at bounding box center [373, 245] width 22 height 22
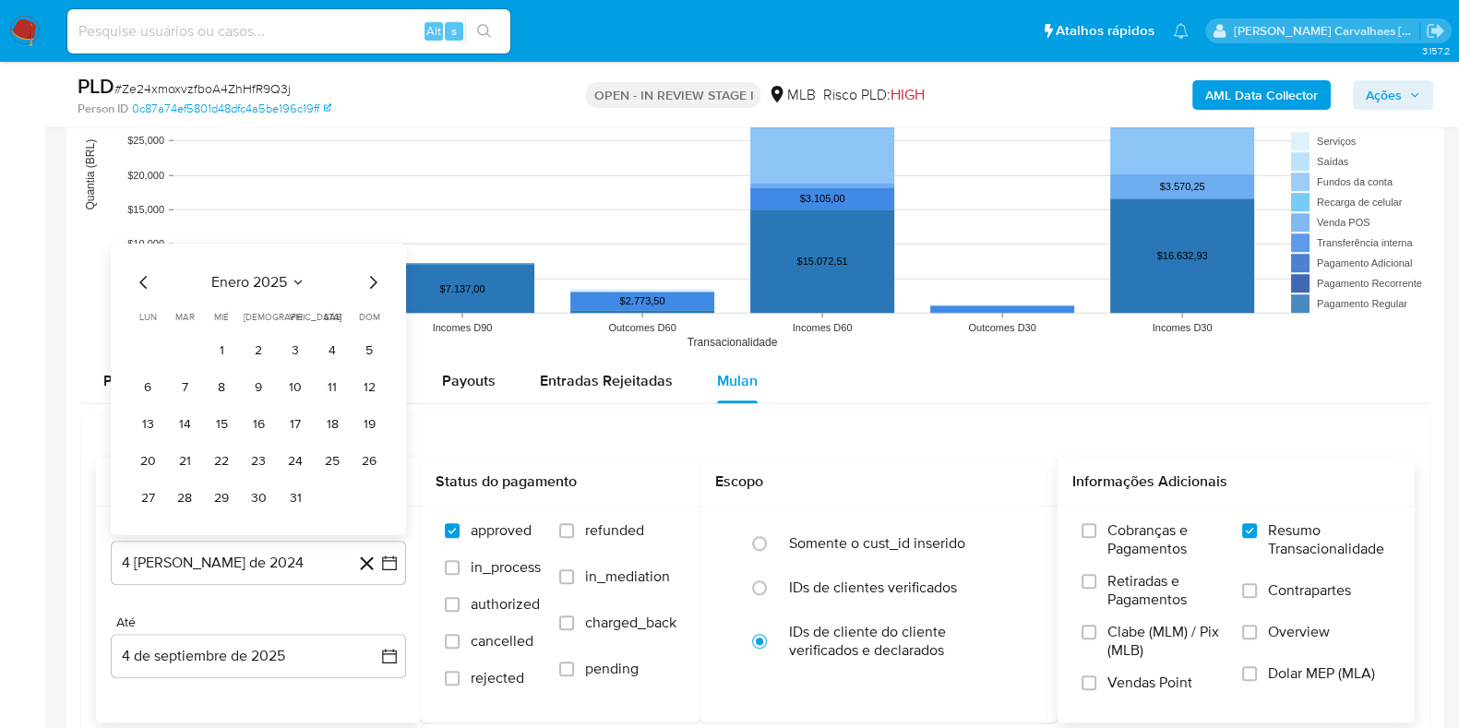
click at [370, 252] on div "enero 2025 enero 2025 lun lunes mar martes mié miércoles jue jueves vie viernes…" at bounding box center [258, 390] width 295 height 292
click at [364, 281] on icon "Mes siguiente" at bounding box center [373, 282] width 22 height 22
click at [375, 235] on icon "Mes siguiente" at bounding box center [373, 245] width 22 height 22
click at [374, 282] on icon "Mes siguiente" at bounding box center [373, 282] width 7 height 13
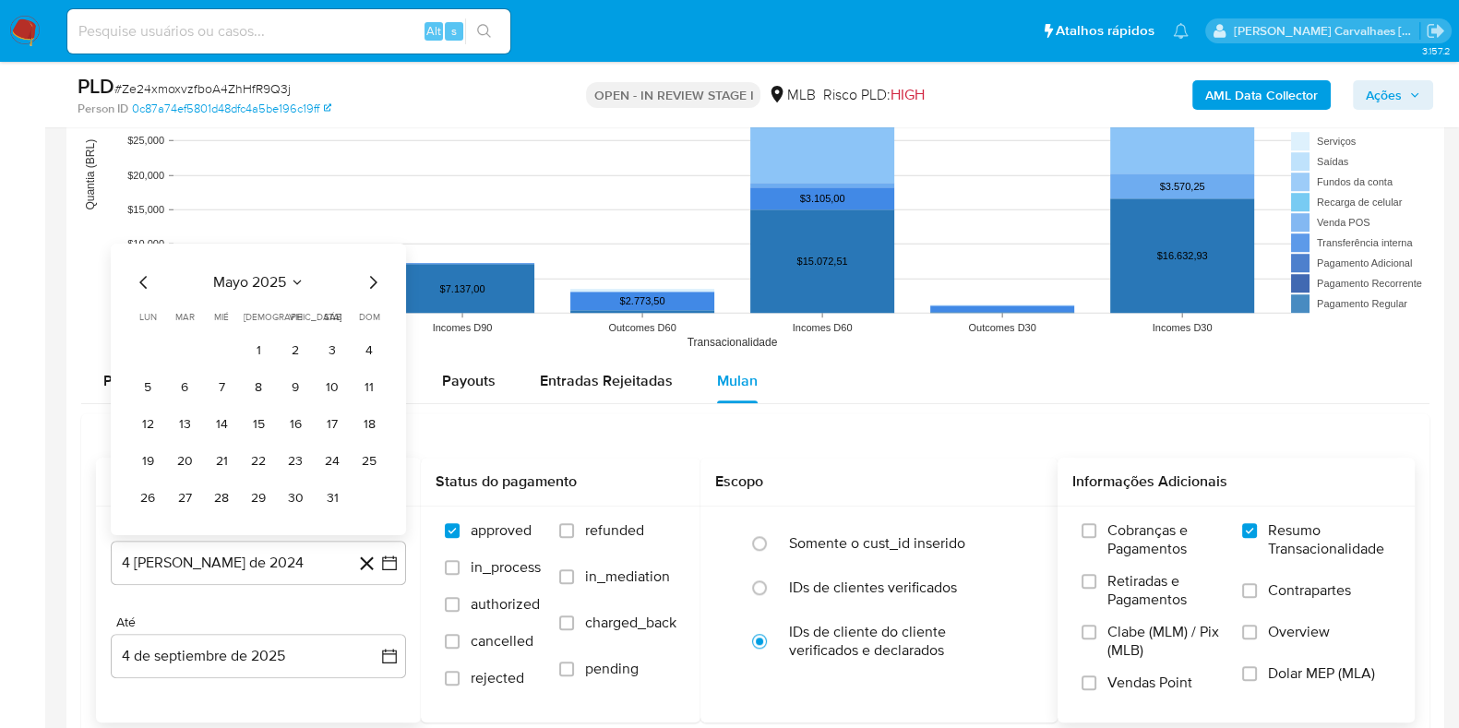
click at [369, 282] on icon "Mes siguiente" at bounding box center [373, 282] width 22 height 22
click at [372, 244] on icon "Mes siguiente" at bounding box center [373, 245] width 22 height 22
click at [372, 244] on div "julio 2025 julio 2025 lun lunes mar martes mié miércoles jue jueves vie viernes…" at bounding box center [258, 390] width 295 height 292
click at [364, 280] on icon "Mes siguiente" at bounding box center [373, 282] width 22 height 22
click at [368, 281] on icon "Mes siguiente" at bounding box center [373, 282] width 22 height 22
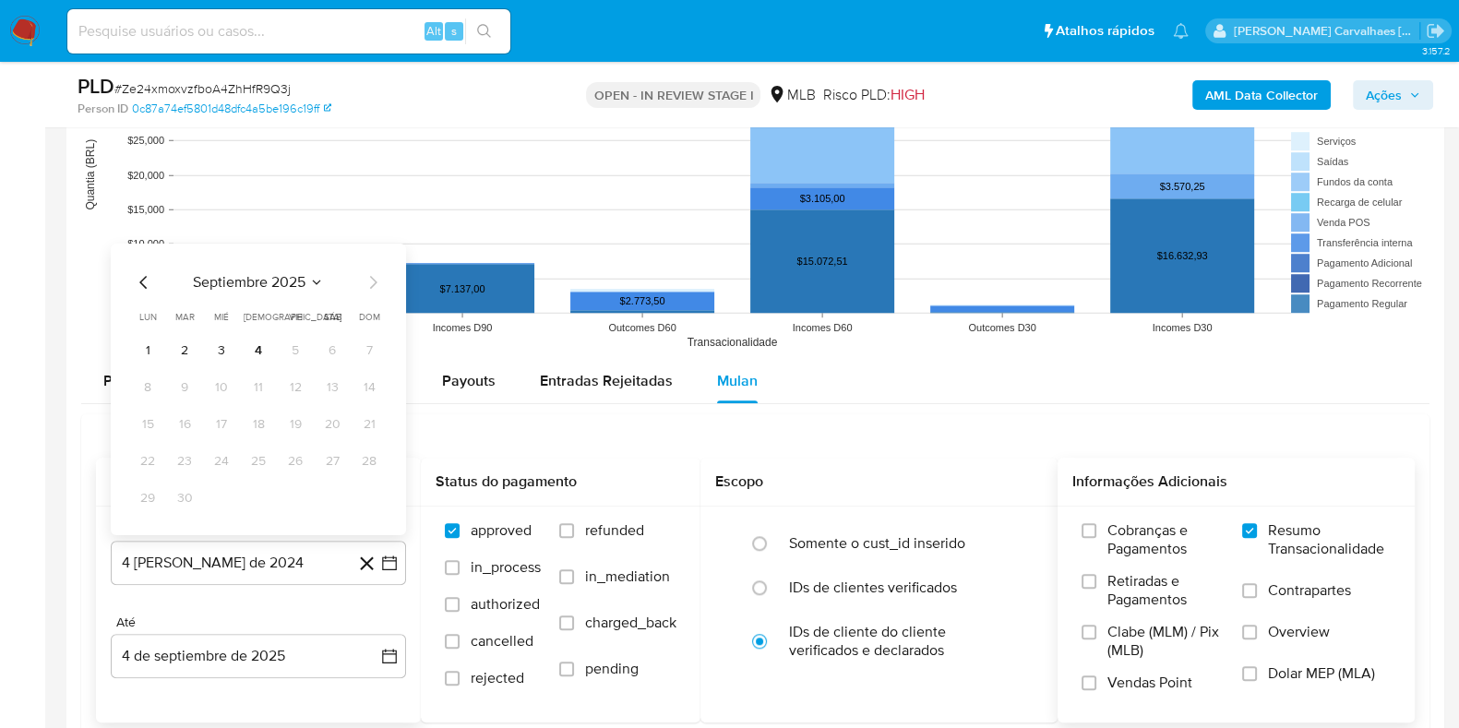
click at [141, 287] on icon "Mes anterior" at bounding box center [144, 282] width 22 height 22
click at [295, 350] on button "4" at bounding box center [295, 351] width 30 height 30
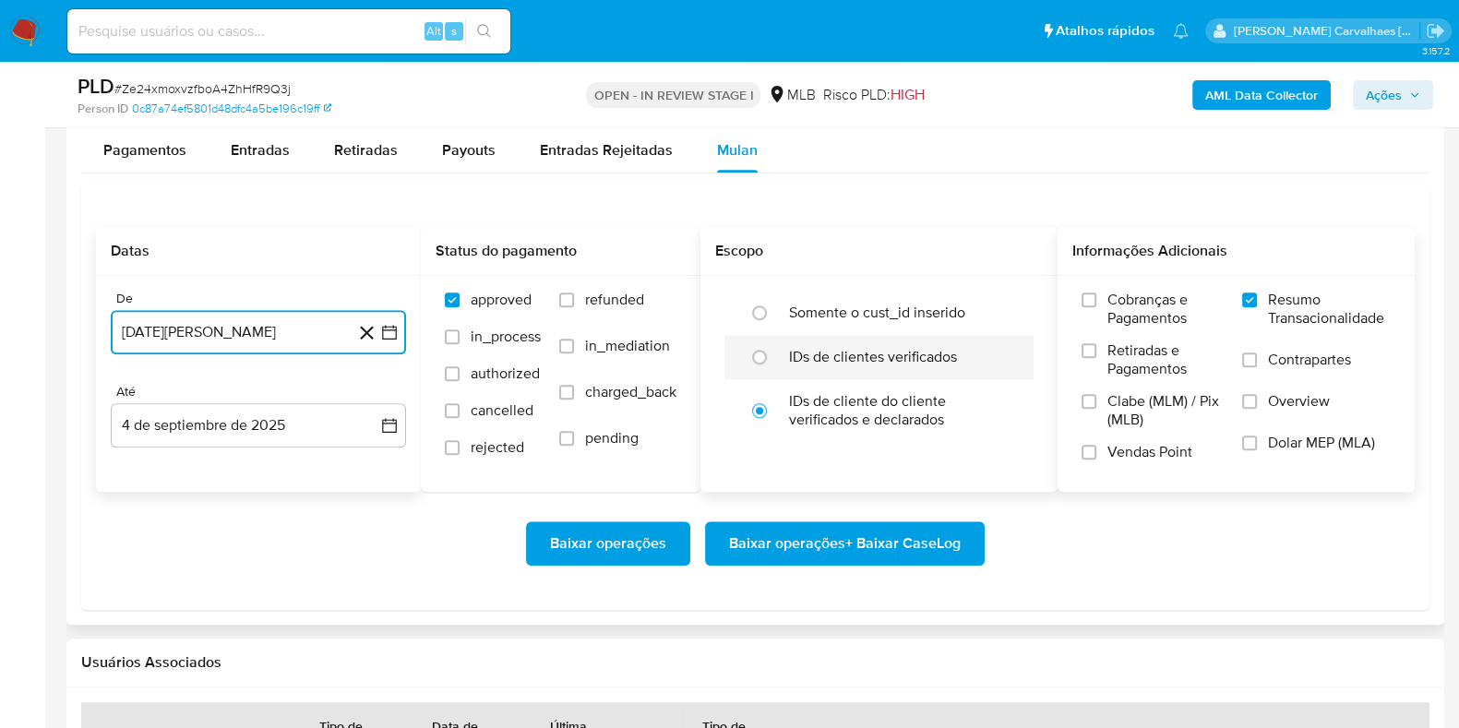
scroll to position [1961, 0]
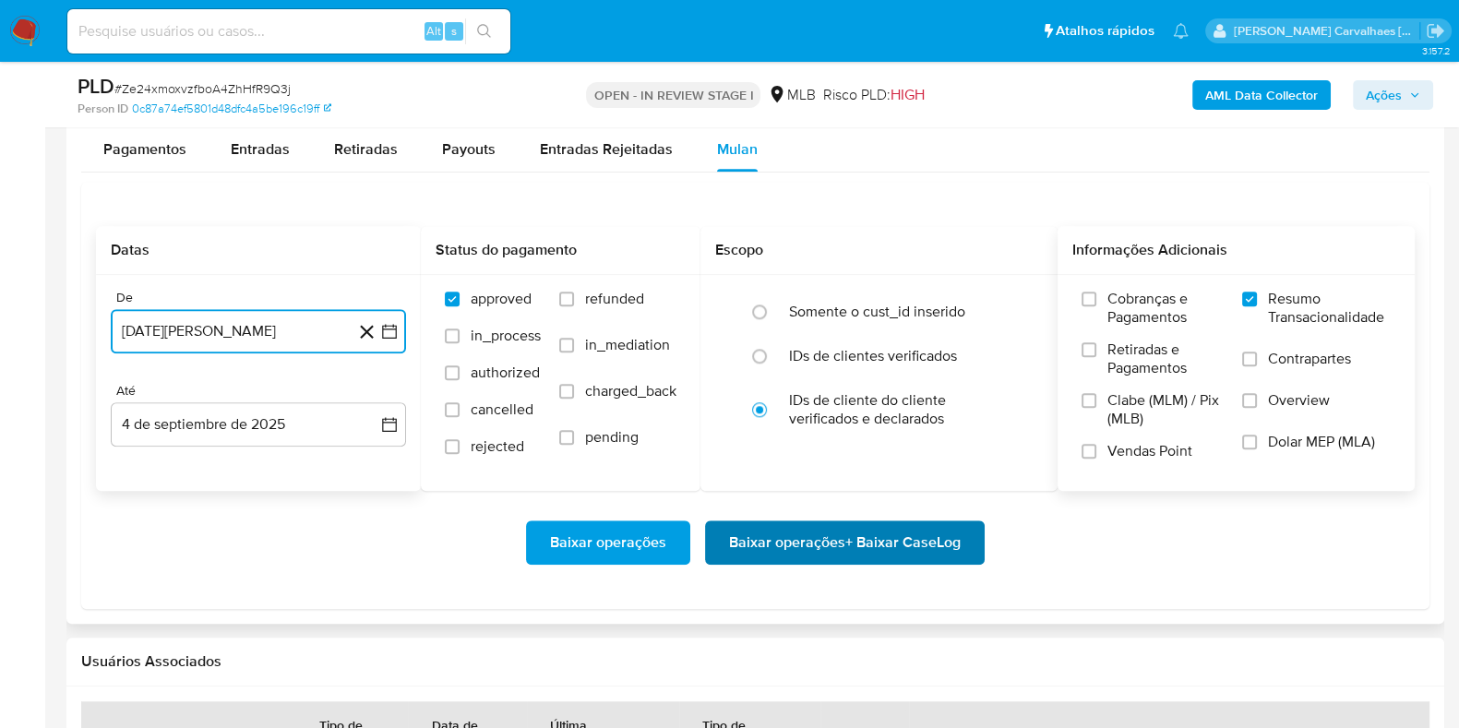
click at [893, 550] on span "Baixar operações + Baixar CaseLog" at bounding box center [845, 542] width 232 height 41
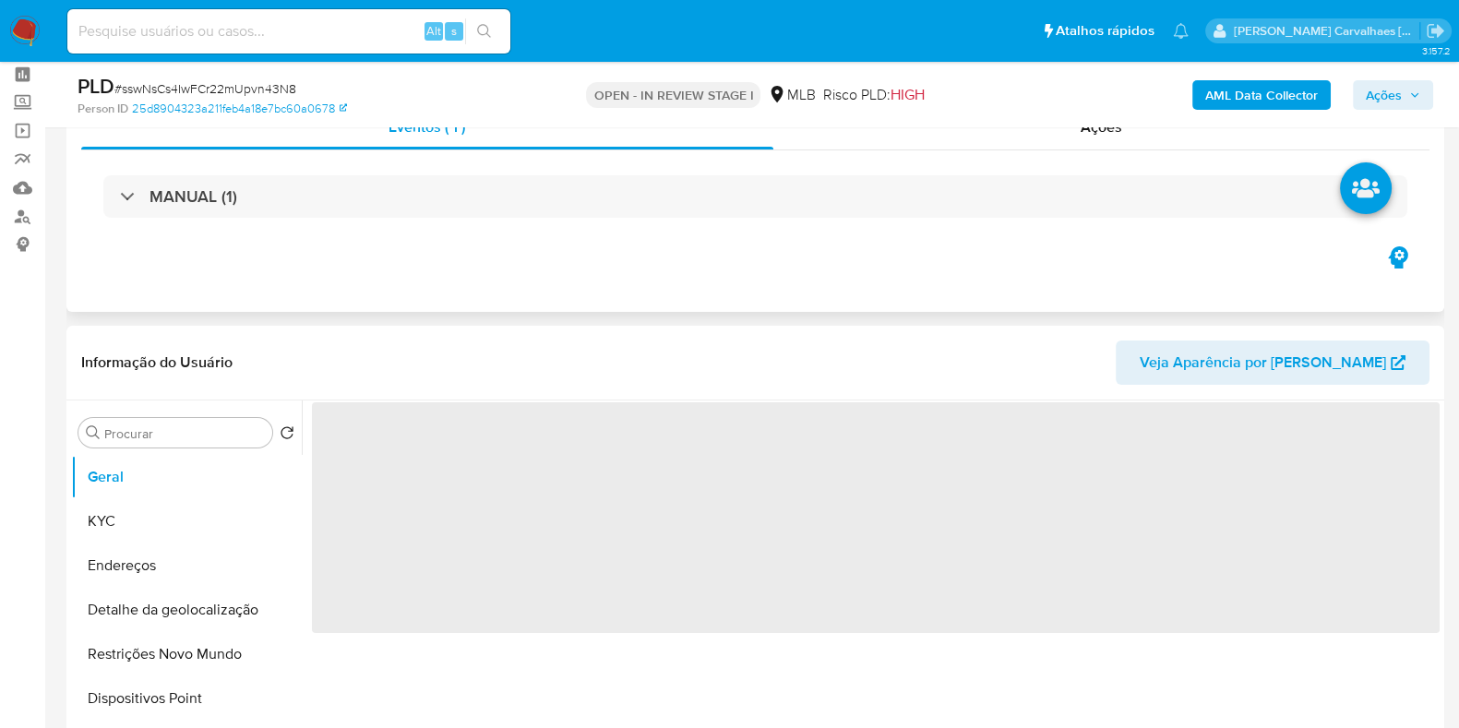
scroll to position [114, 0]
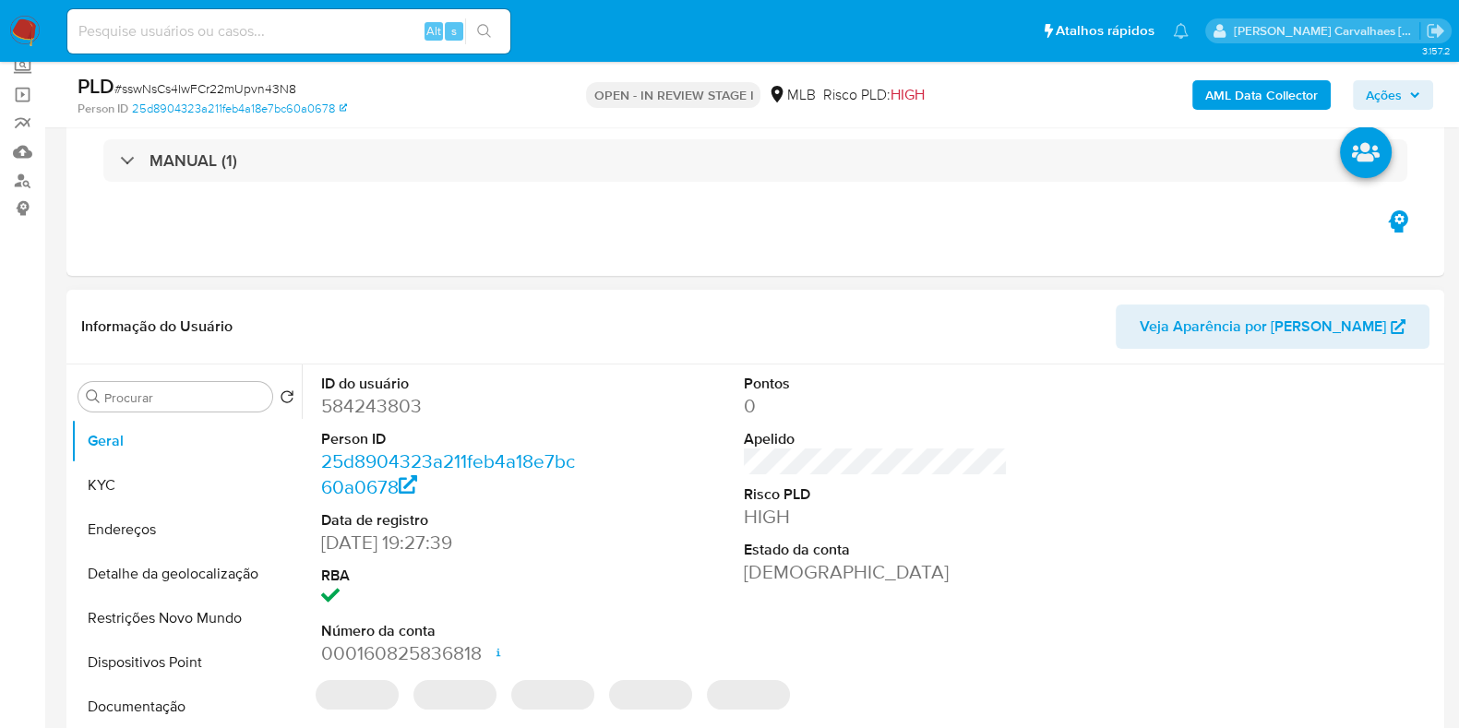
select select "10"
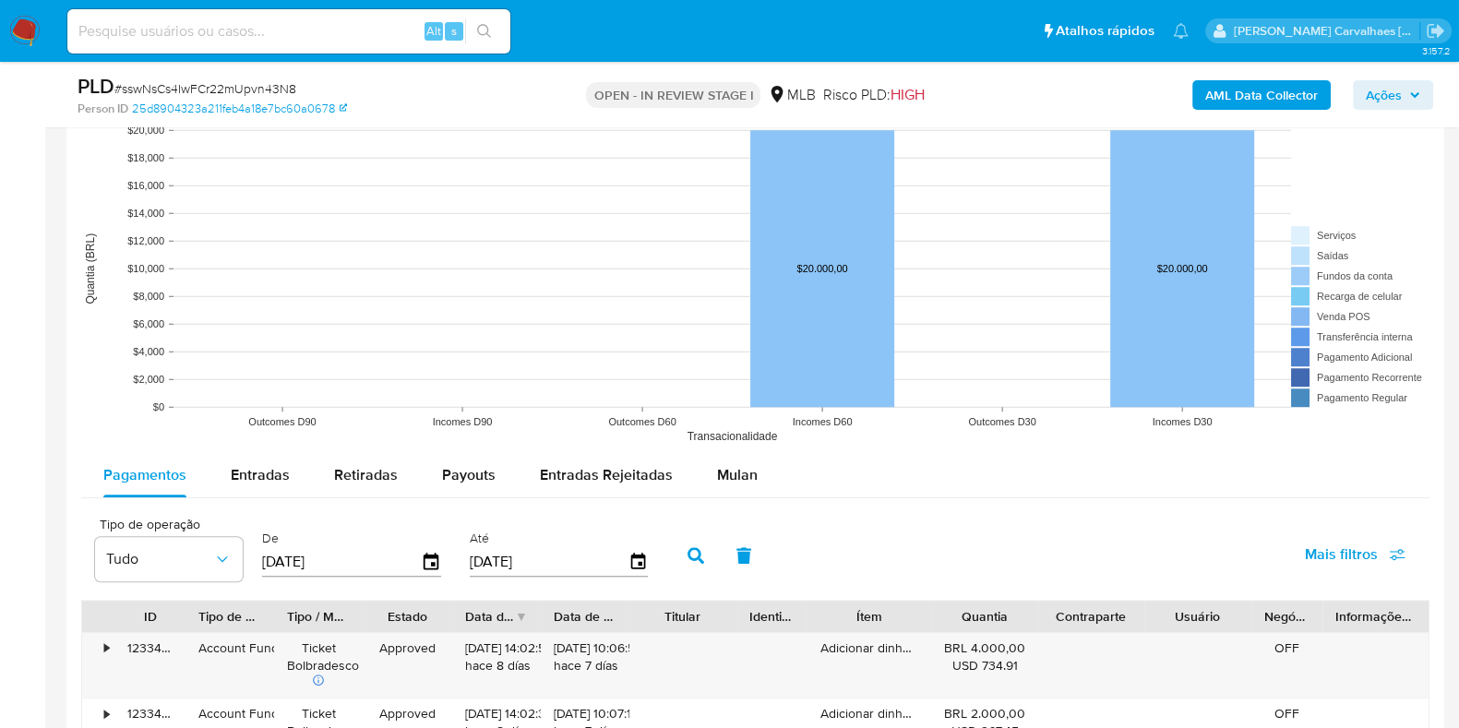
scroll to position [1844, 0]
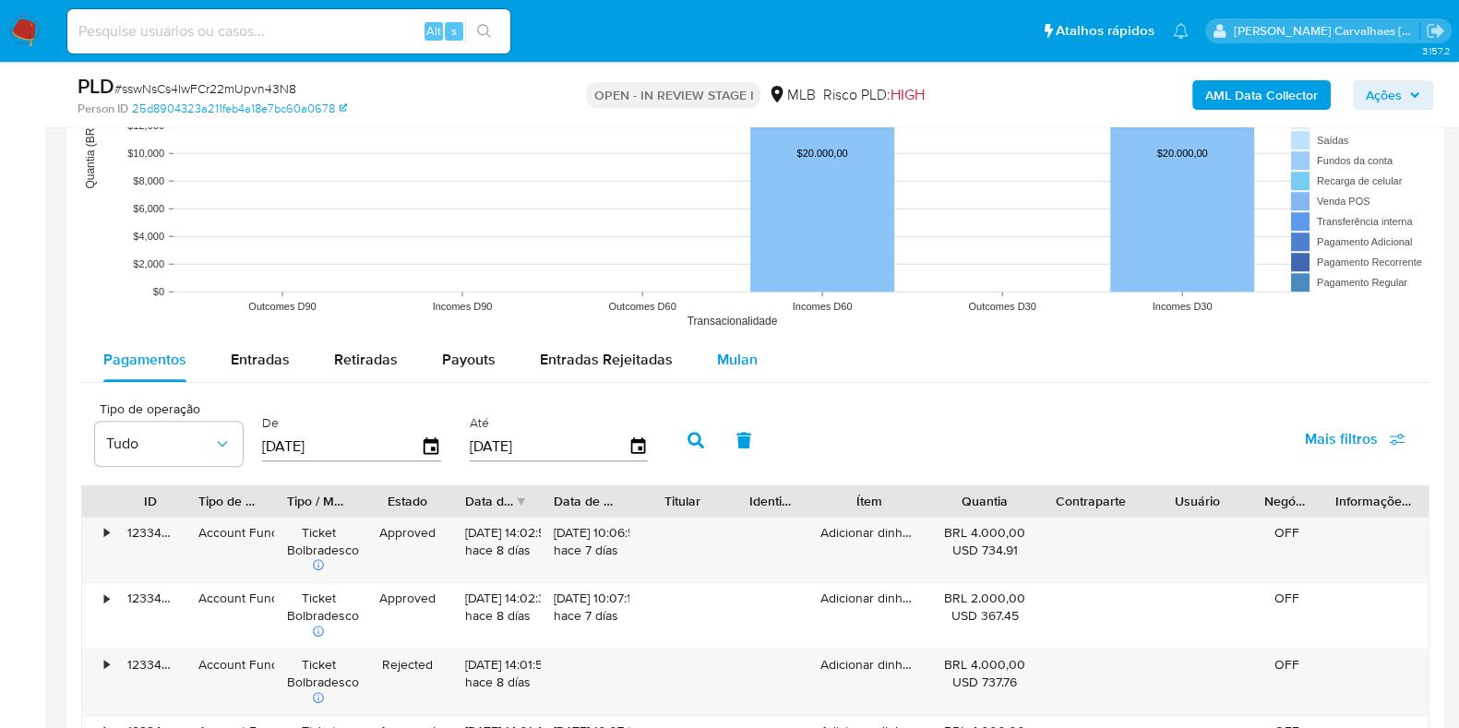
click at [731, 357] on span "Mulan" at bounding box center [737, 359] width 41 height 21
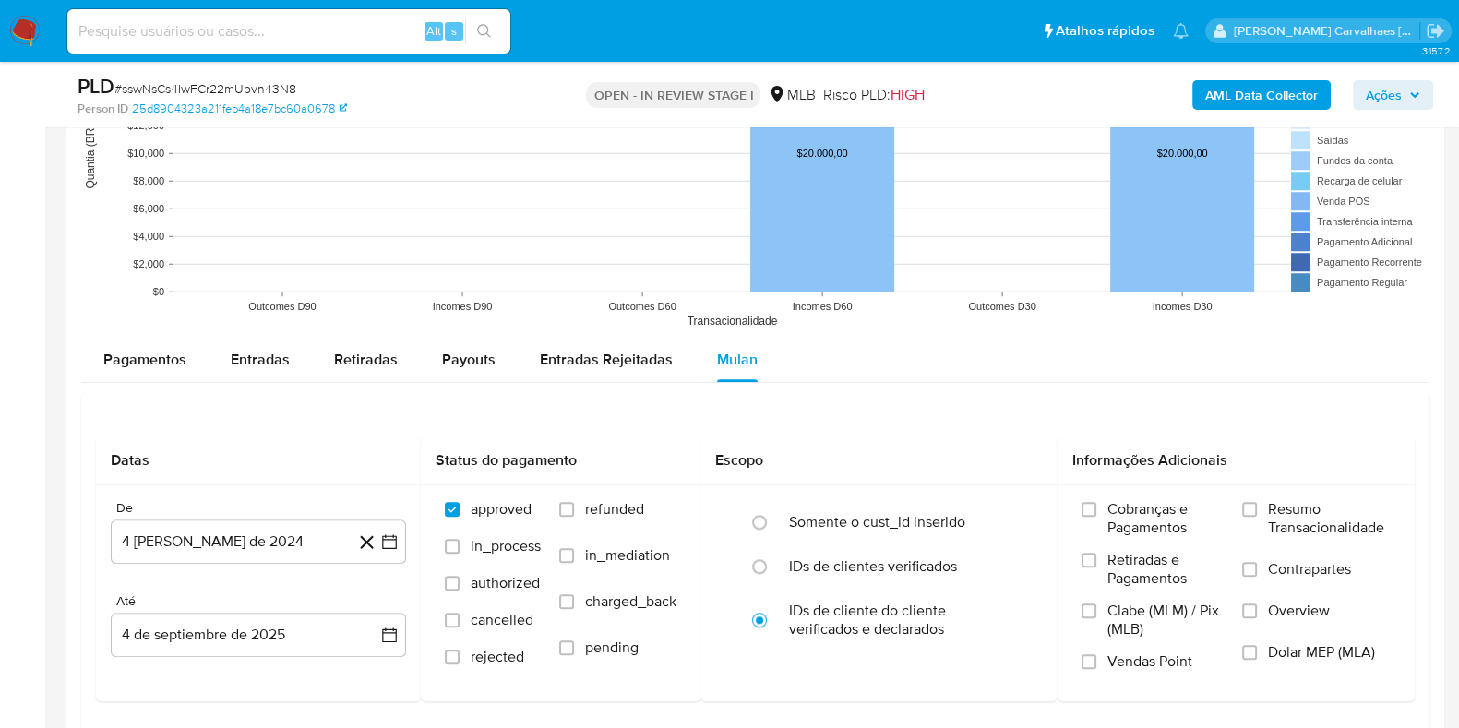
scroll to position [1961, 0]
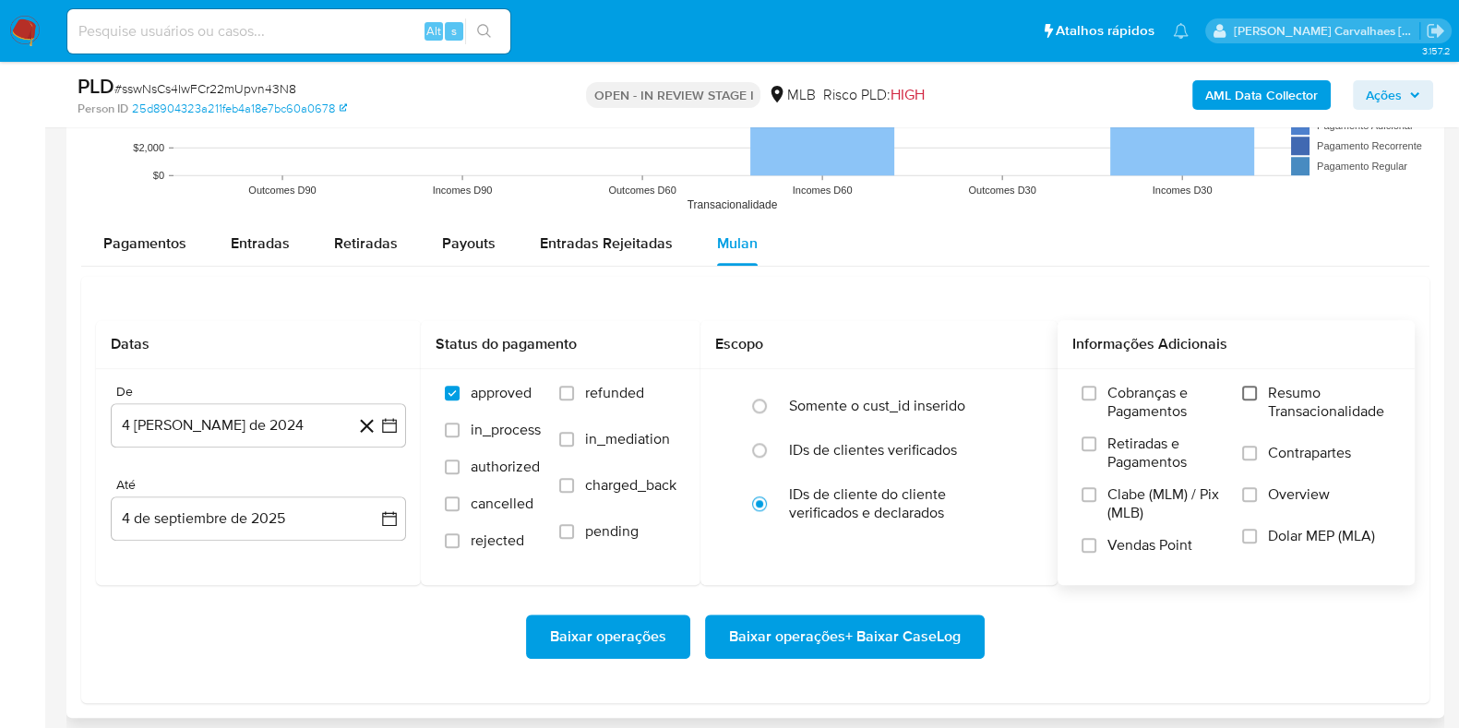
click at [1248, 392] on input "Resumo Transacionalidade" at bounding box center [1249, 393] width 15 height 15
click at [395, 422] on icon "button" at bounding box center [389, 425] width 18 height 18
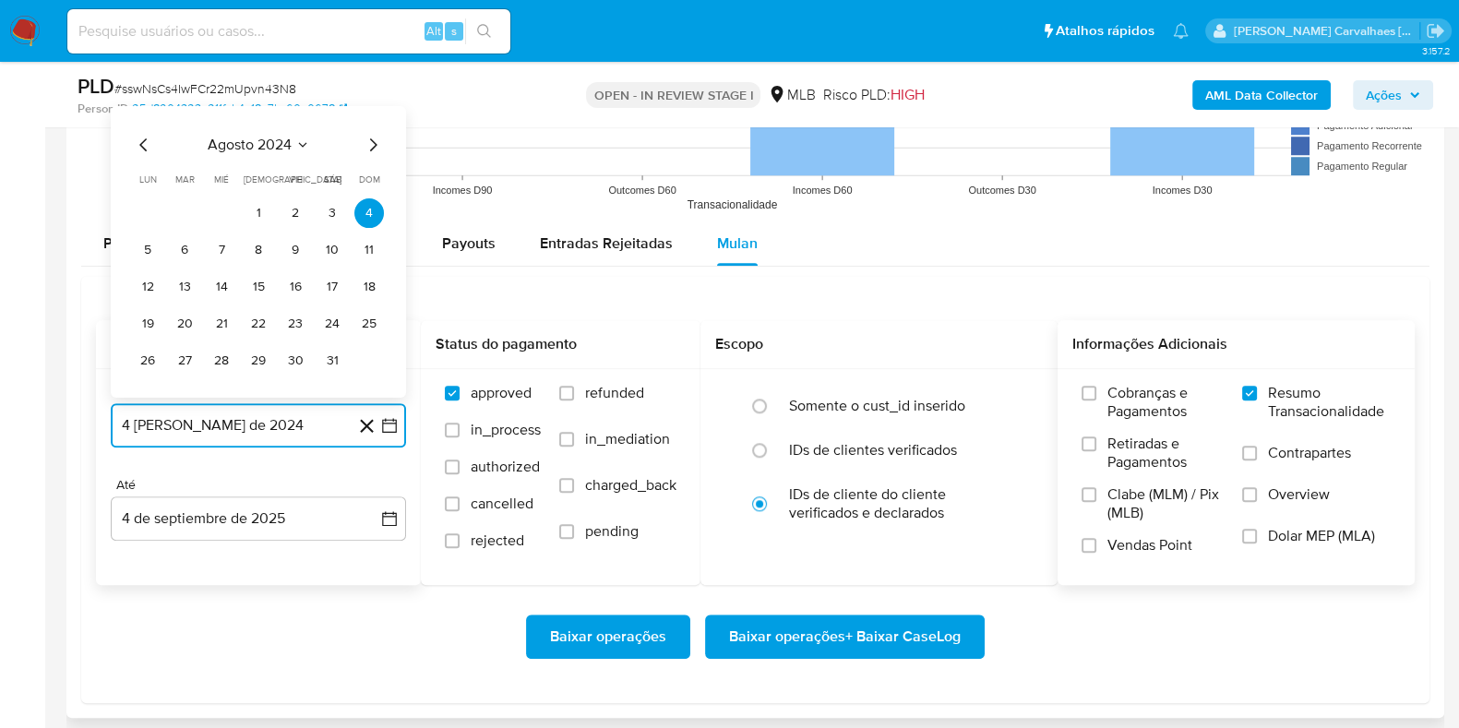
click at [372, 147] on icon "Mes siguiente" at bounding box center [373, 143] width 7 height 13
click at [375, 101] on icon "Mes siguiente" at bounding box center [373, 107] width 22 height 22
click at [372, 140] on icon "Mes siguiente" at bounding box center [373, 144] width 22 height 22
click at [372, 114] on icon "Mes siguiente" at bounding box center [373, 107] width 22 height 22
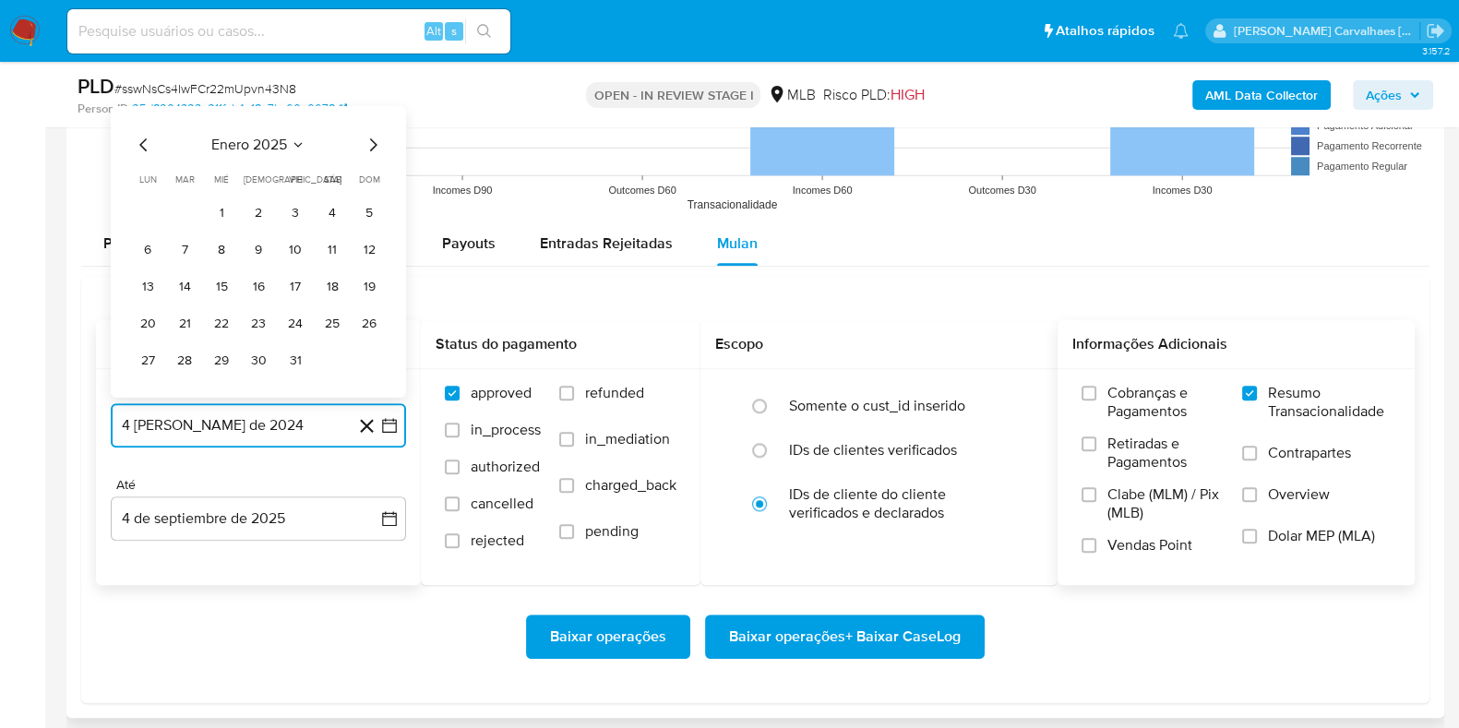
click at [373, 143] on icon "Mes siguiente" at bounding box center [373, 144] width 22 height 22
click at [372, 140] on icon "Mes siguiente" at bounding box center [373, 144] width 22 height 22
click at [369, 113] on icon "Mes siguiente" at bounding box center [373, 107] width 22 height 22
click at [371, 139] on icon "Mes siguiente" at bounding box center [373, 144] width 22 height 22
click at [371, 141] on icon "Mes siguiente" at bounding box center [373, 144] width 22 height 22
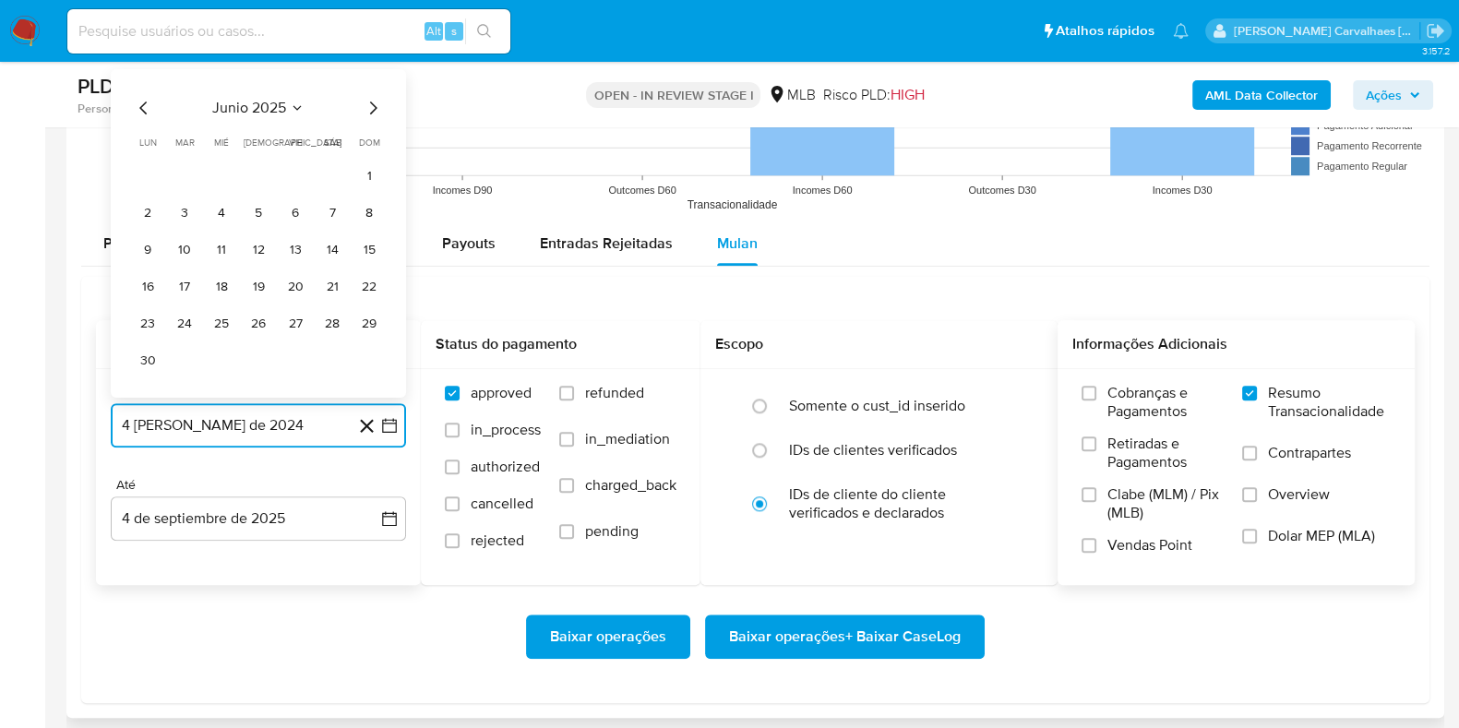
click at [369, 108] on icon "Mes siguiente" at bounding box center [373, 107] width 22 height 22
click at [300, 216] on button "4" at bounding box center [295, 212] width 30 height 30
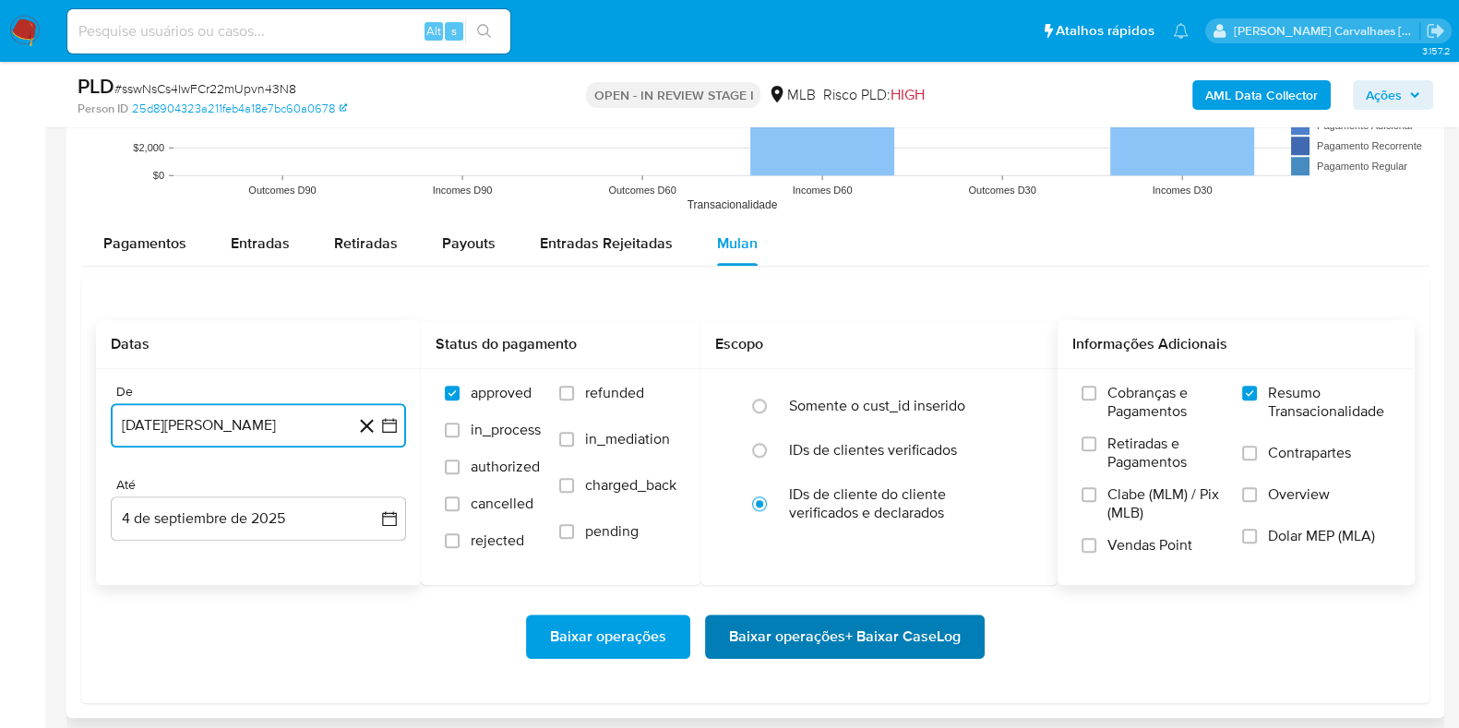
click at [786, 630] on span "Baixar operações + Baixar CaseLog" at bounding box center [845, 636] width 232 height 41
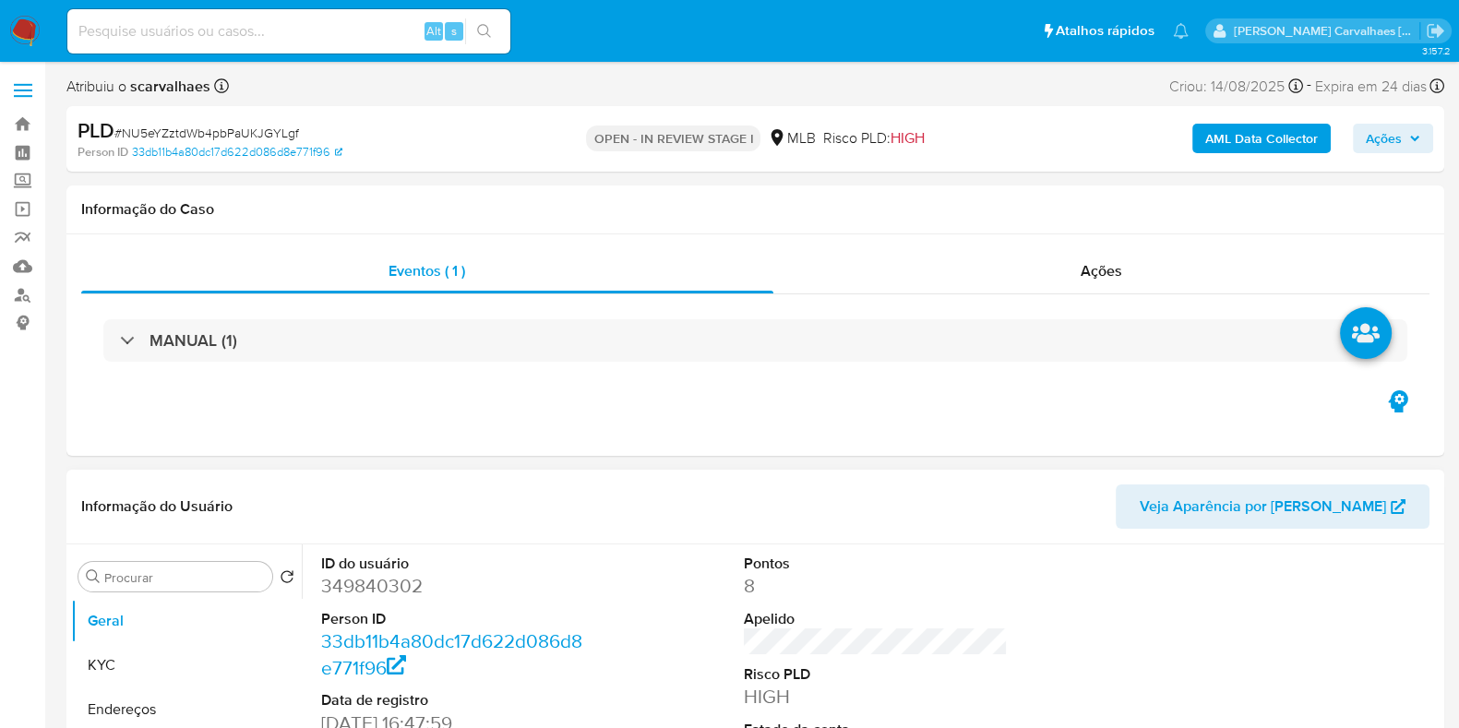
select select "10"
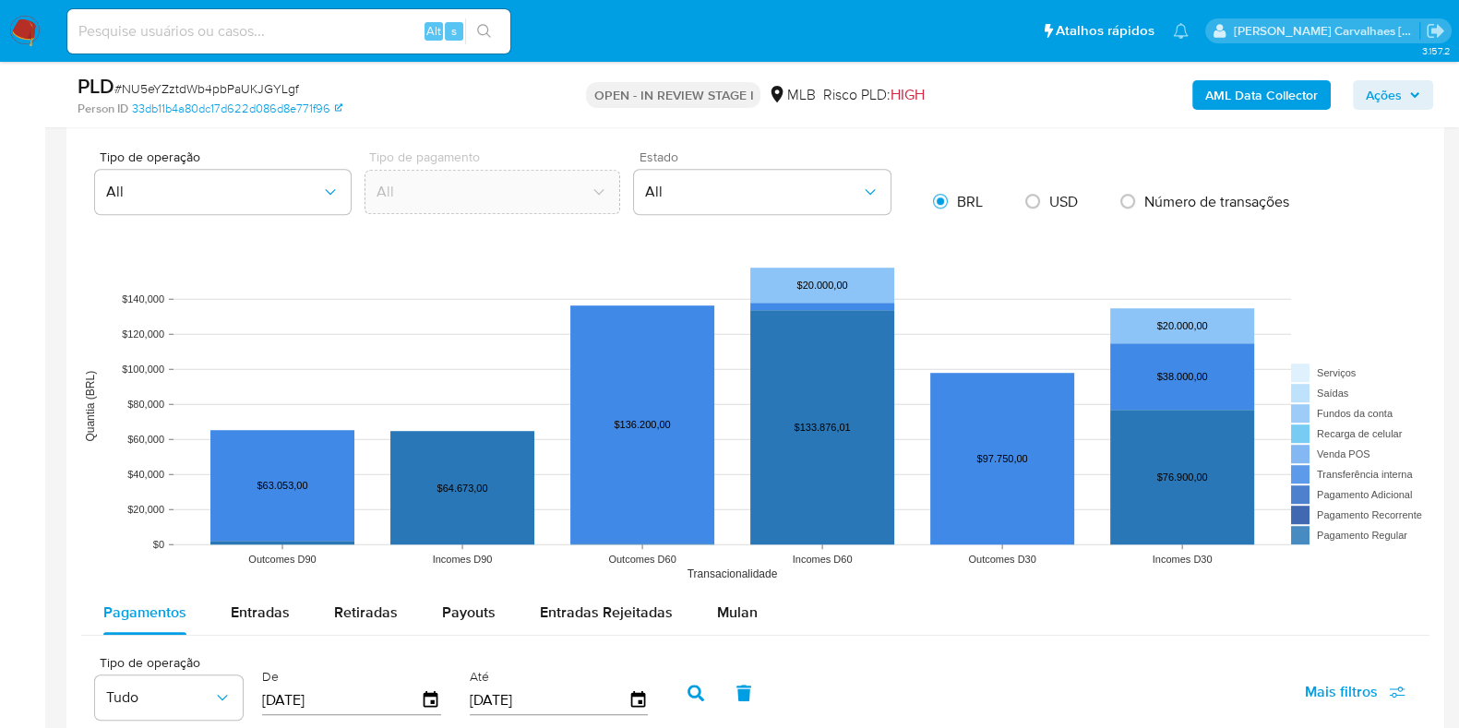
scroll to position [1614, 0]
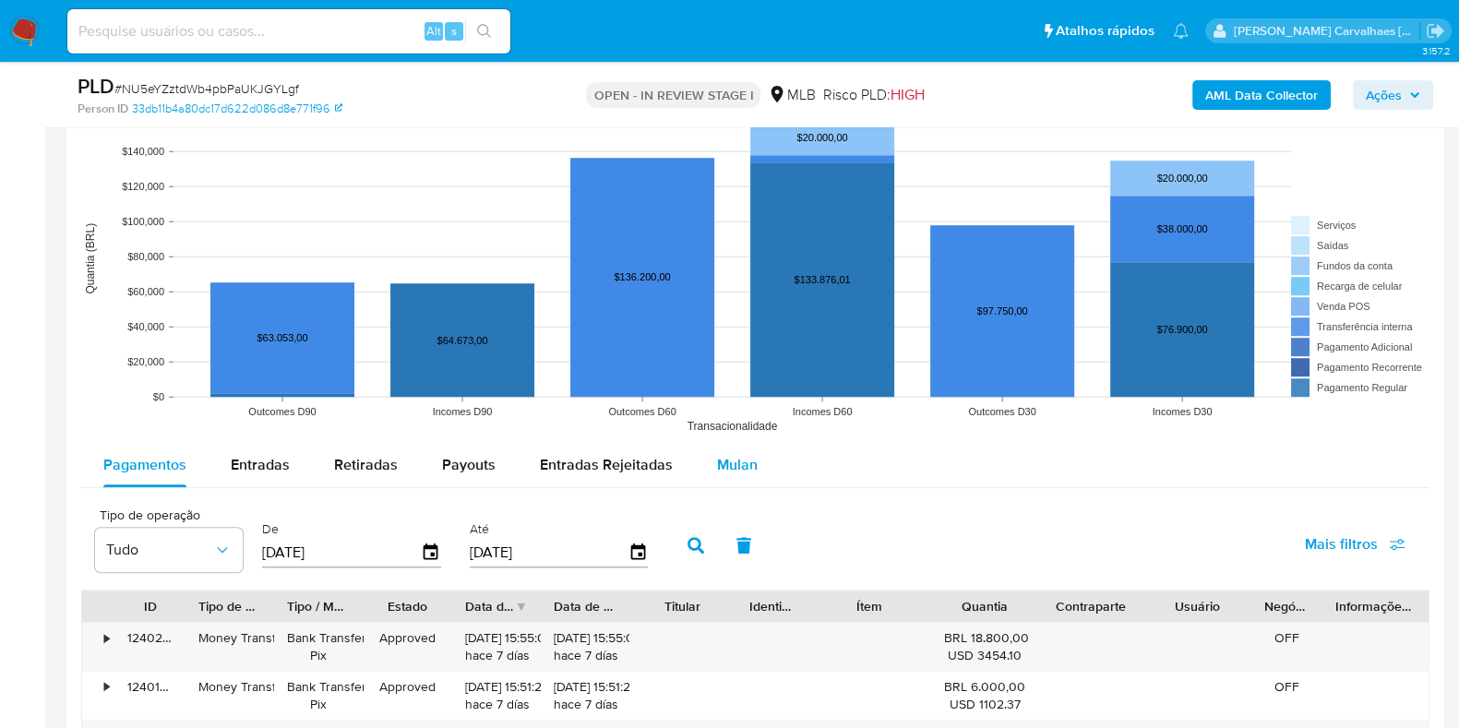
click at [731, 469] on span "Mulan" at bounding box center [737, 464] width 41 height 21
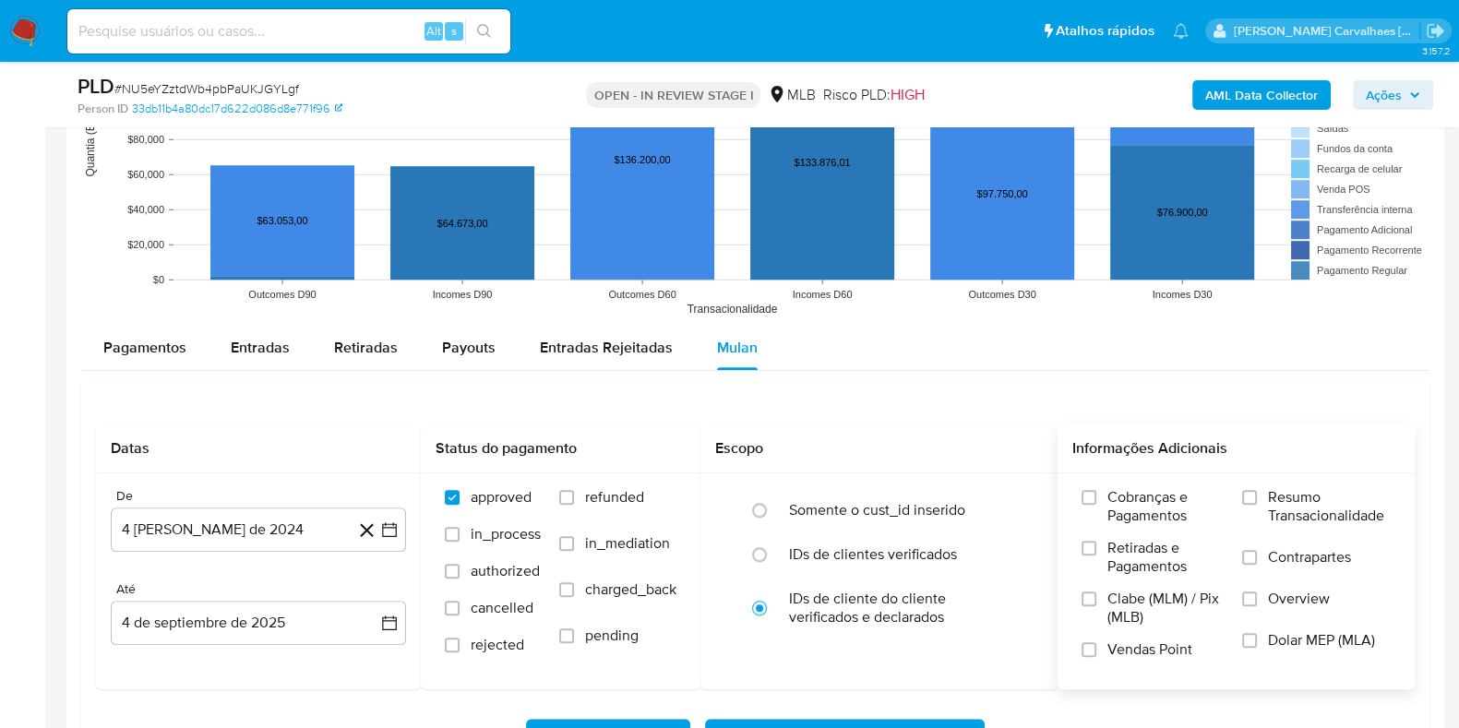
scroll to position [1844, 0]
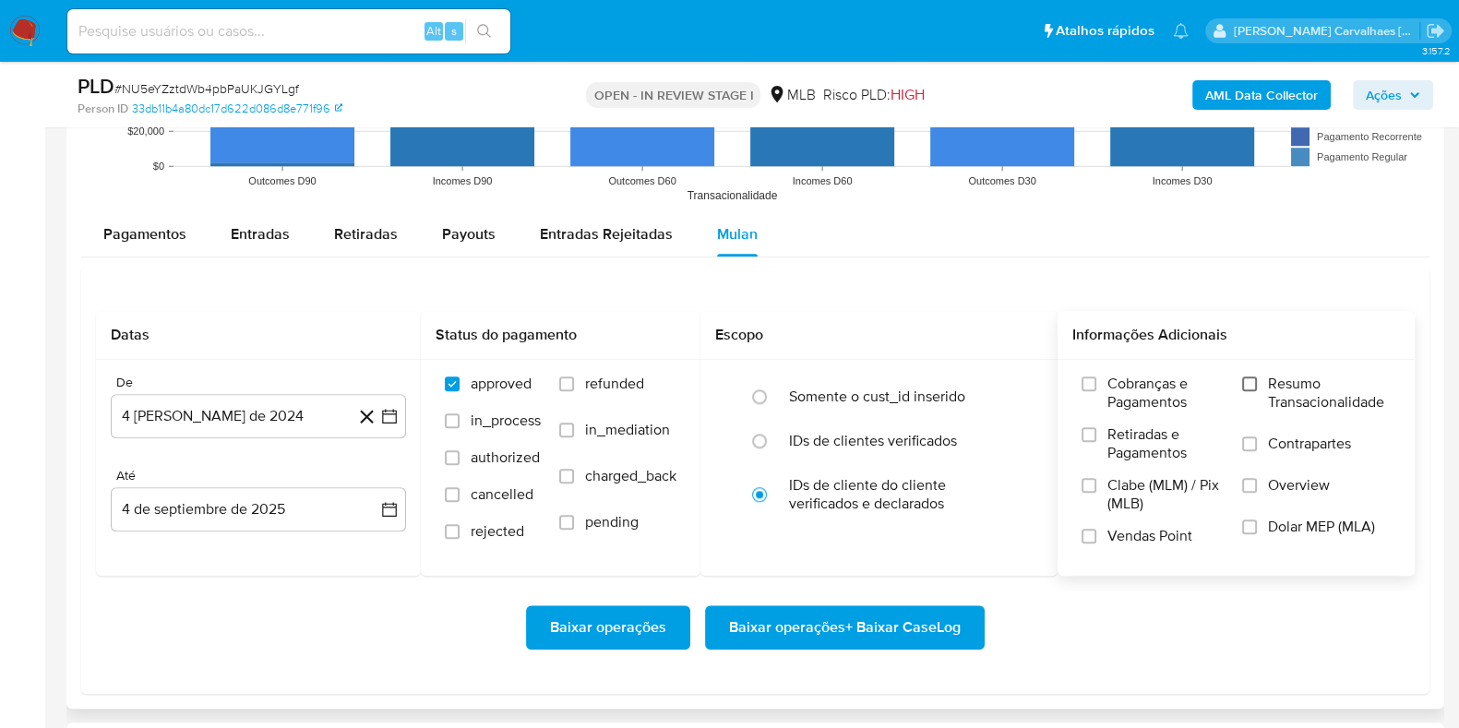
click at [1256, 377] on input "Resumo Transacionalidade" at bounding box center [1249, 383] width 15 height 15
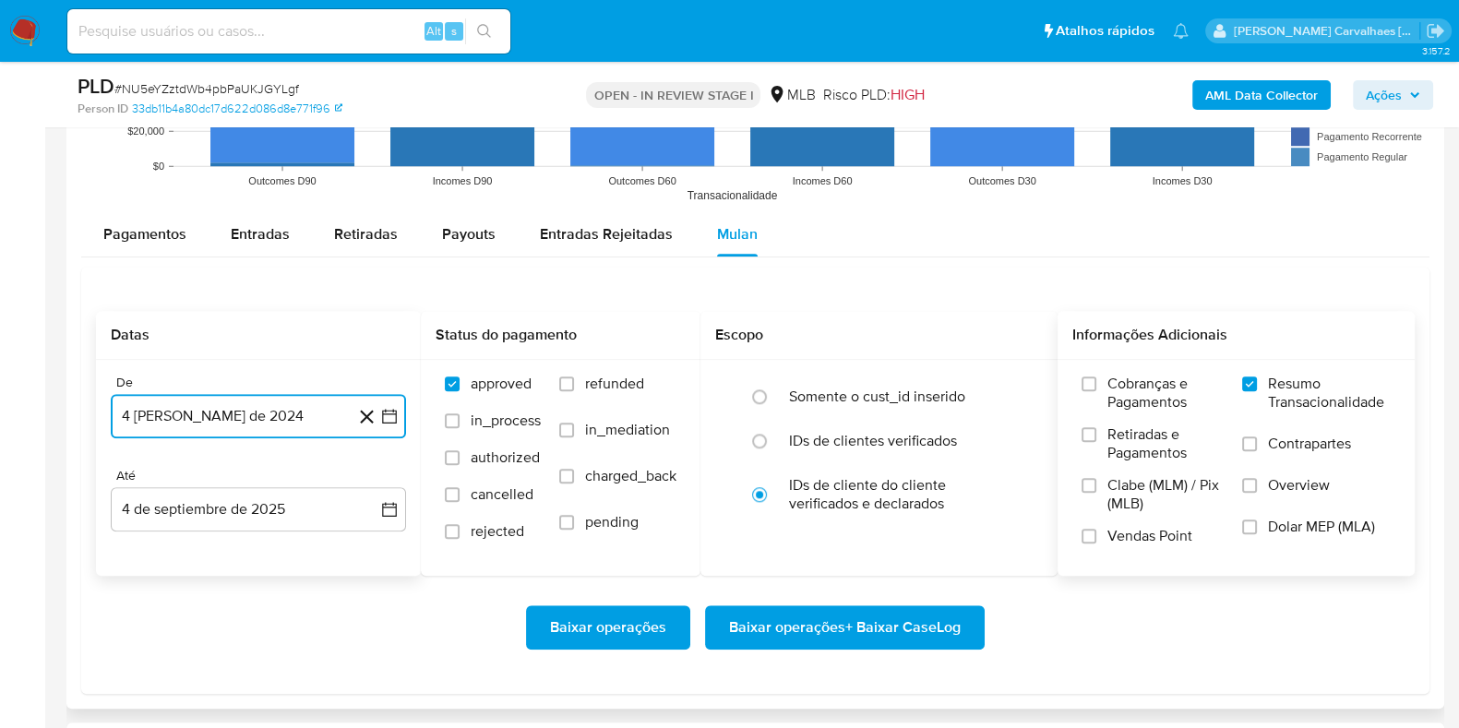
click at [387, 412] on icon "button" at bounding box center [389, 416] width 18 height 18
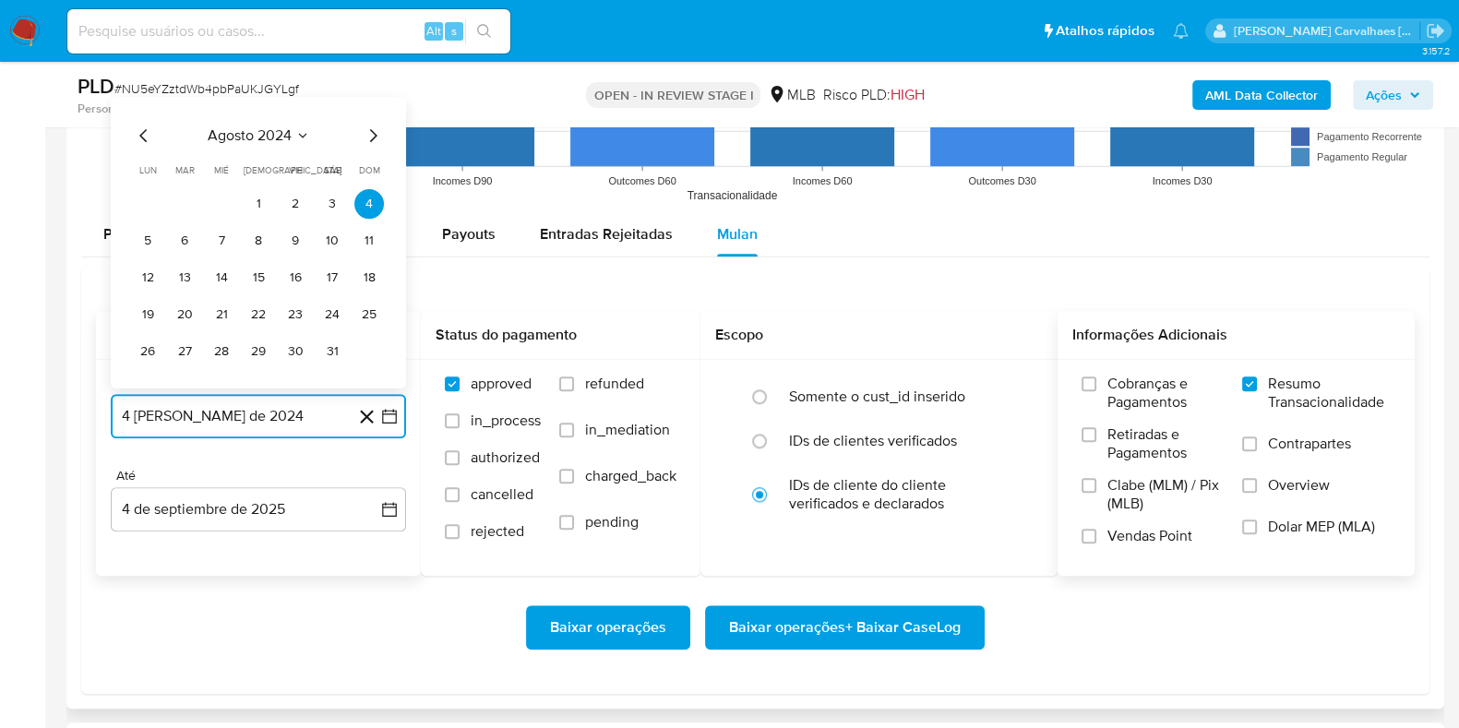
click at [369, 134] on icon "Mes siguiente" at bounding box center [373, 136] width 22 height 22
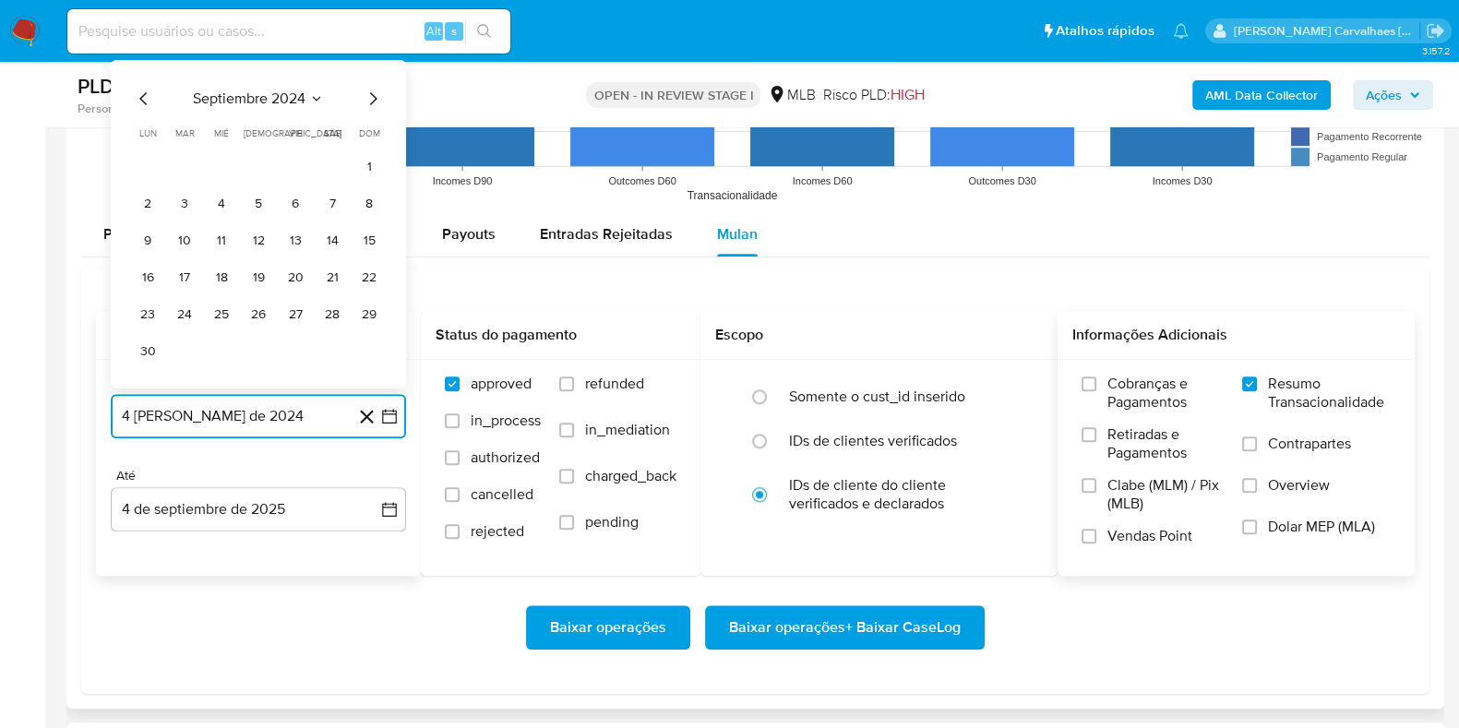
click at [367, 99] on icon "Mes siguiente" at bounding box center [373, 99] width 22 height 22
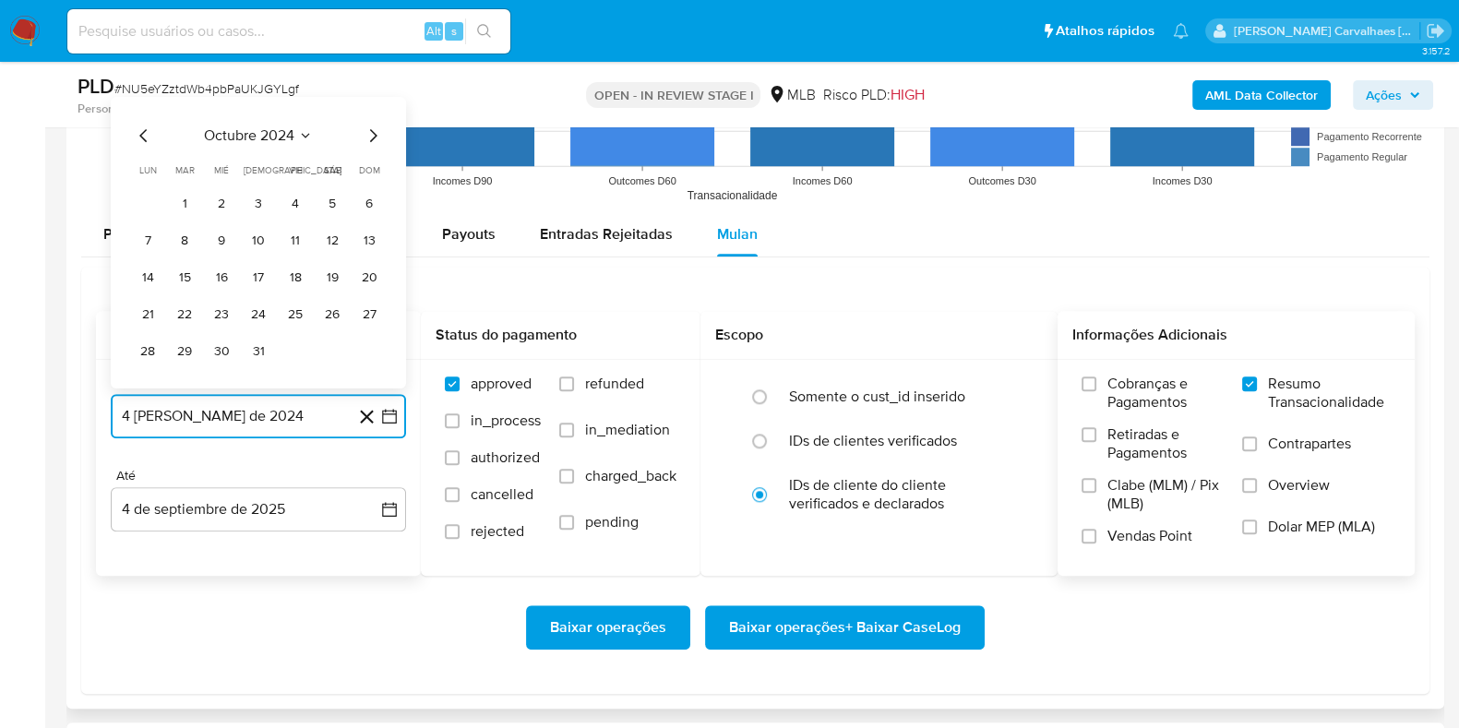
click at [365, 131] on icon "Mes siguiente" at bounding box center [373, 136] width 22 height 22
click at [371, 132] on icon "Mes siguiente" at bounding box center [373, 136] width 22 height 22
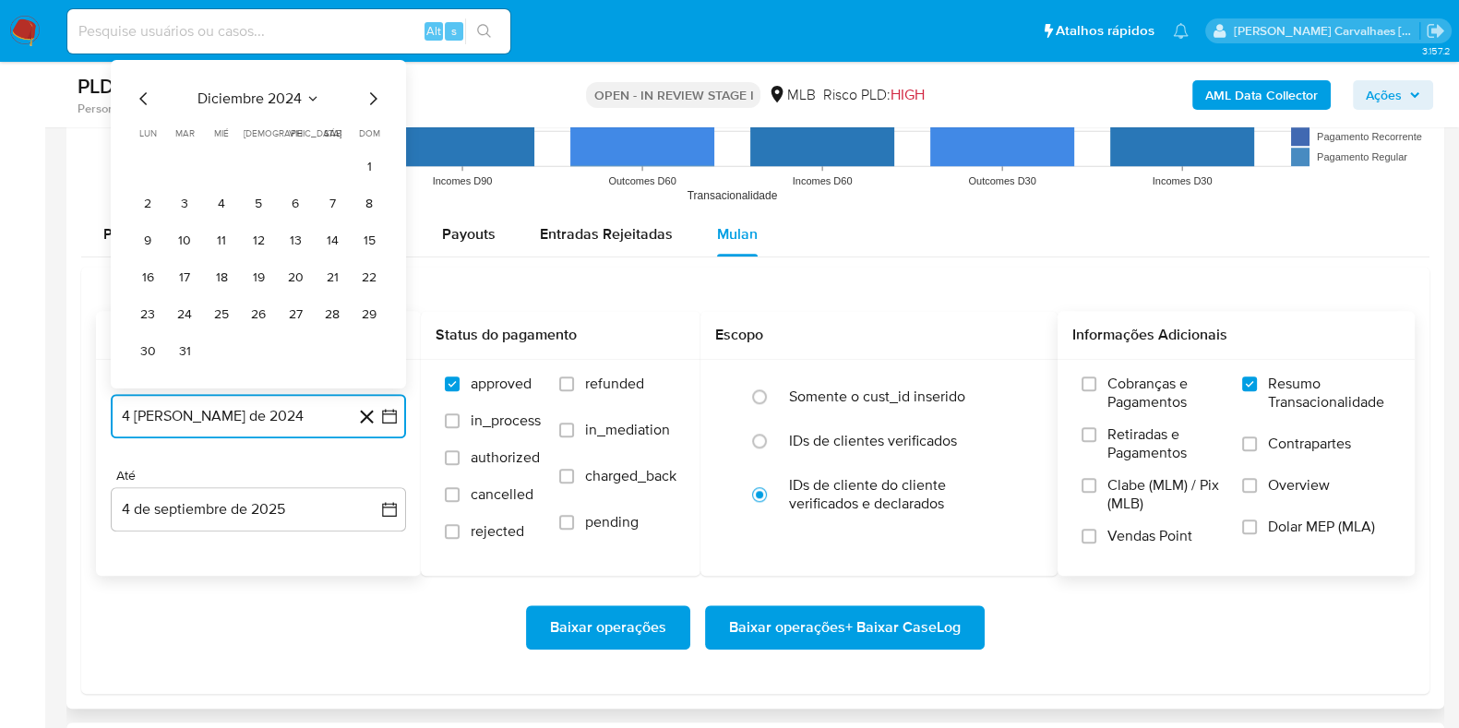
click at [372, 101] on icon "Mes siguiente" at bounding box center [373, 98] width 7 height 13
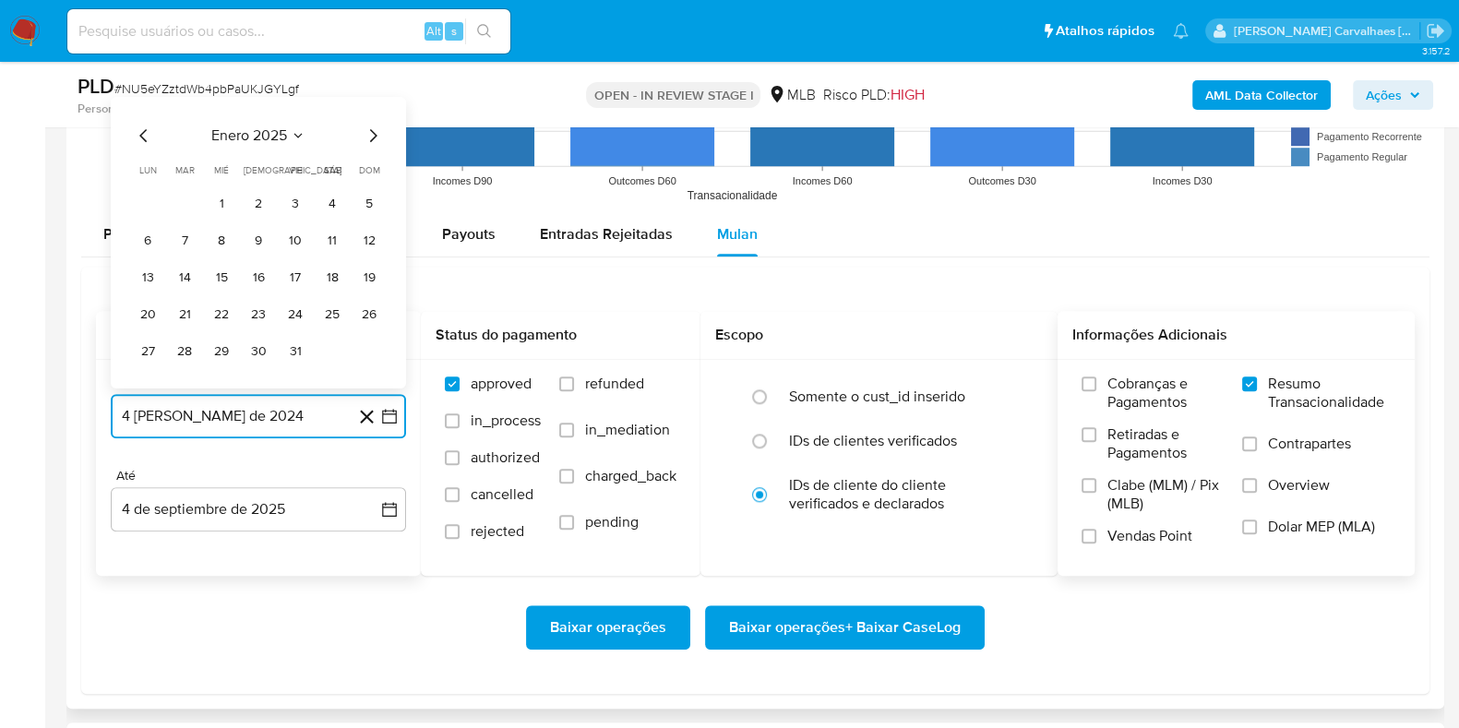
click at [370, 139] on icon "Mes siguiente" at bounding box center [373, 135] width 7 height 13
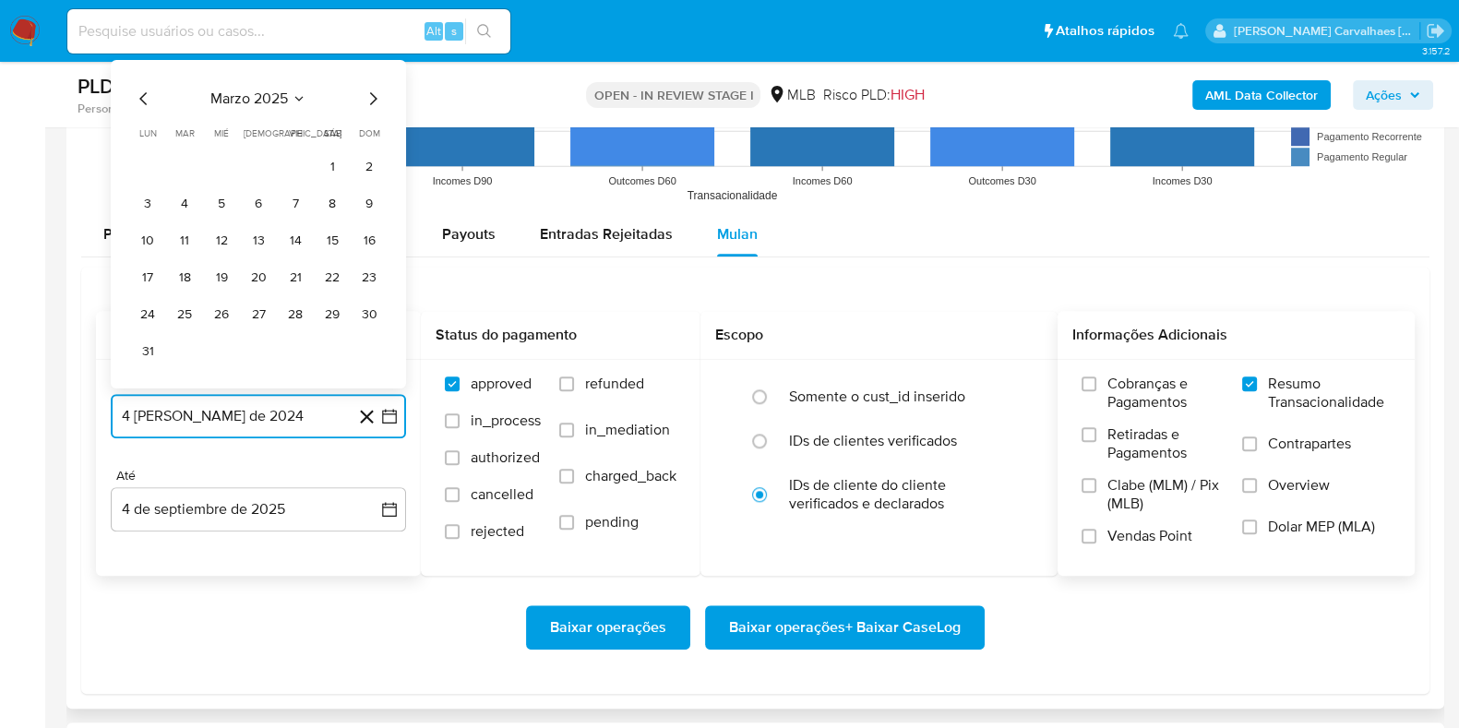
click at [369, 101] on icon "Mes siguiente" at bounding box center [373, 99] width 22 height 22
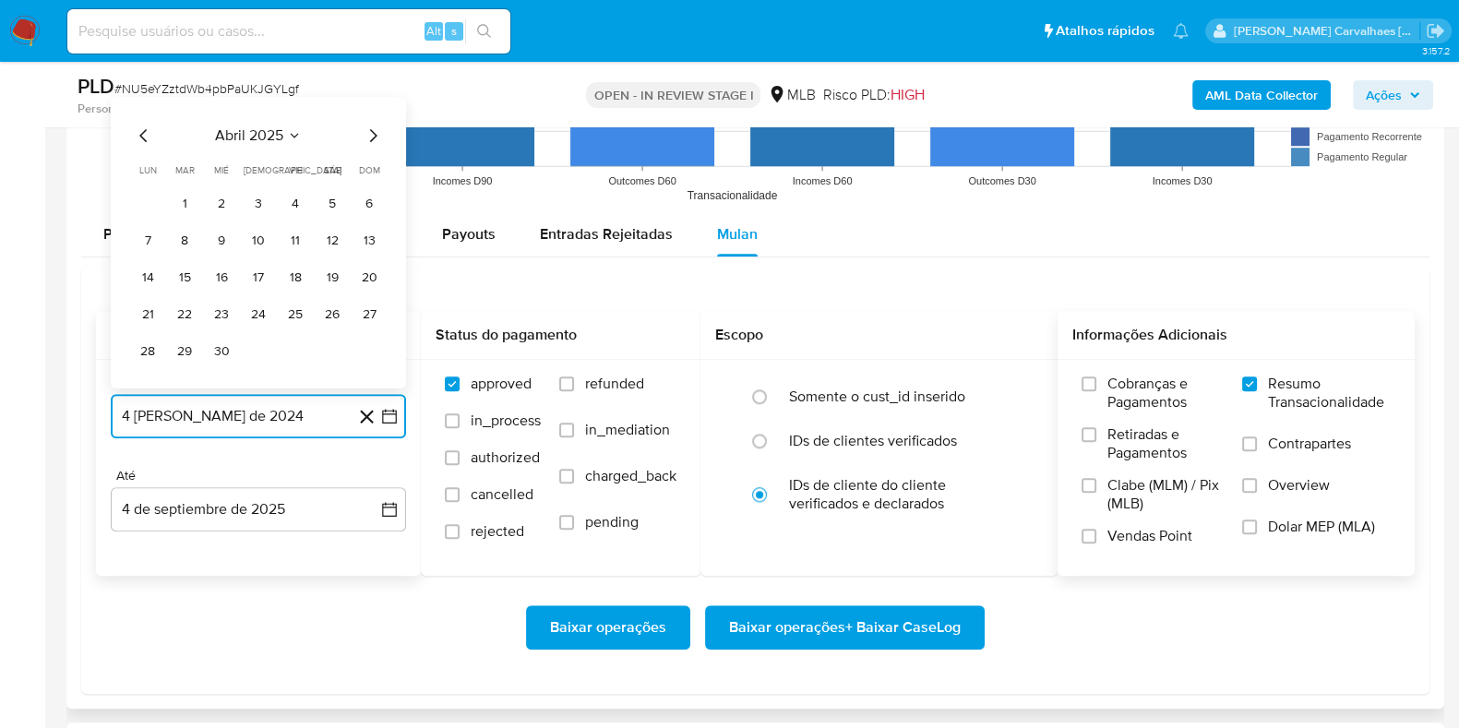
click at [366, 138] on icon "Mes siguiente" at bounding box center [373, 136] width 22 height 22
click at [371, 136] on icon "Mes siguiente" at bounding box center [373, 136] width 22 height 22
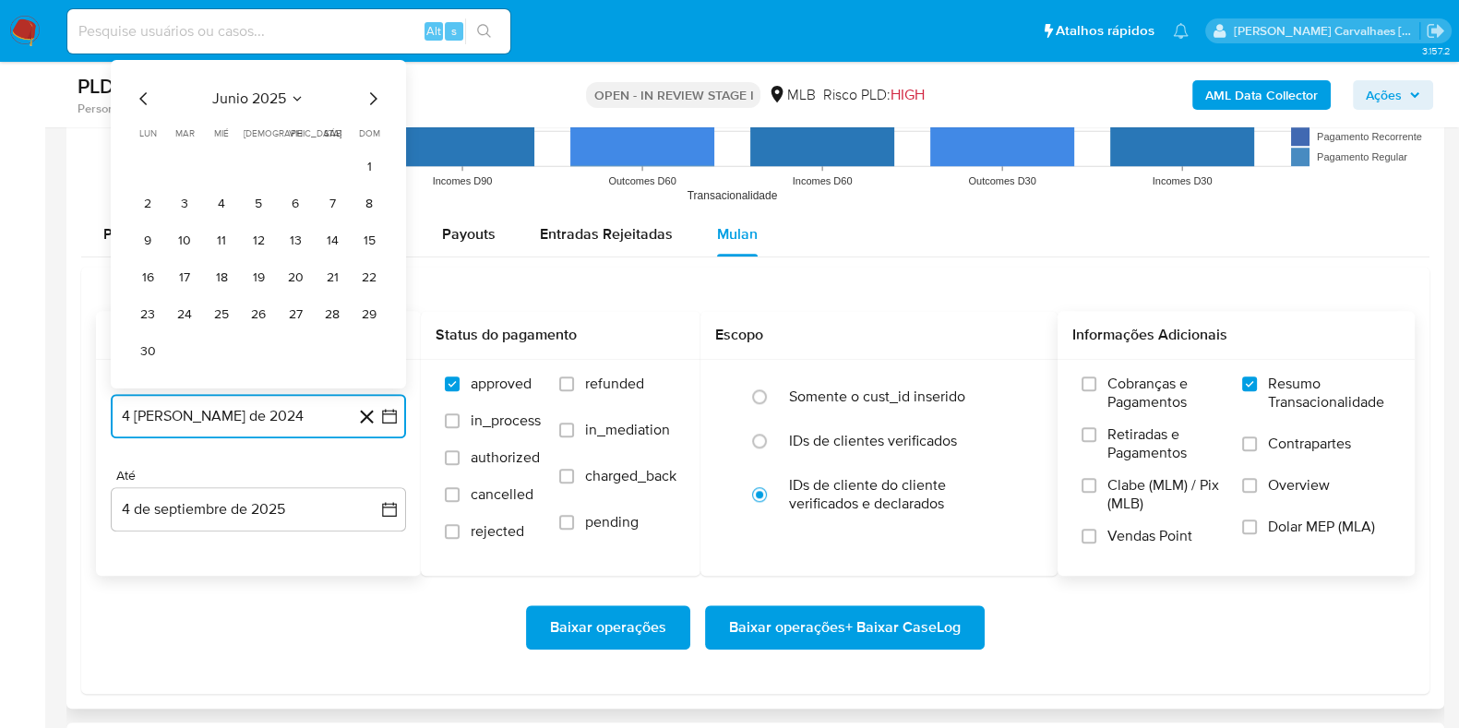
click at [371, 106] on icon "Mes siguiente" at bounding box center [373, 99] width 22 height 22
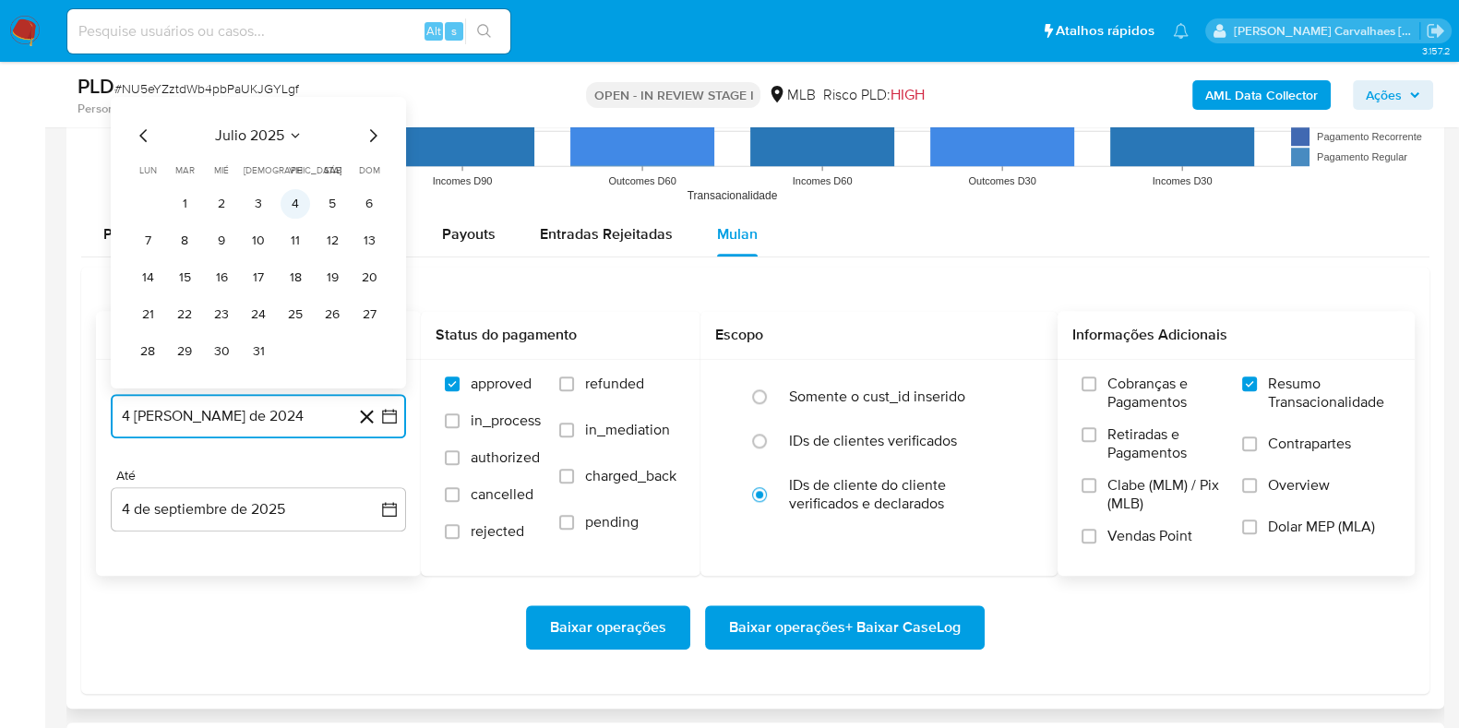
click at [296, 193] on button "4" at bounding box center [295, 204] width 30 height 30
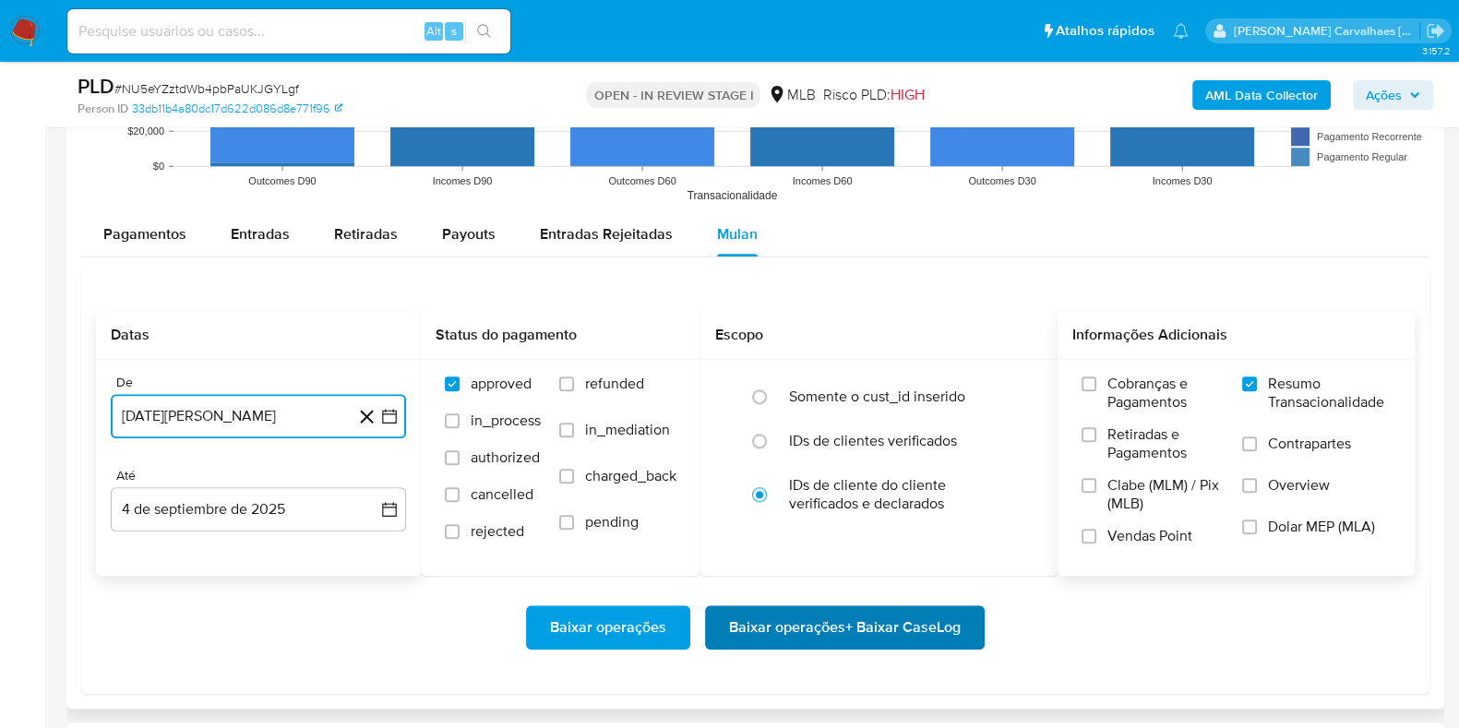
click at [812, 617] on span "Baixar operações + Baixar CaseLog" at bounding box center [845, 627] width 232 height 41
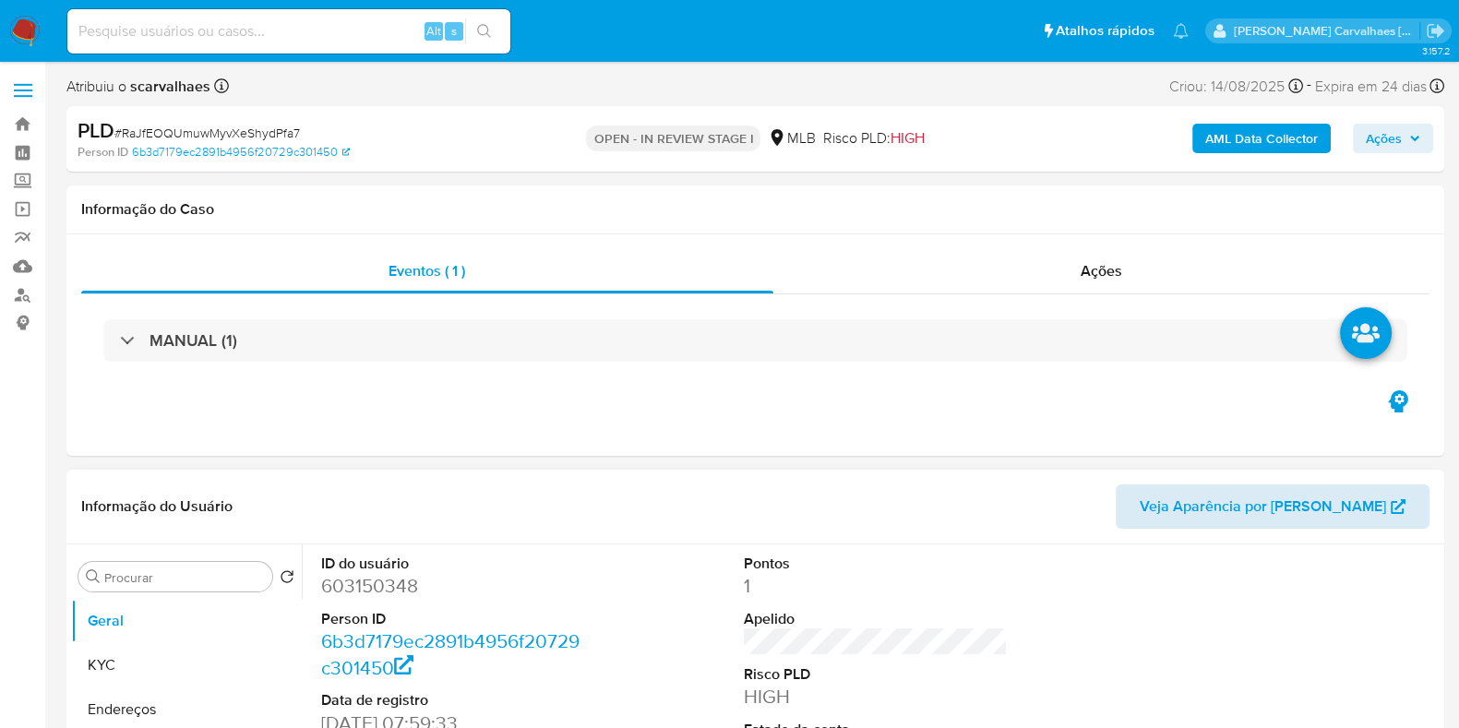
select select "10"
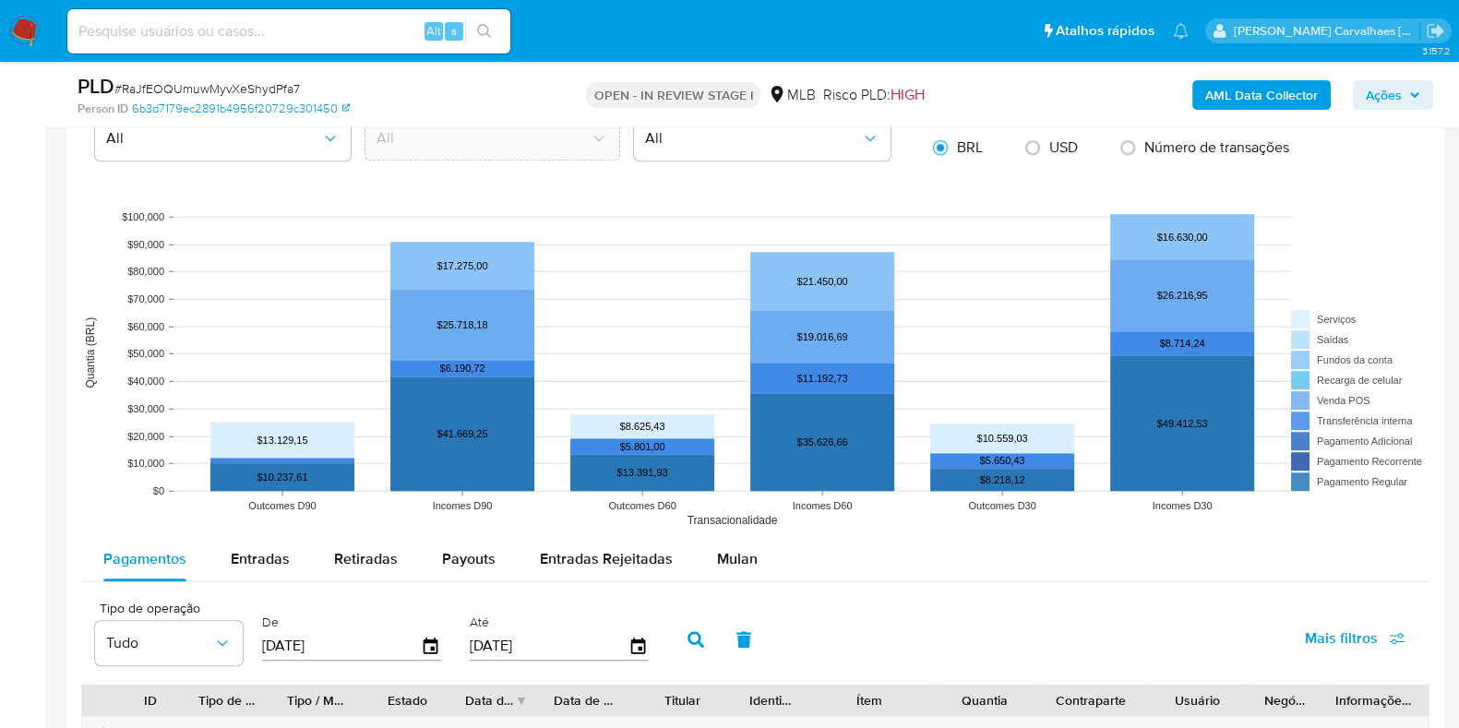
scroll to position [1614, 0]
click at [738, 557] on span "Mulan" at bounding box center [737, 558] width 41 height 21
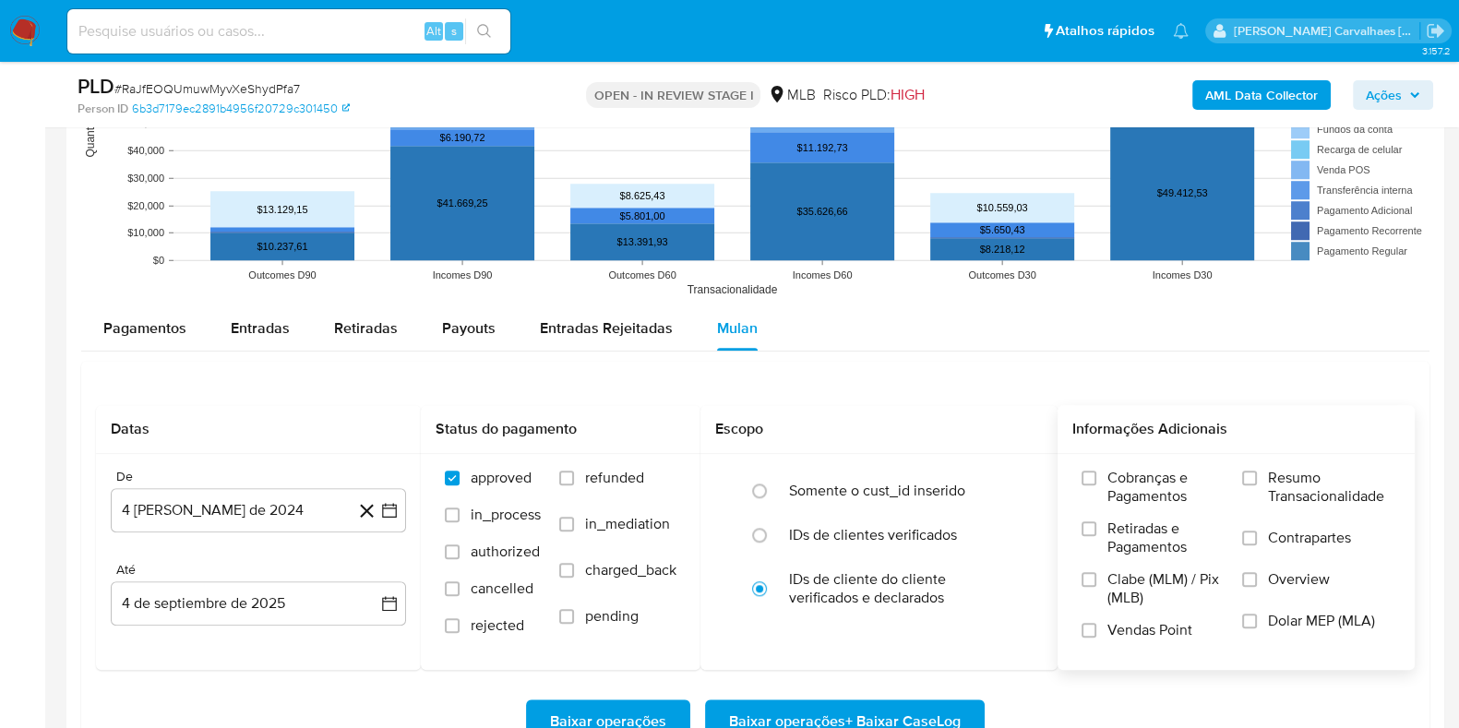
scroll to position [1844, 0]
click at [1249, 482] on input "Resumo Transacionalidade" at bounding box center [1249, 478] width 15 height 15
click at [392, 507] on icon "button" at bounding box center [389, 510] width 18 height 18
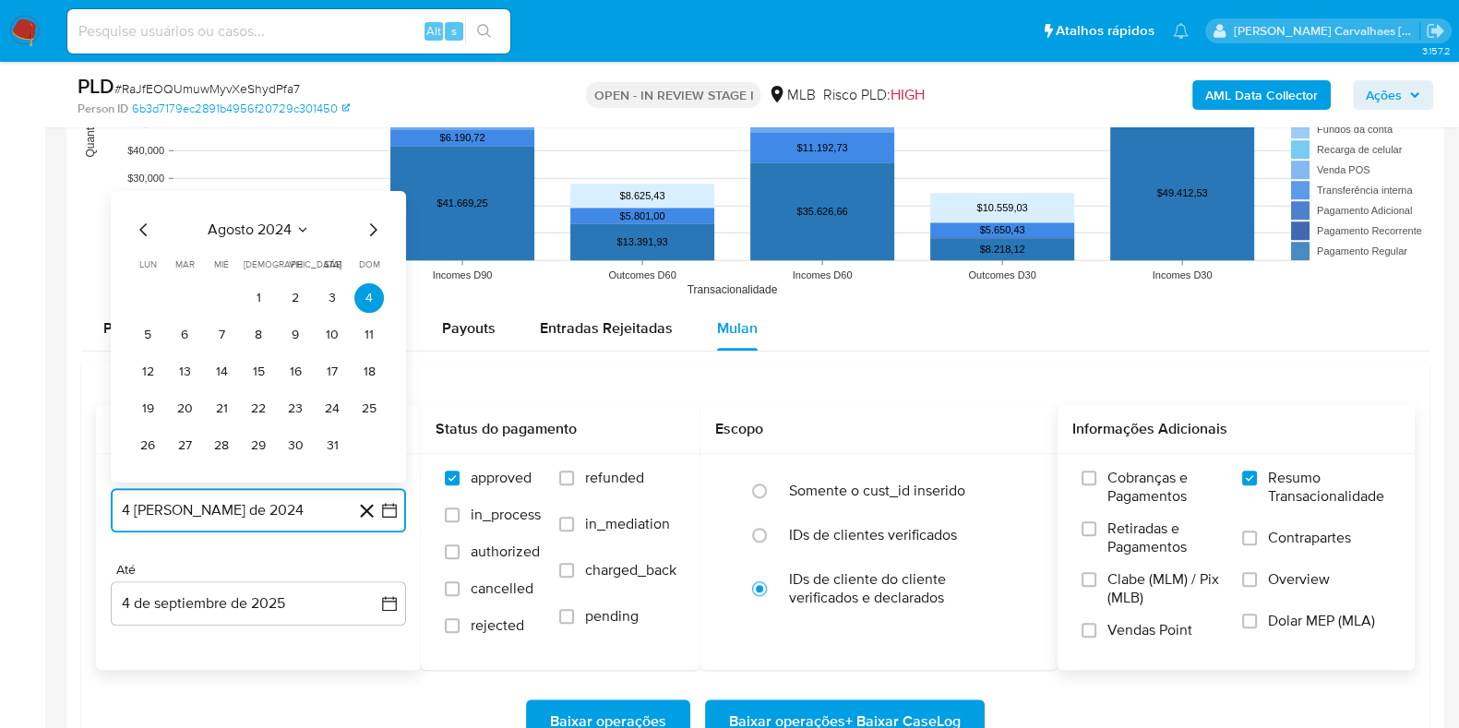
click at [374, 219] on icon "Mes siguiente" at bounding box center [373, 230] width 22 height 22
click at [374, 191] on icon "Mes siguiente" at bounding box center [373, 193] width 22 height 22
click at [374, 219] on icon "Mes siguiente" at bounding box center [373, 230] width 22 height 22
click at [373, 222] on icon "Mes siguiente" at bounding box center [373, 230] width 22 height 22
click at [371, 197] on icon "Mes siguiente" at bounding box center [373, 193] width 22 height 22
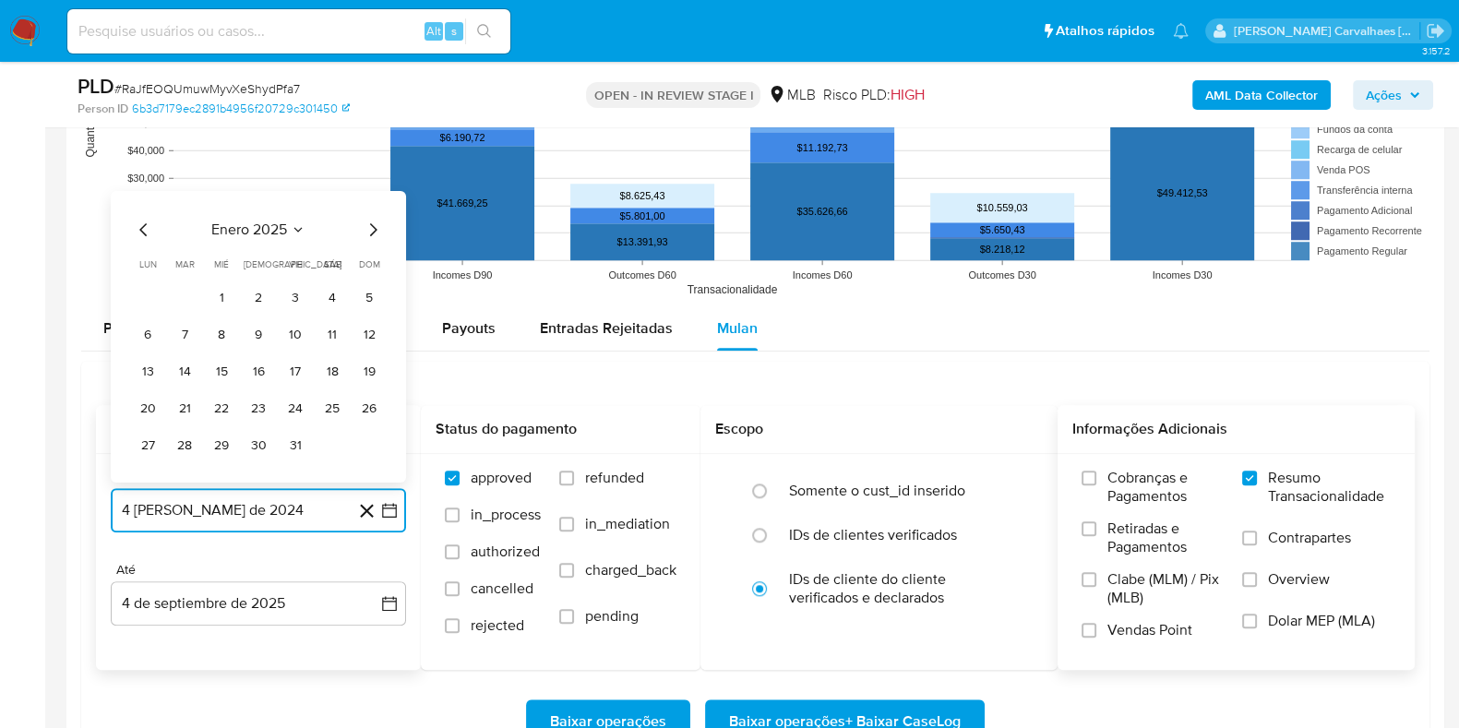
click at [371, 220] on icon "Mes siguiente" at bounding box center [373, 230] width 22 height 22
click at [371, 194] on icon "Mes siguiente" at bounding box center [373, 193] width 22 height 22
click at [372, 220] on icon "Mes siguiente" at bounding box center [373, 230] width 22 height 22
click at [372, 228] on icon "Mes siguiente" at bounding box center [373, 230] width 22 height 22
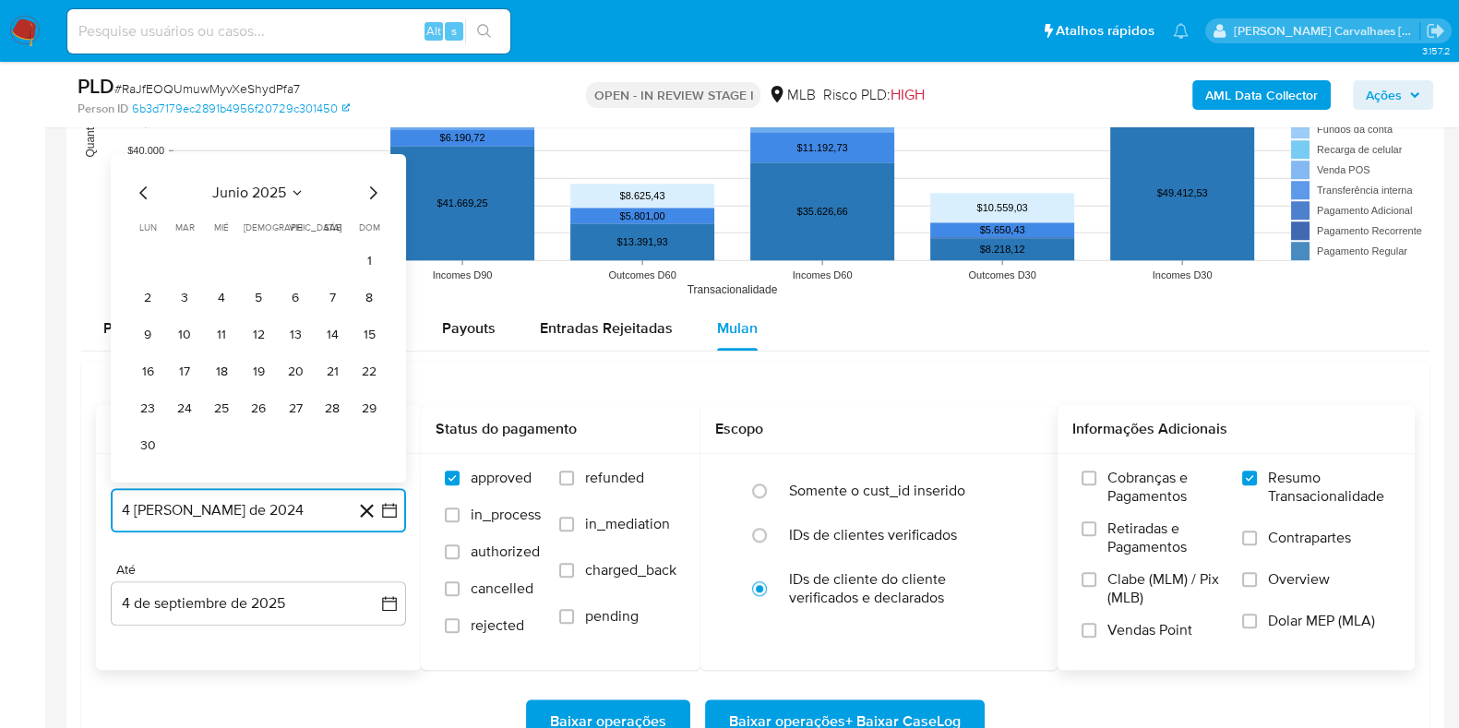
click at [370, 195] on icon "Mes siguiente" at bounding box center [373, 193] width 22 height 22
click at [301, 302] on button "4" at bounding box center [295, 298] width 30 height 30
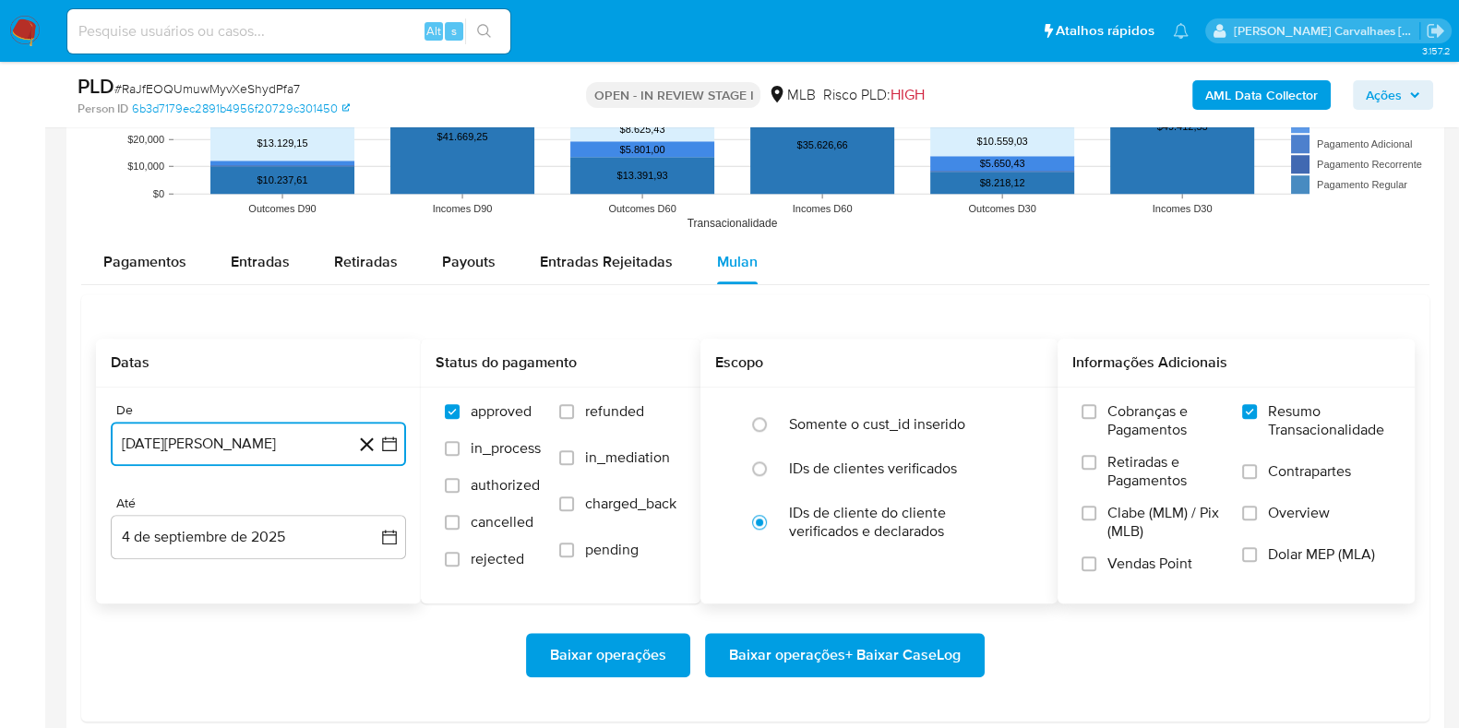
scroll to position [1961, 0]
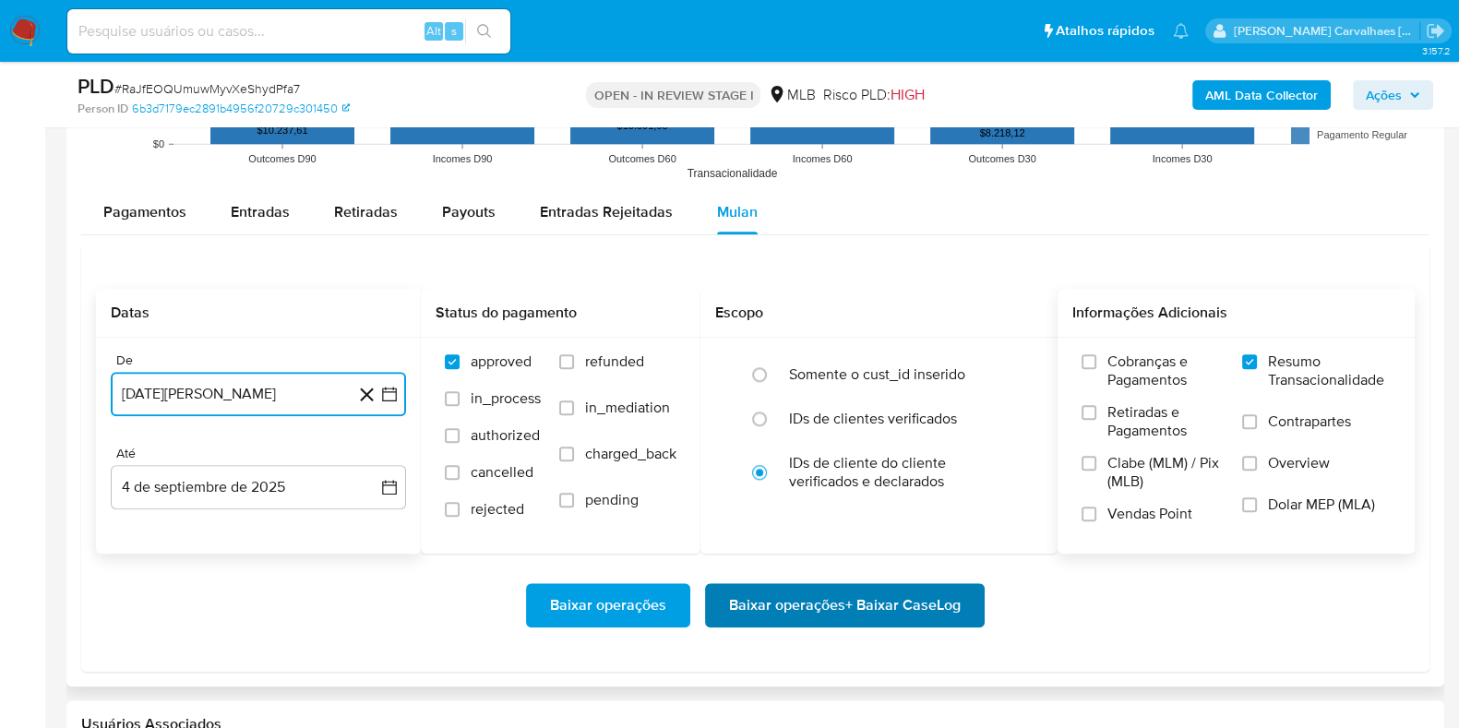
click at [804, 613] on span "Baixar operações + Baixar CaseLog" at bounding box center [845, 605] width 232 height 41
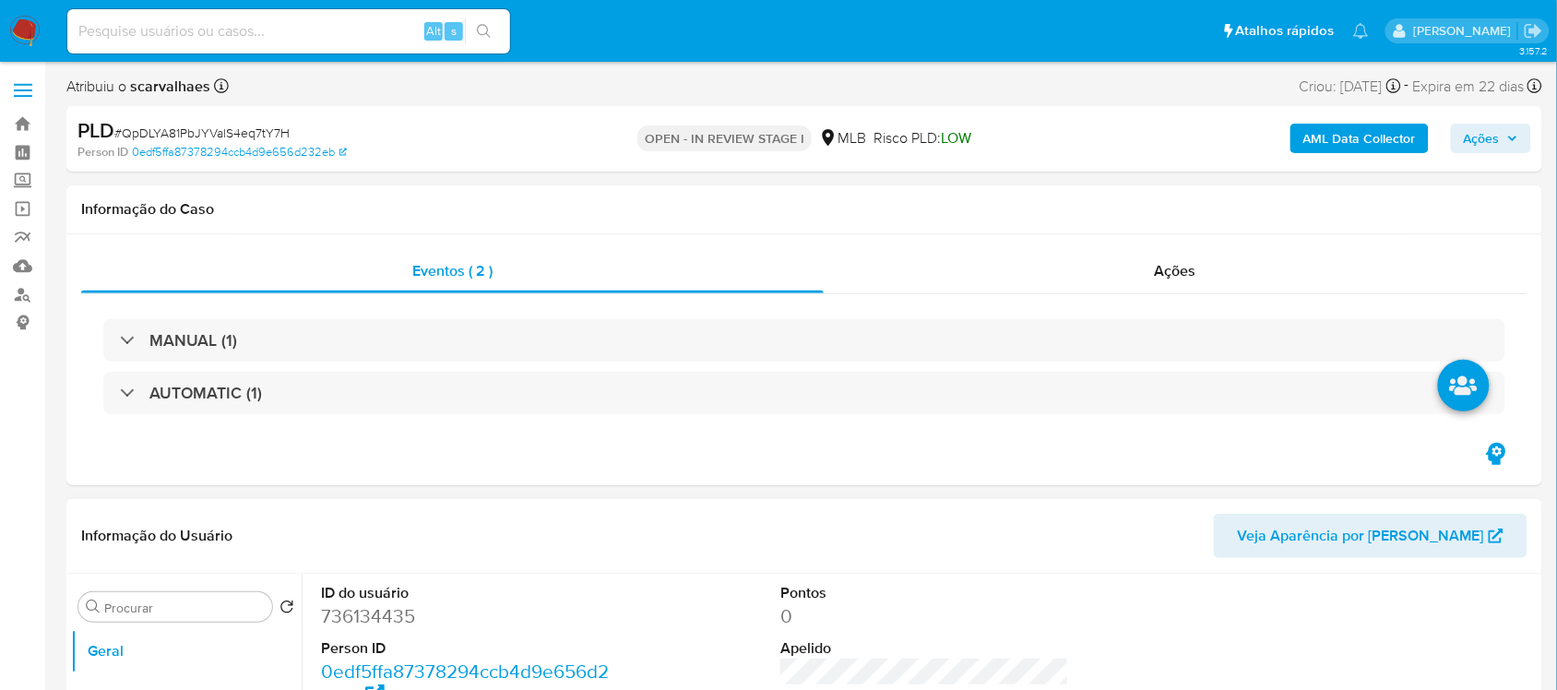
select select "10"
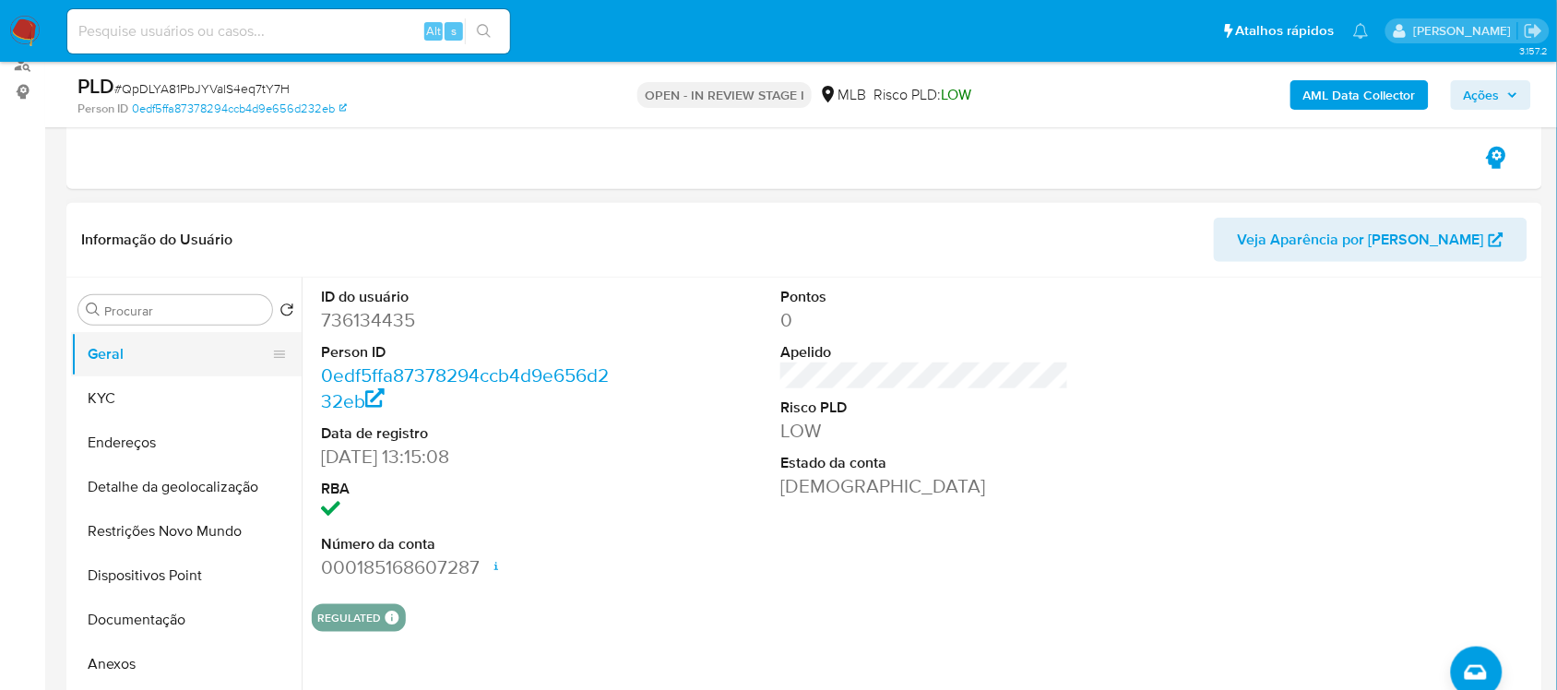
click at [127, 361] on button "Geral" at bounding box center [179, 354] width 216 height 44
click at [136, 407] on button "KYC" at bounding box center [179, 398] width 216 height 44
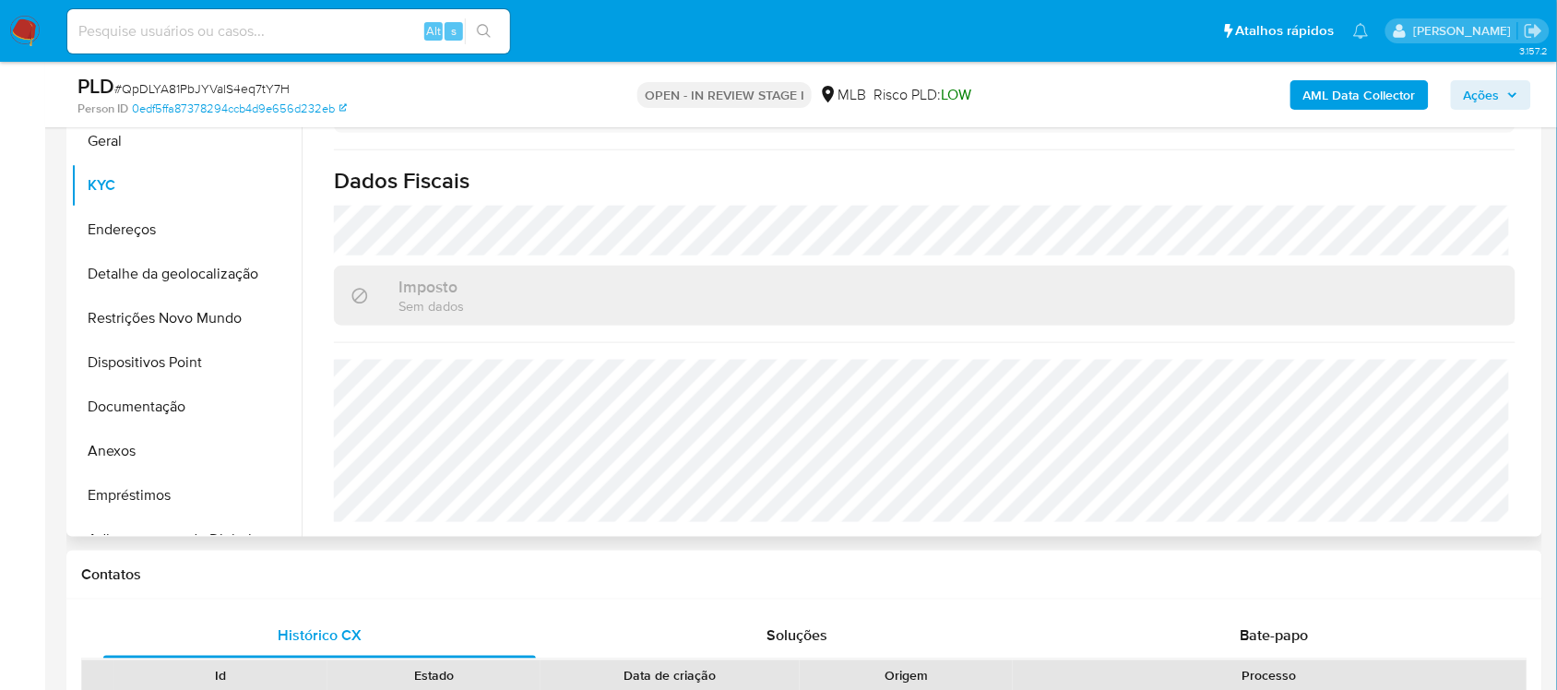
scroll to position [461, 0]
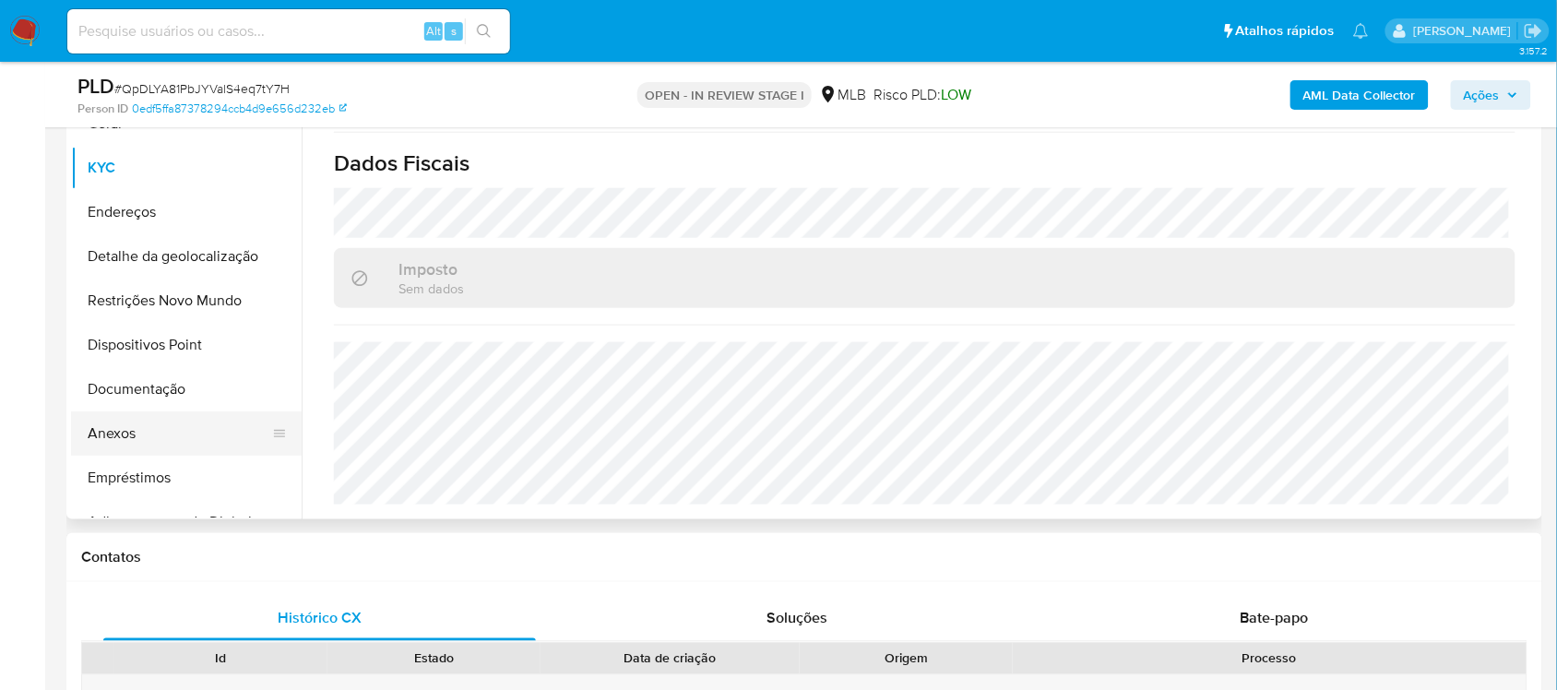
click at [143, 424] on button "Anexos" at bounding box center [179, 433] width 216 height 44
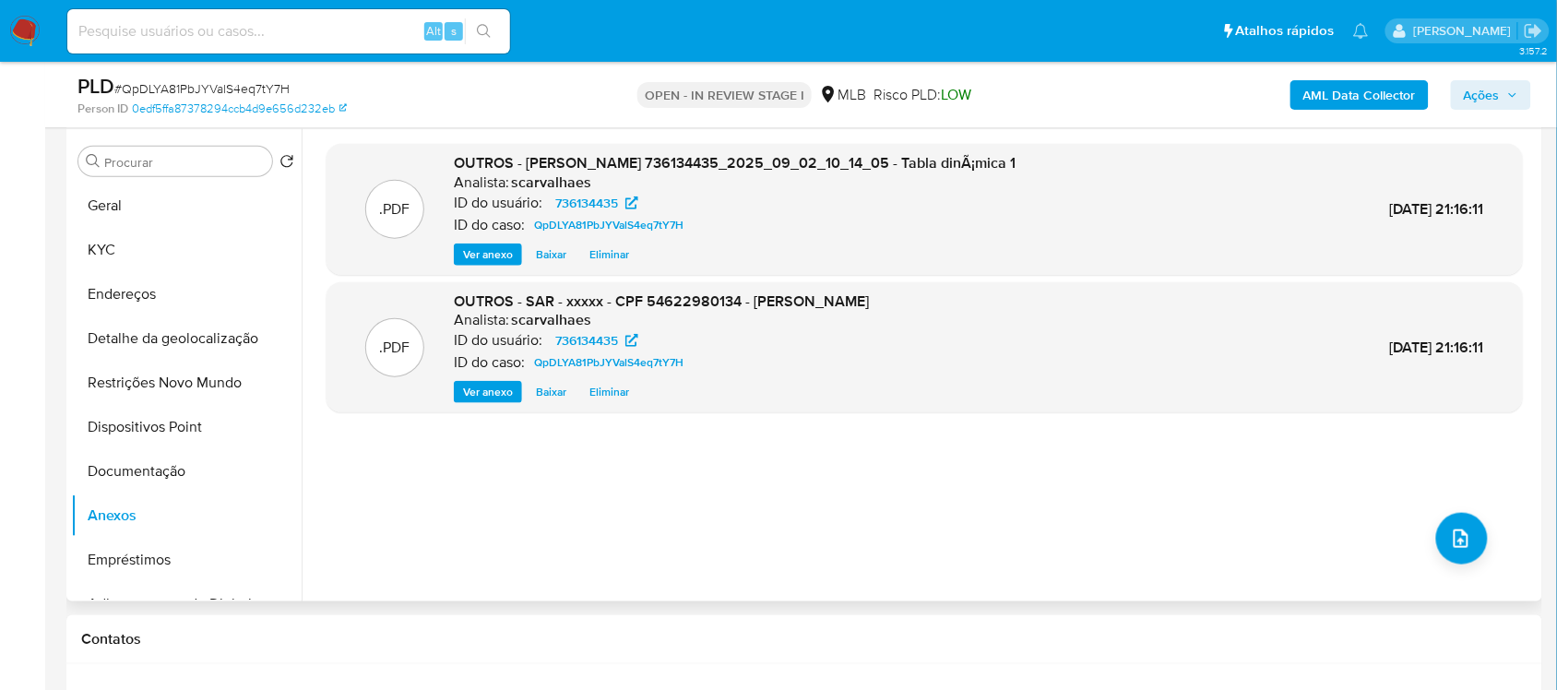
scroll to position [346, 0]
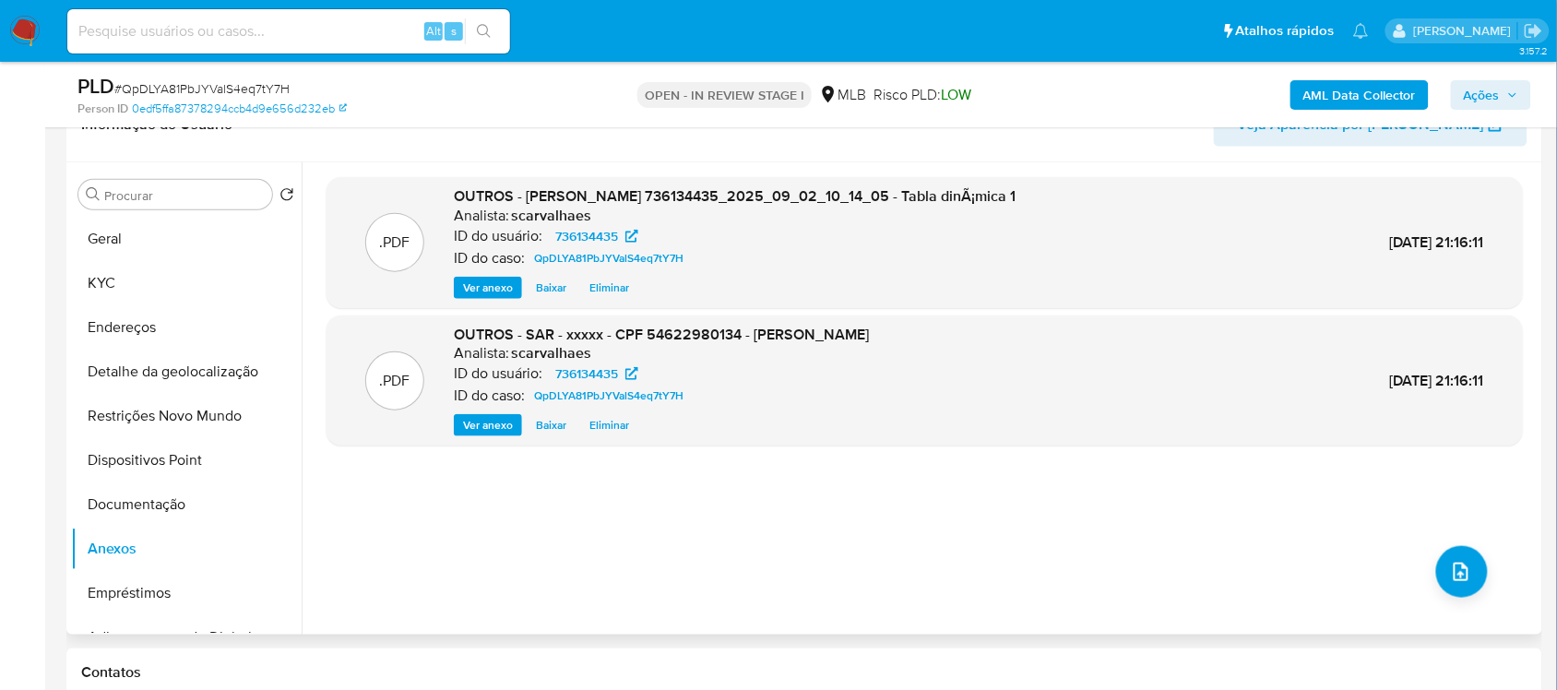
click at [495, 425] on span "Ver anexo" at bounding box center [488, 425] width 50 height 18
click at [495, 425] on div "Ver anexo Ver anexo Baixar Eliminar" at bounding box center [661, 425] width 415 height 22
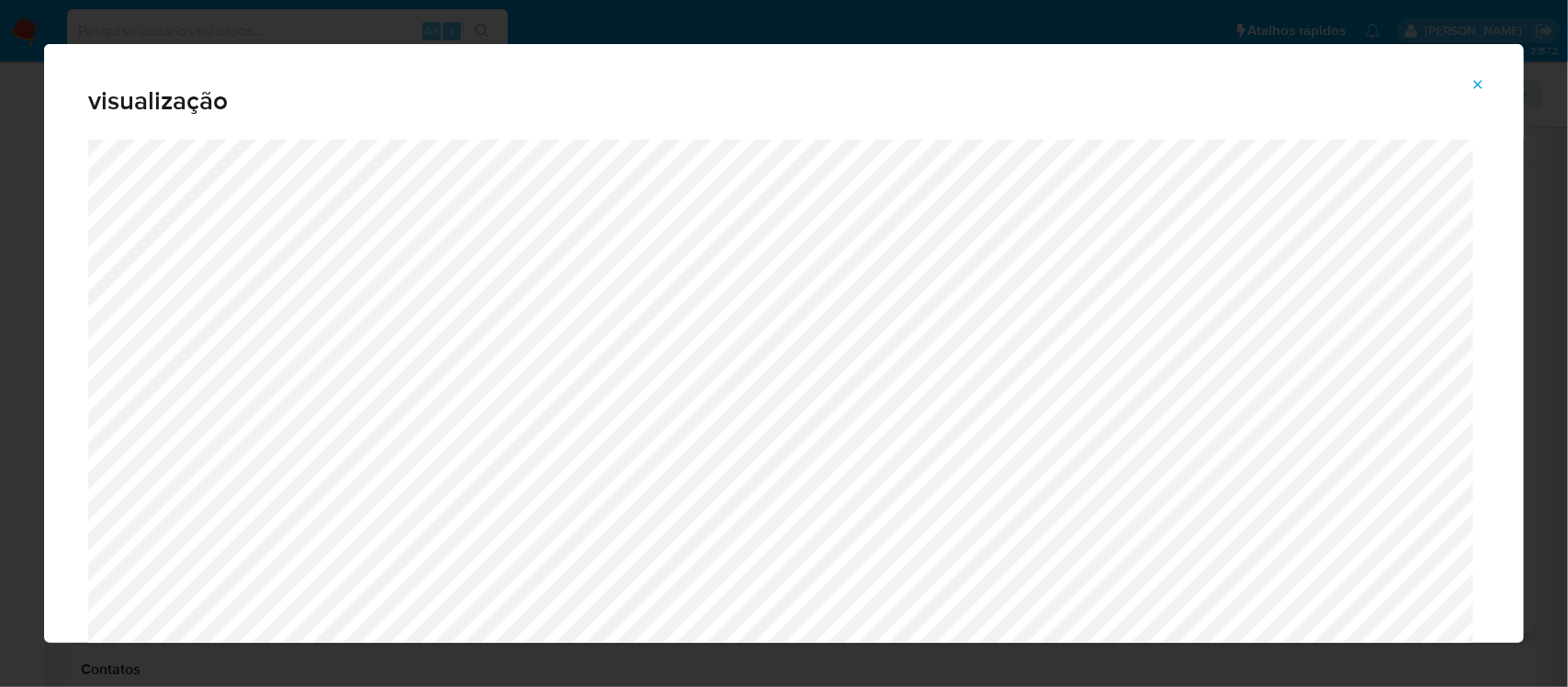
click at [1475, 85] on icon "Attachment preview" at bounding box center [1477, 84] width 15 height 15
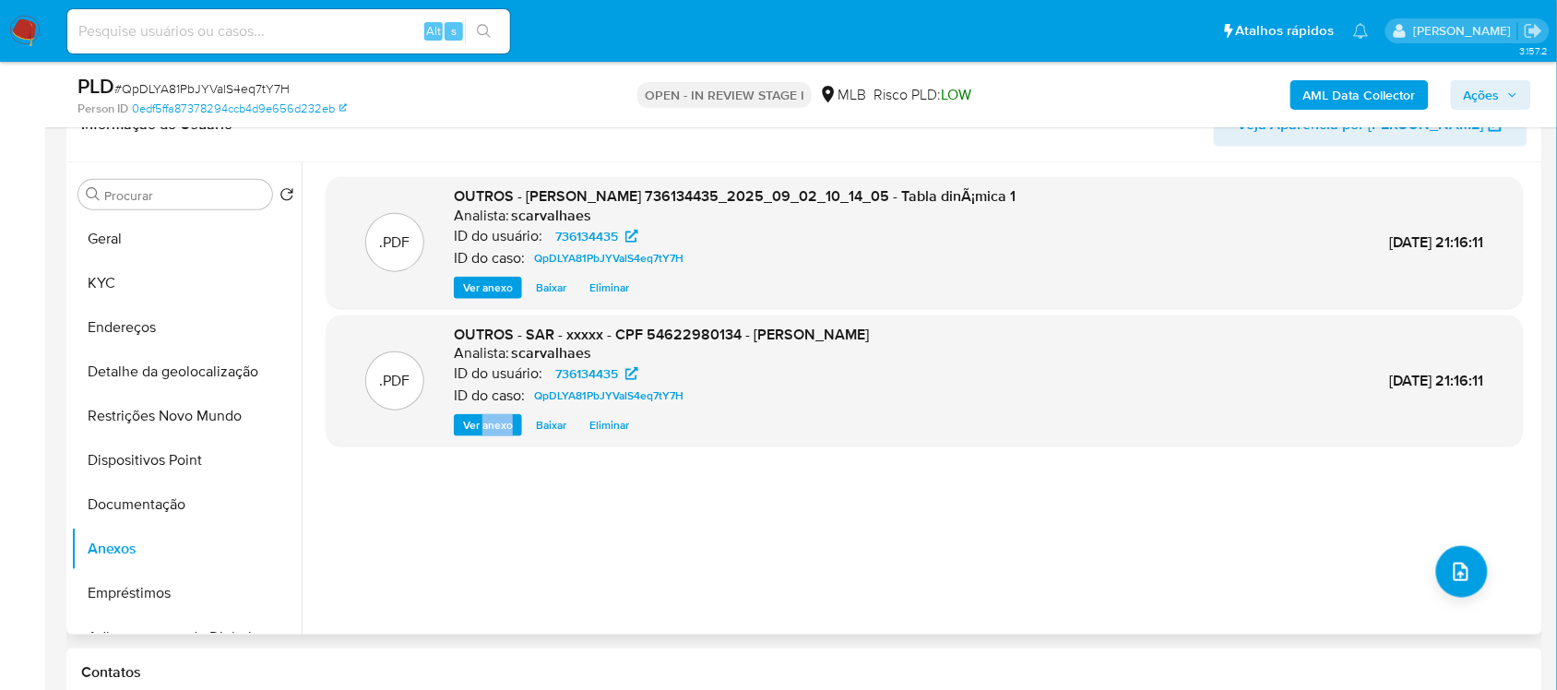
click at [1473, 94] on span "Ações" at bounding box center [1482, 95] width 36 height 30
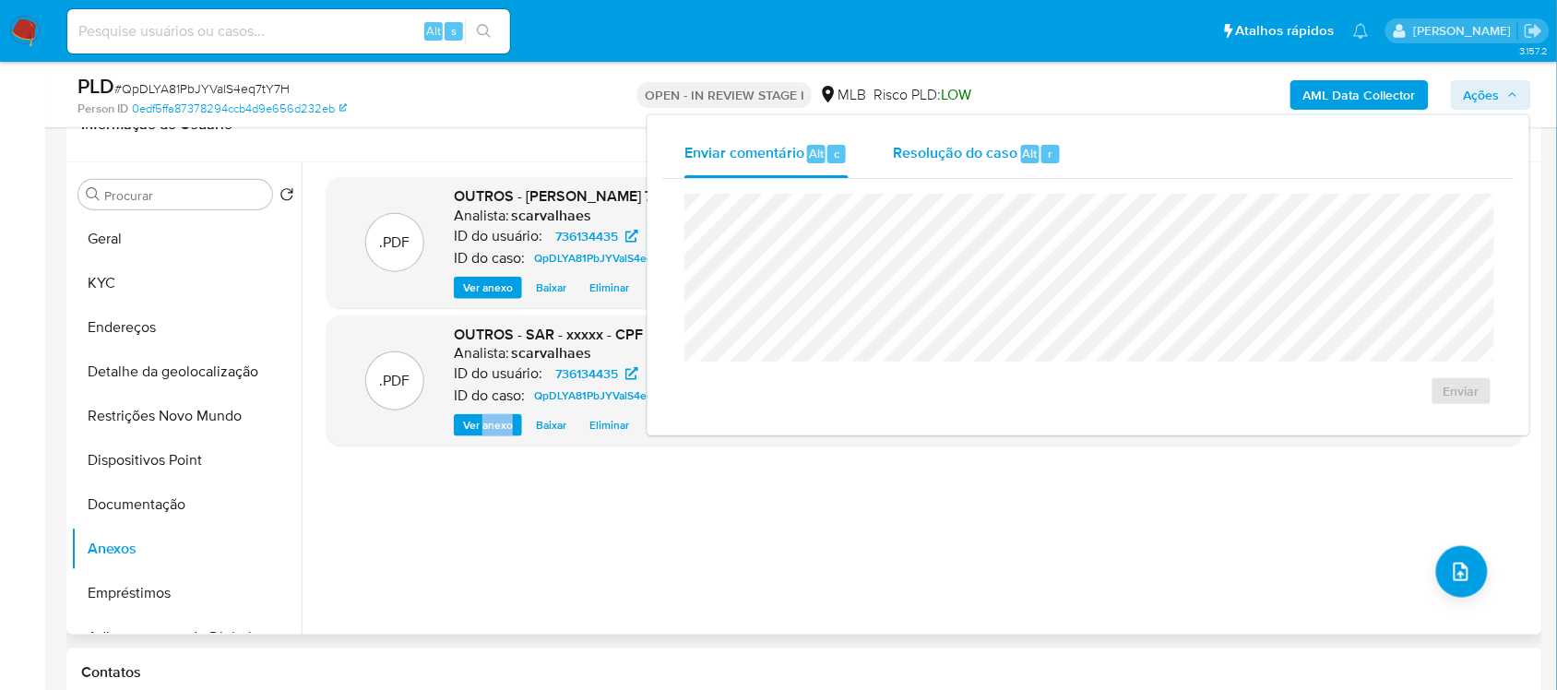
click at [915, 143] on span "Resolução do caso" at bounding box center [955, 152] width 125 height 21
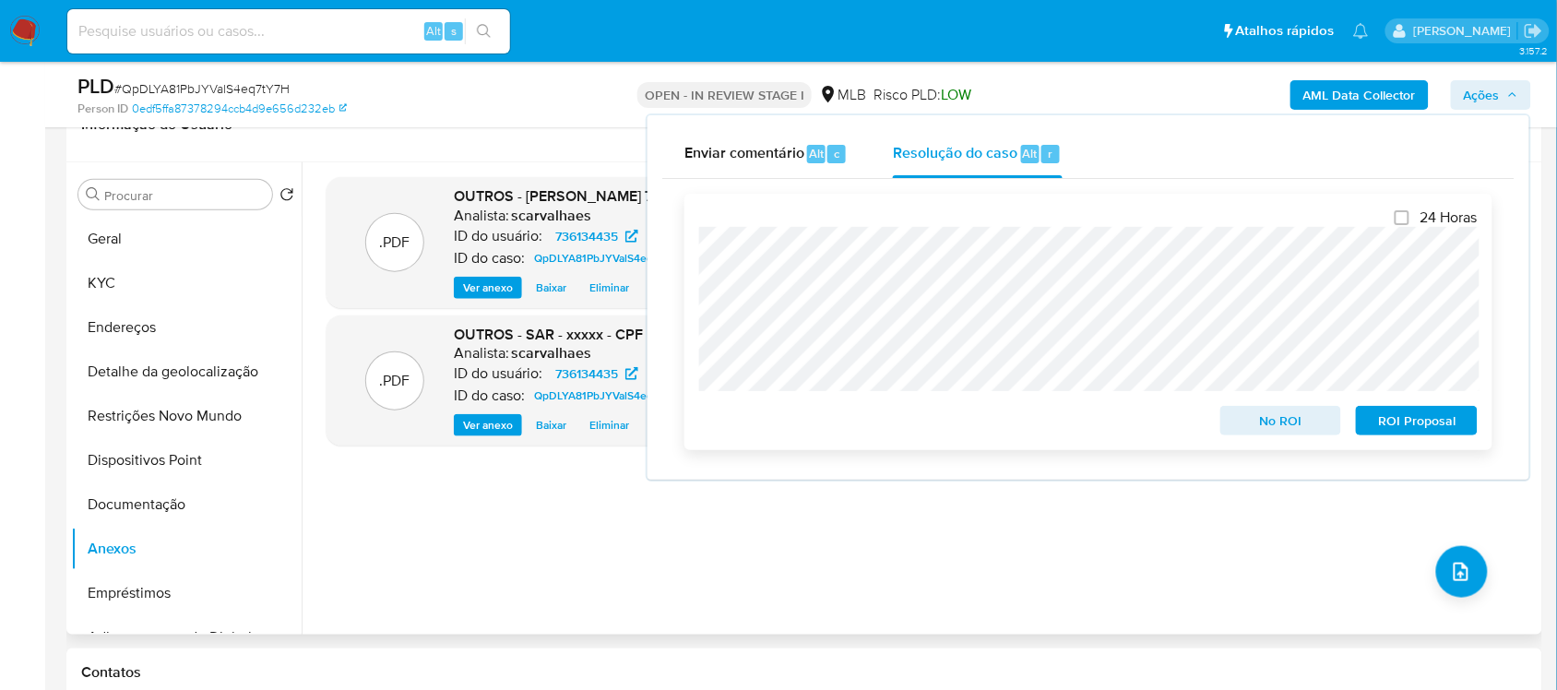
click at [1389, 422] on span "ROI Proposal" at bounding box center [1417, 421] width 96 height 26
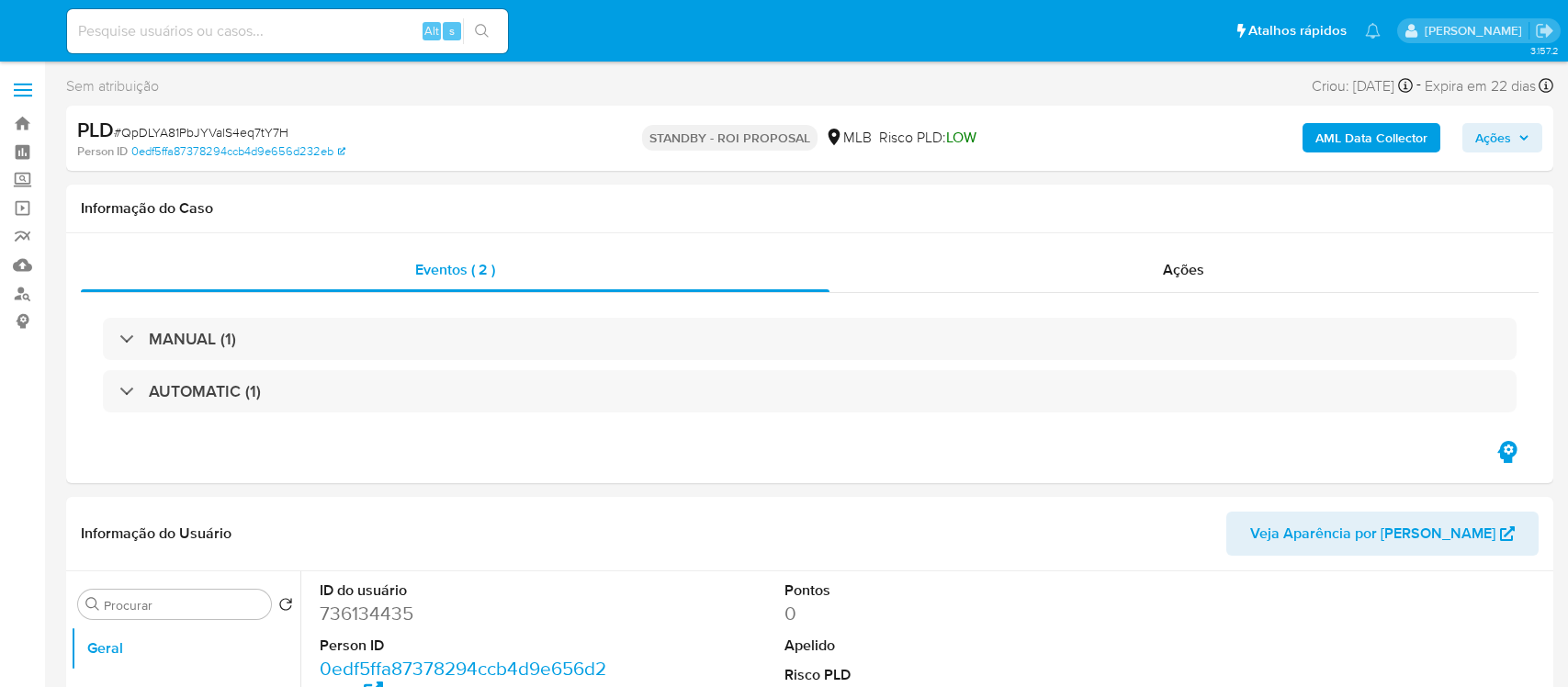
select select "10"
